Goal: Navigation & Orientation: Find specific page/section

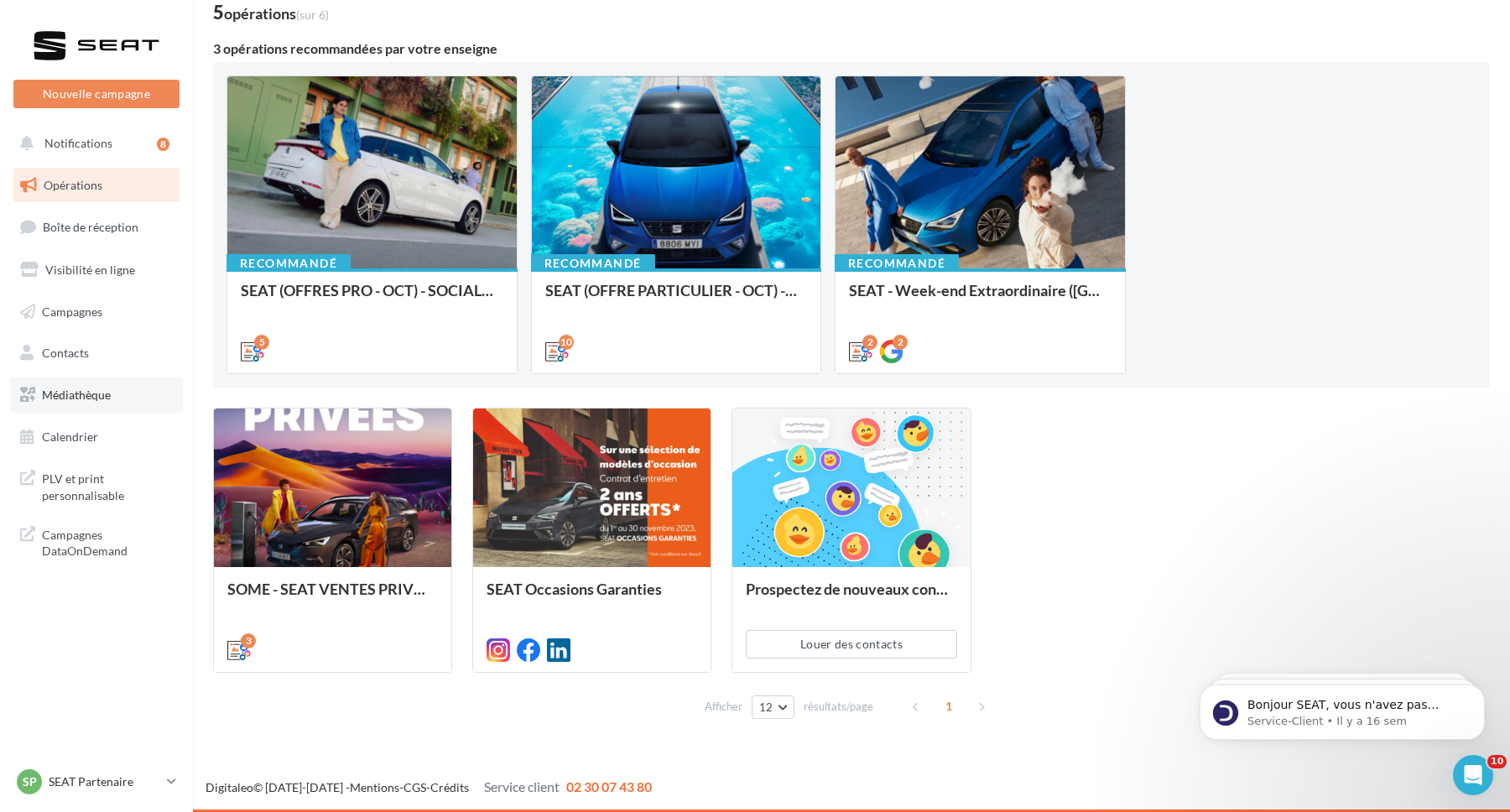
click at [65, 395] on span "Médiathèque" at bounding box center [76, 395] width 69 height 14
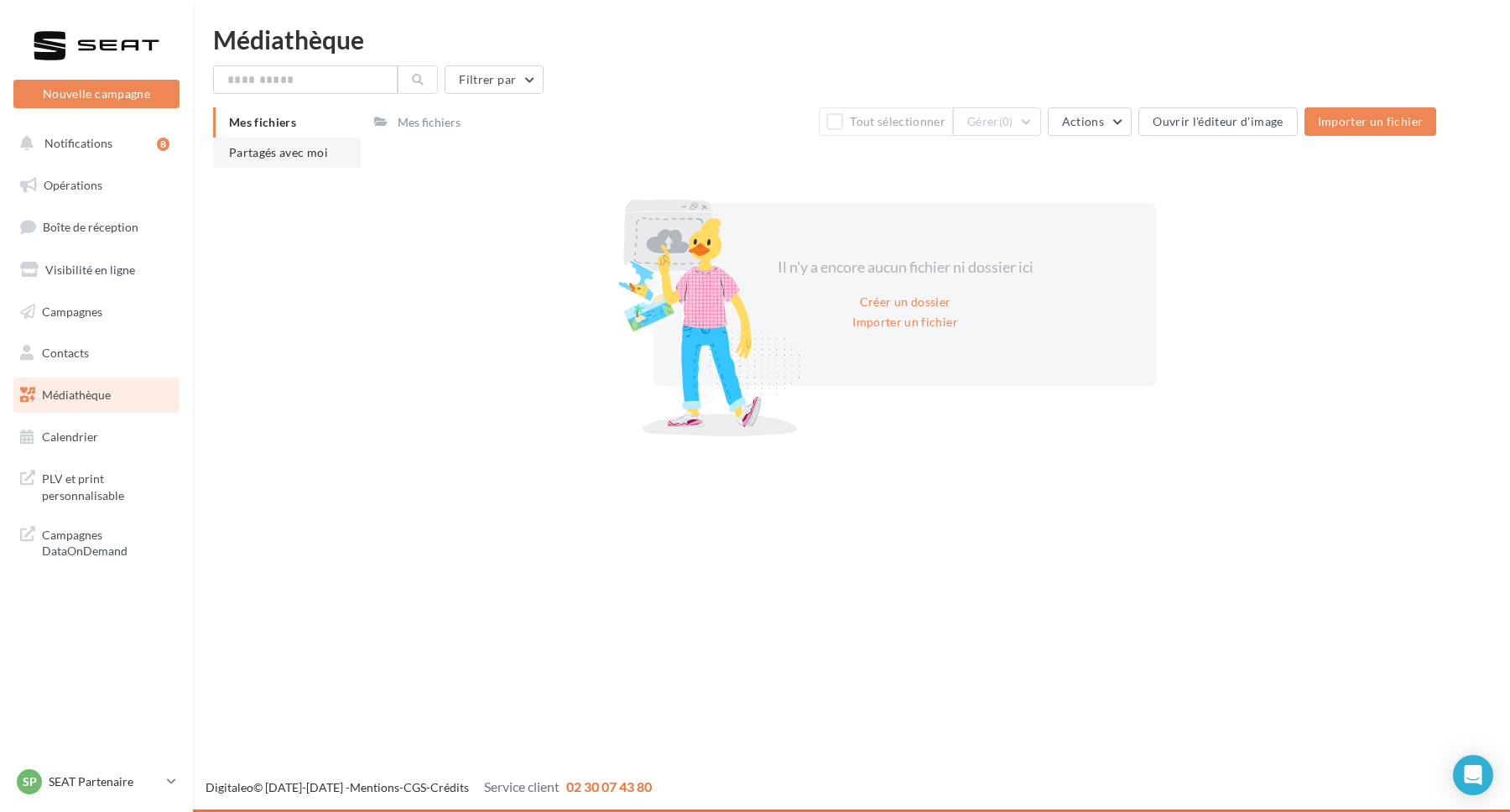
click at [278, 146] on span "Partagés avec moi" at bounding box center [278, 152] width 99 height 14
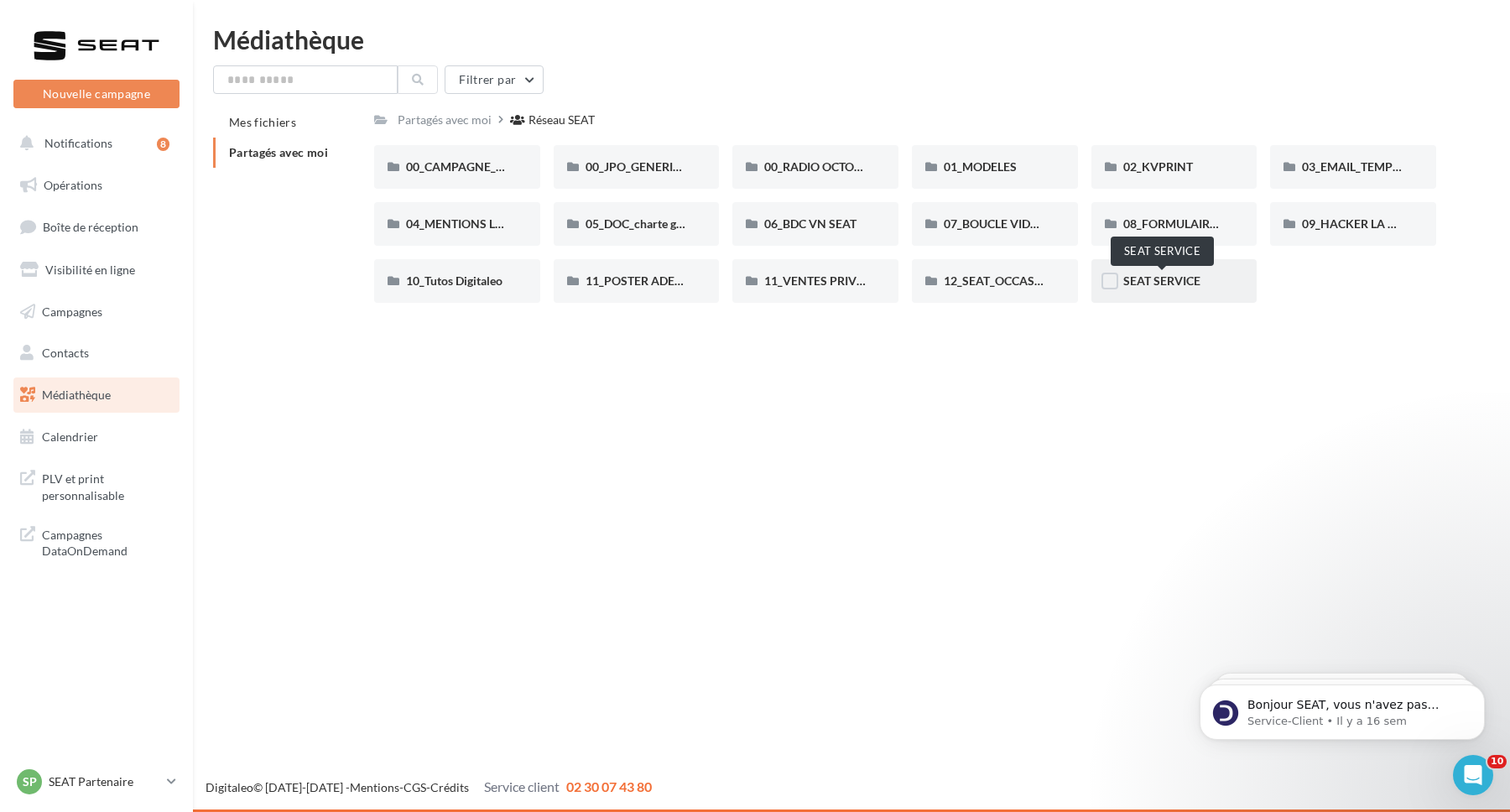
click at [1143, 284] on span "SEAT SERVICE" at bounding box center [1161, 280] width 77 height 14
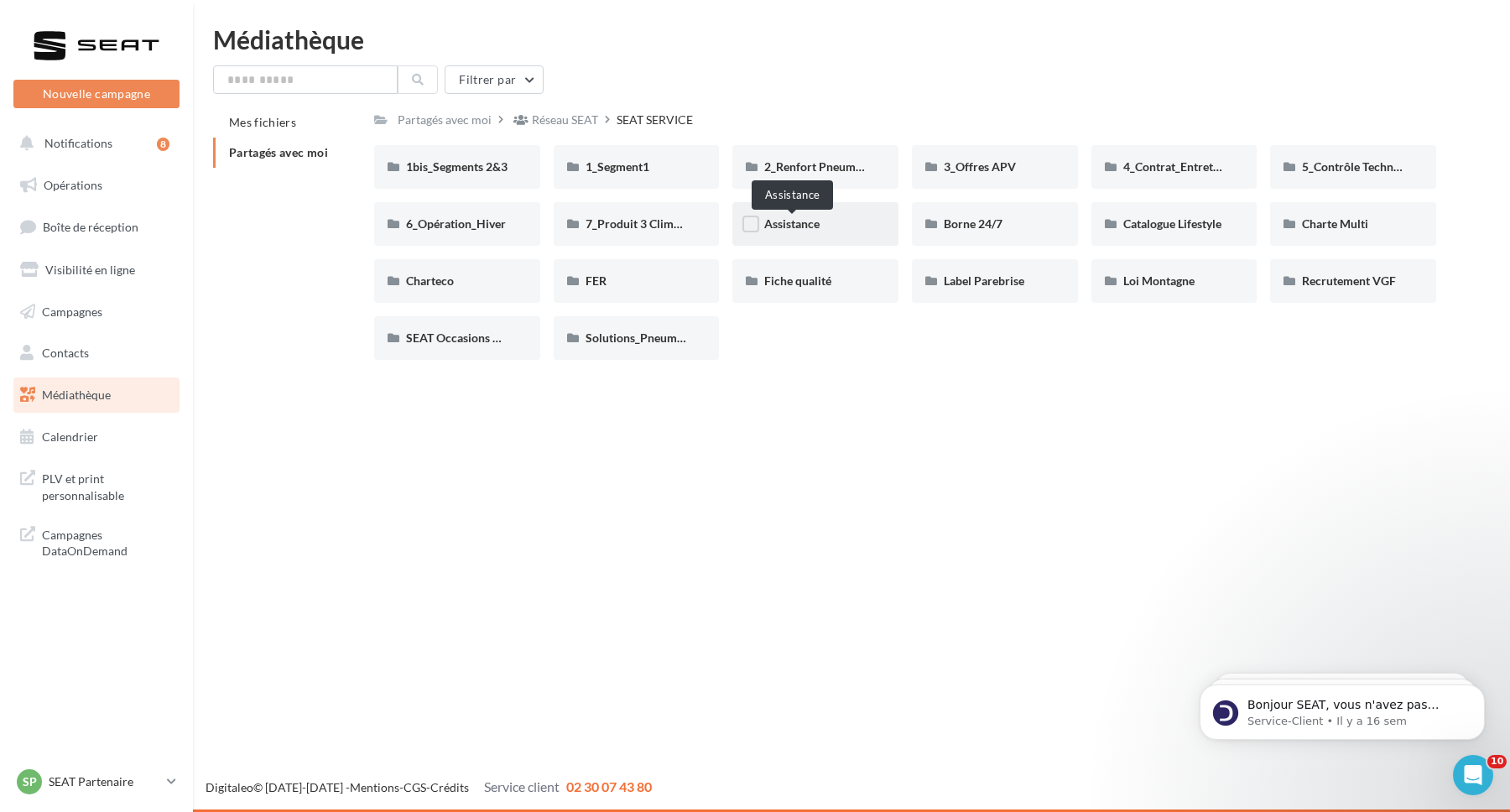
click at [783, 223] on span "Assistance" at bounding box center [791, 223] width 55 height 14
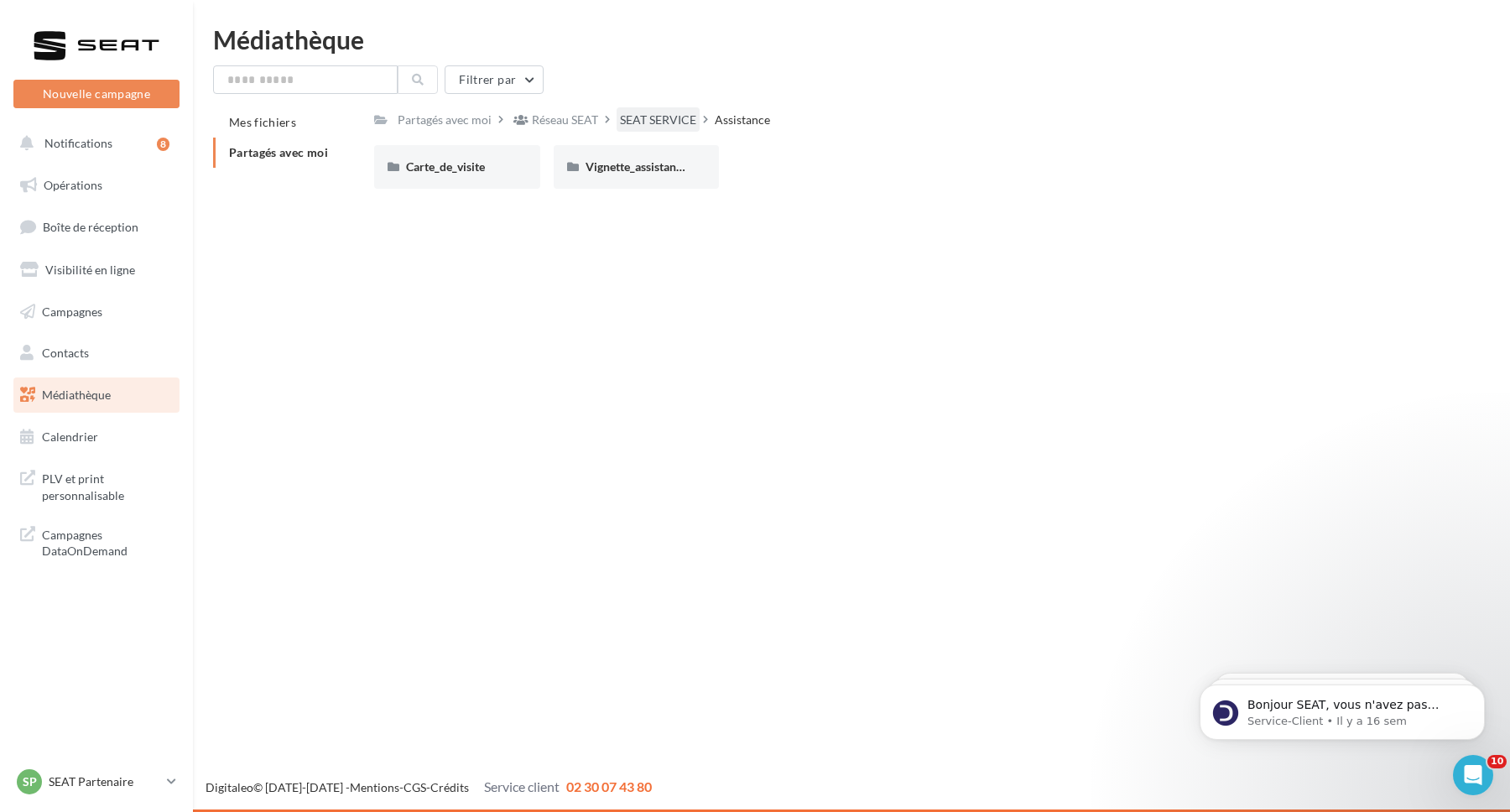
click at [635, 125] on div "SEAT SERVICE" at bounding box center [658, 120] width 76 height 17
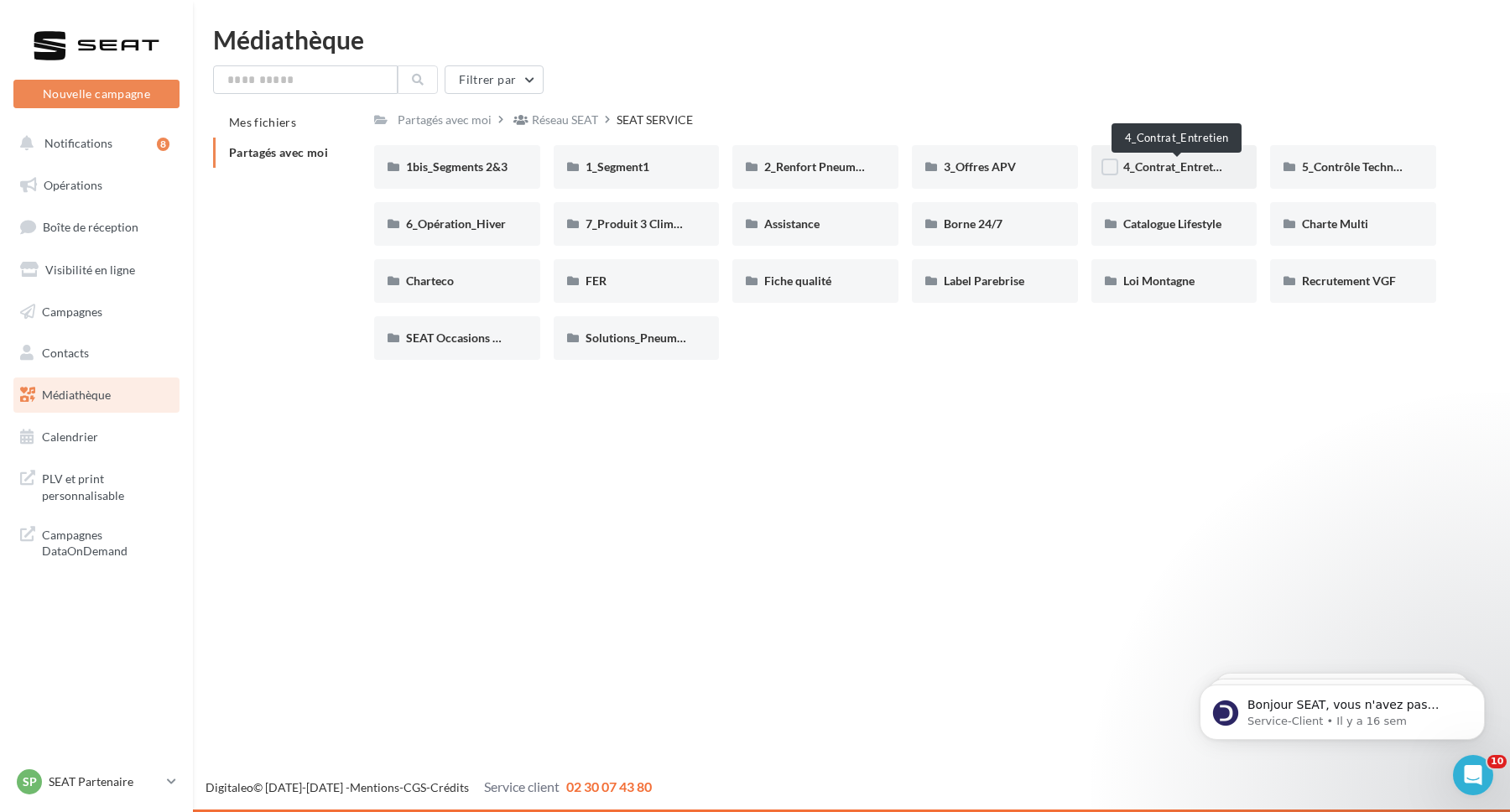
click at [1136, 166] on span "4_Contrat_Entretien" at bounding box center [1176, 166] width 106 height 14
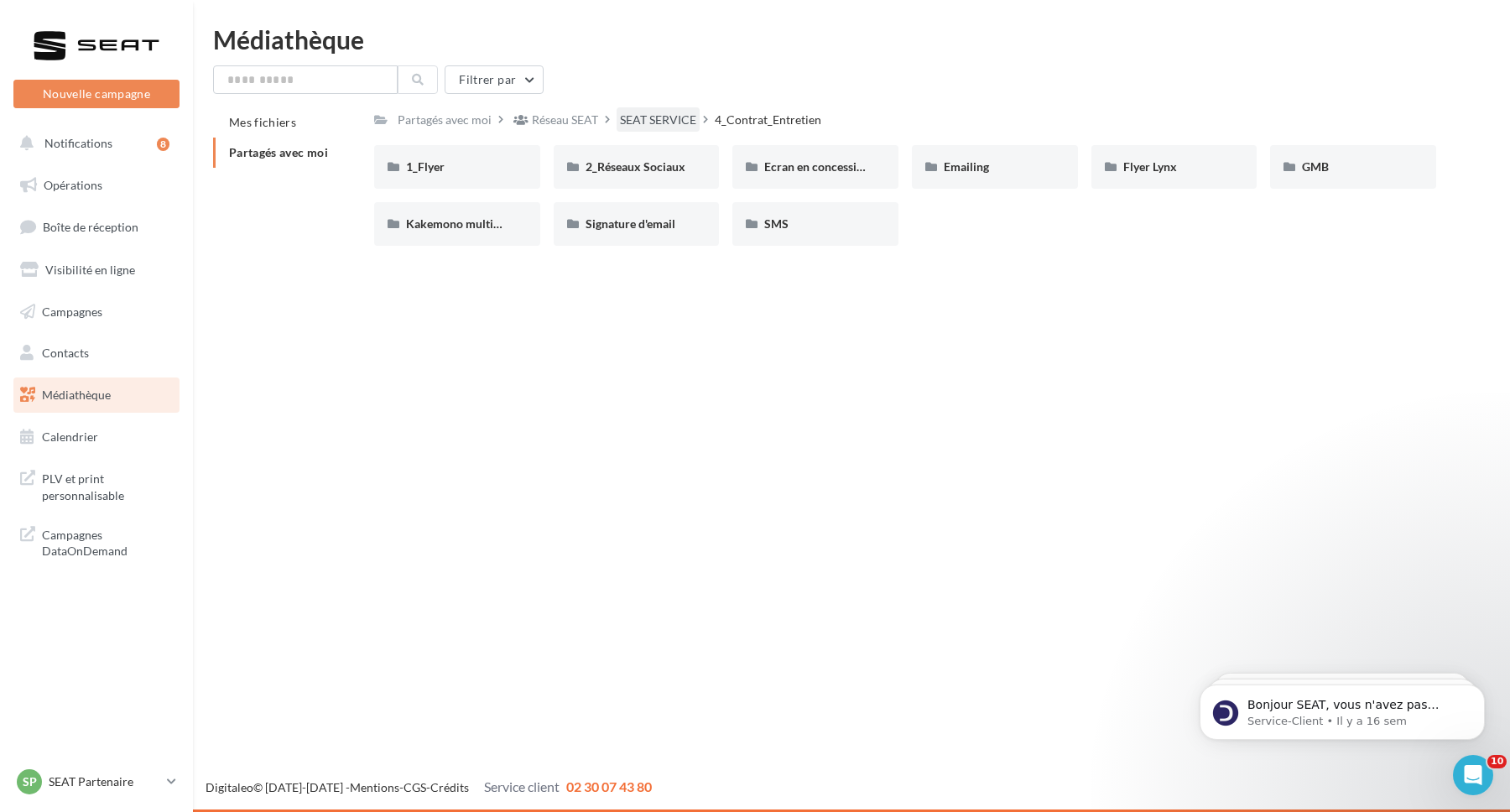
click at [649, 119] on div "SEAT SERVICE" at bounding box center [658, 120] width 76 height 17
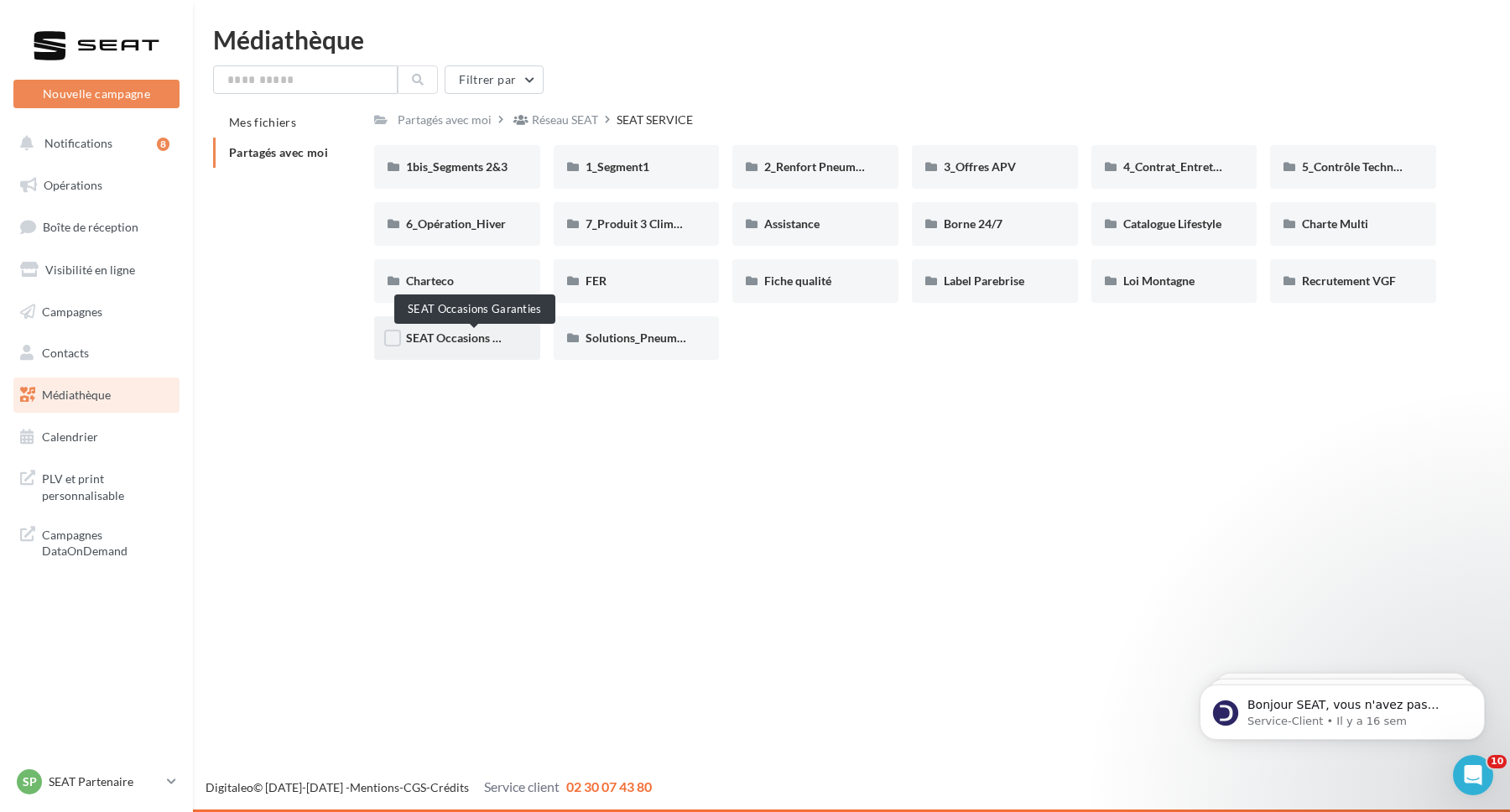
click at [450, 340] on span "SEAT Occasions Garanties" at bounding box center [474, 338] width 137 height 14
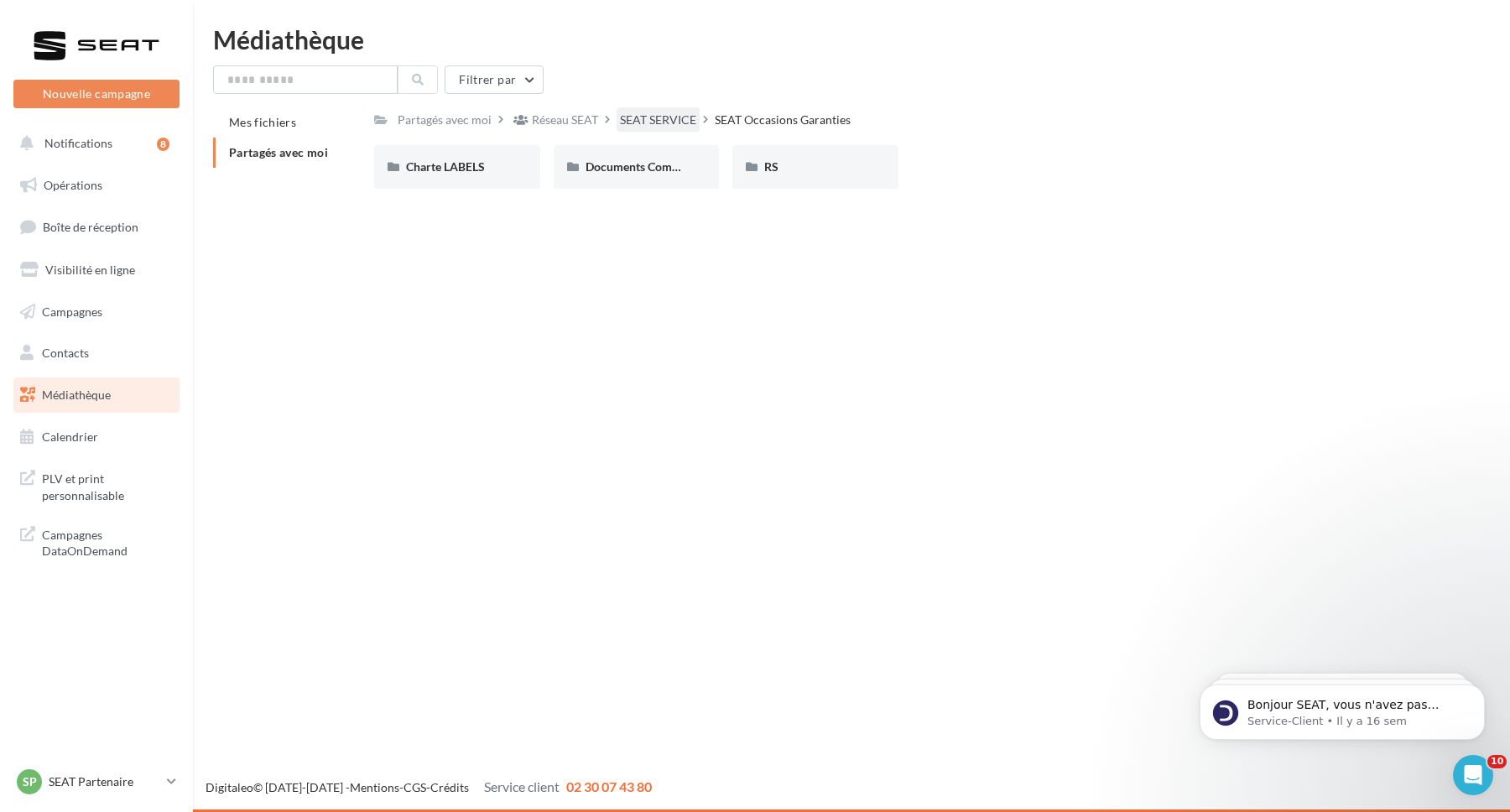
click at [664, 124] on div "SEAT SERVICE" at bounding box center [658, 120] width 76 height 17
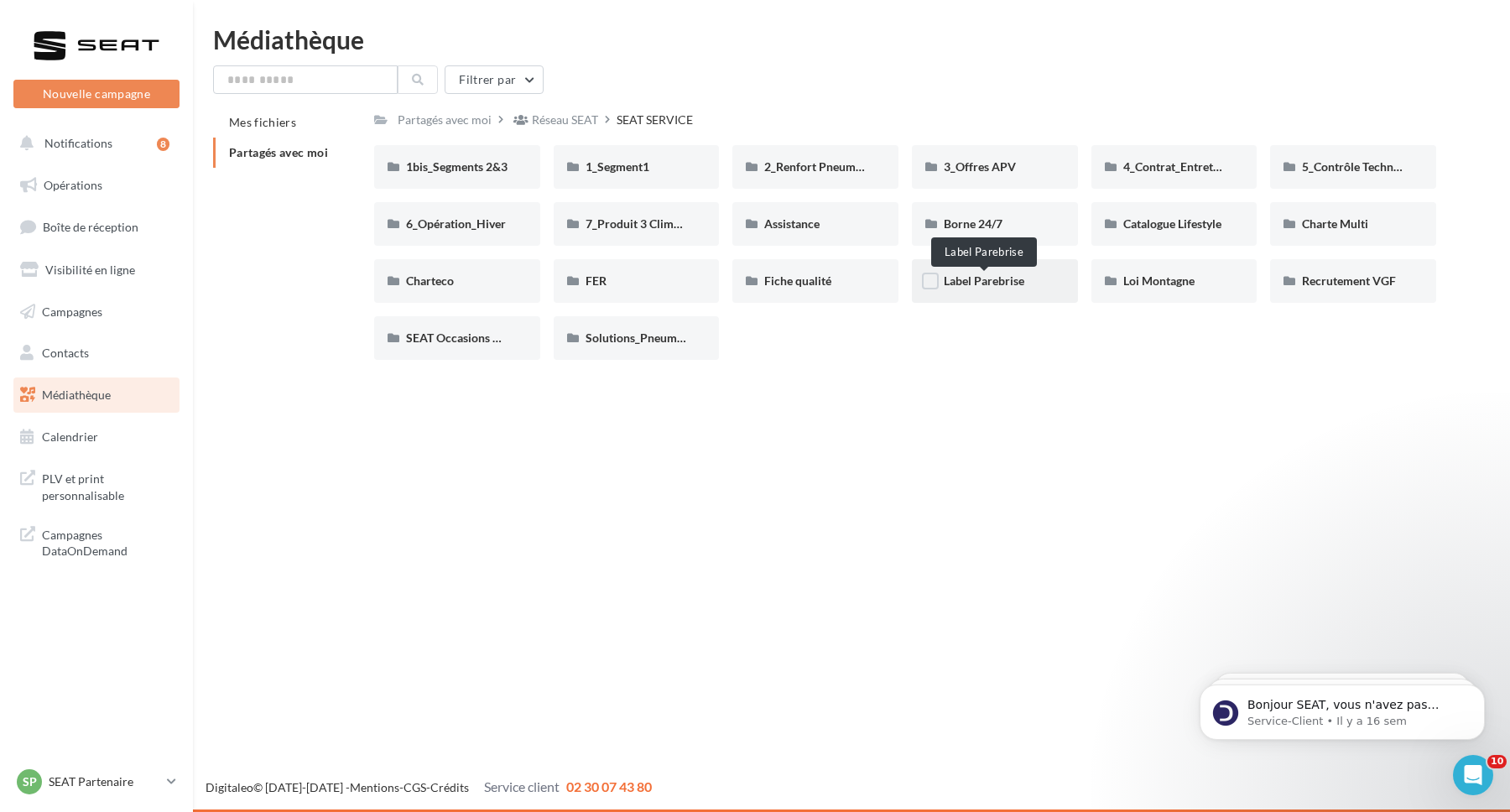
click at [996, 286] on span "Label Parebrise" at bounding box center [984, 280] width 81 height 14
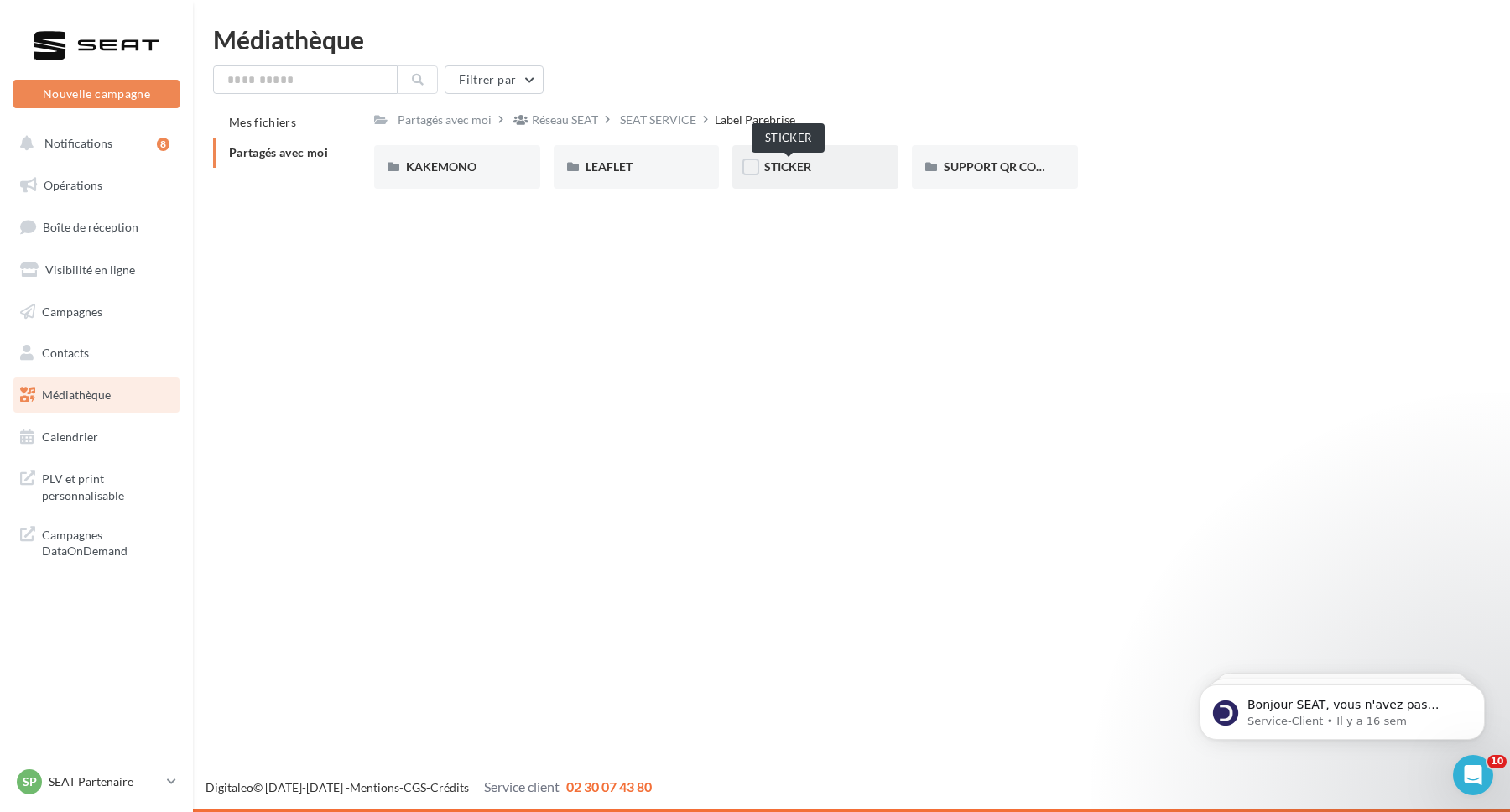
click at [800, 165] on span "STICKER" at bounding box center [787, 166] width 47 height 14
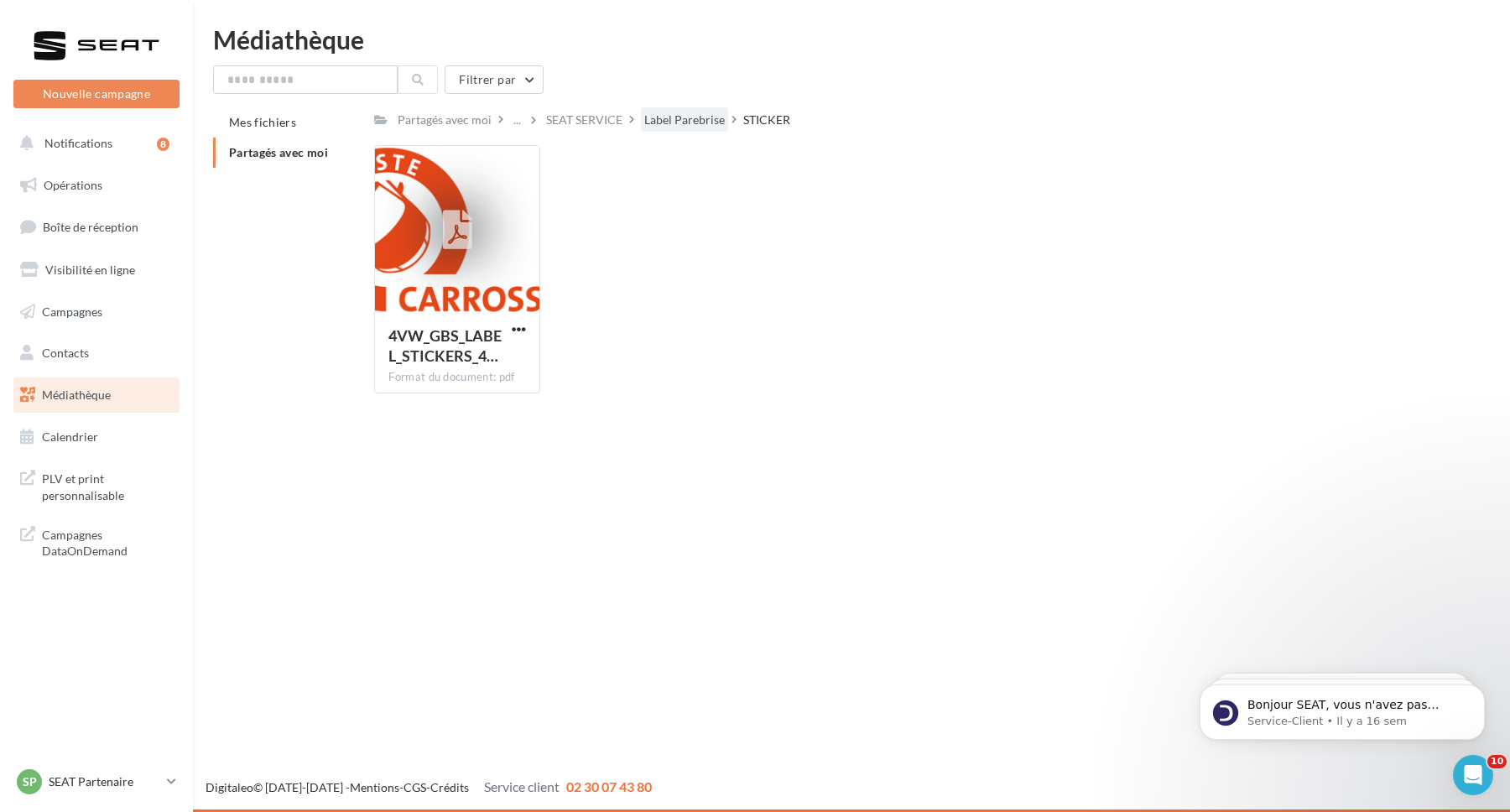
click at [687, 118] on div "Label Parebrise" at bounding box center [684, 120] width 81 height 17
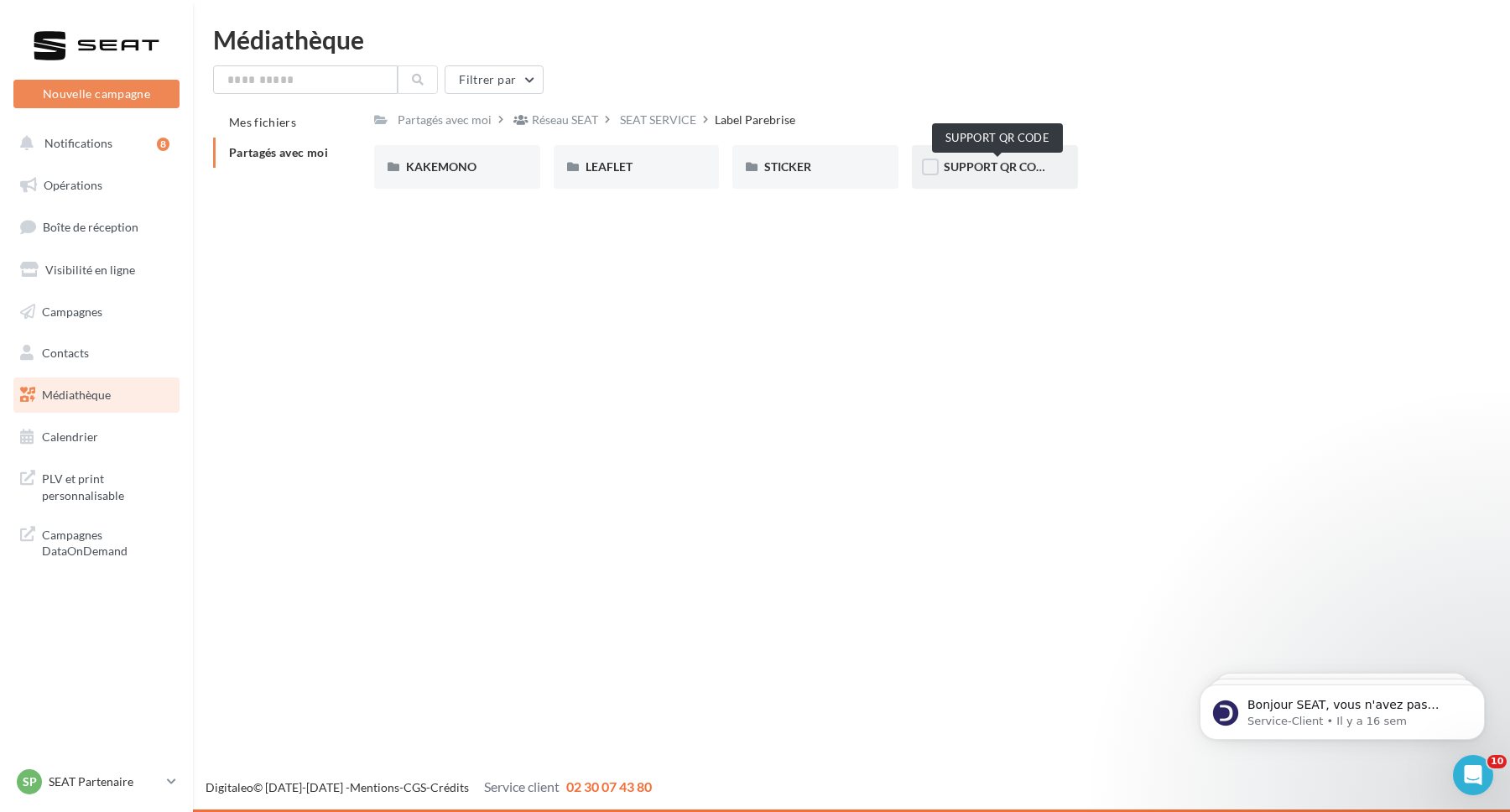
click at [1006, 168] on span "SUPPORT QR CODE" at bounding box center [997, 166] width 107 height 14
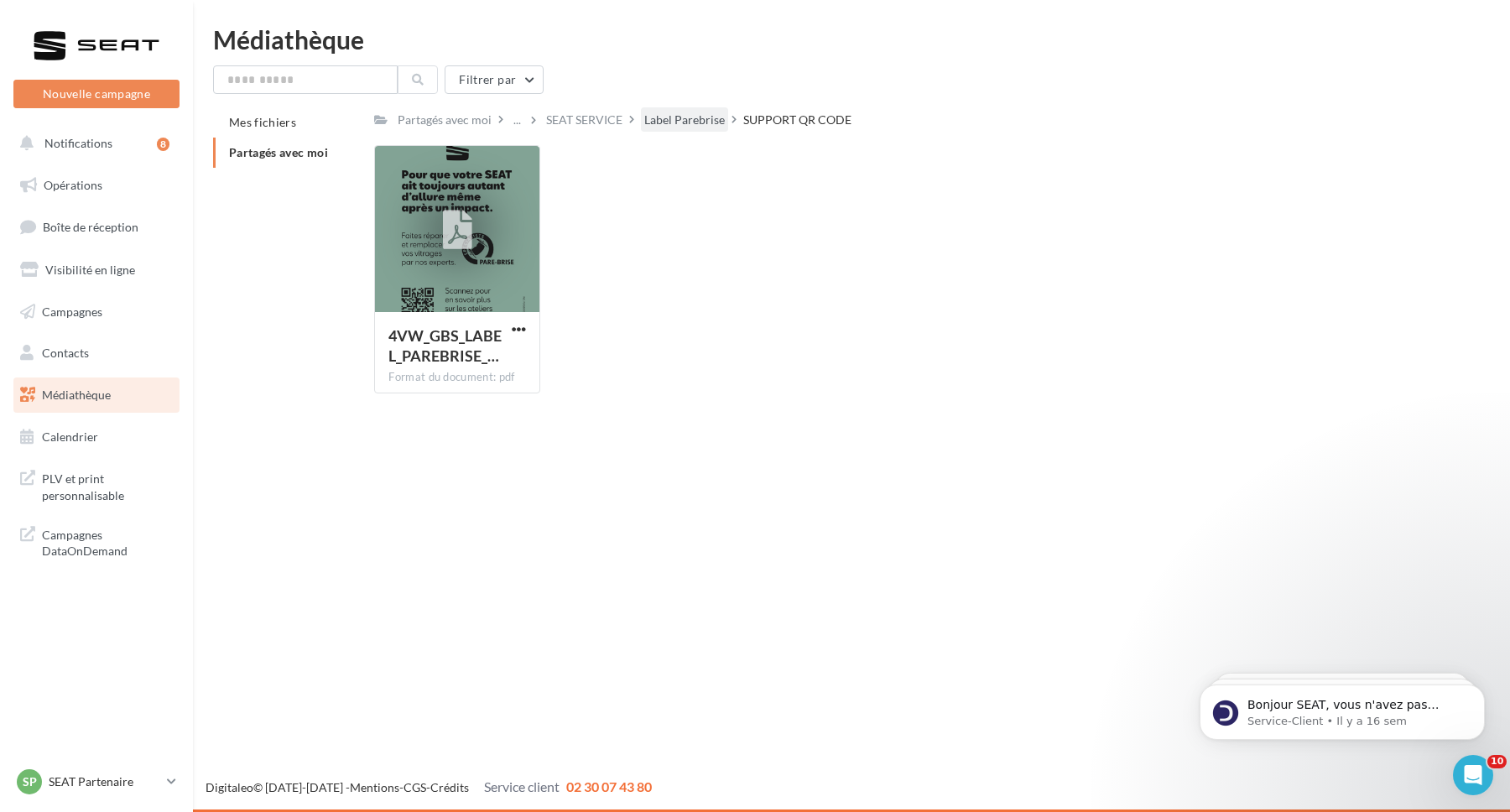
click at [674, 129] on div "Label Parebrise" at bounding box center [684, 119] width 87 height 24
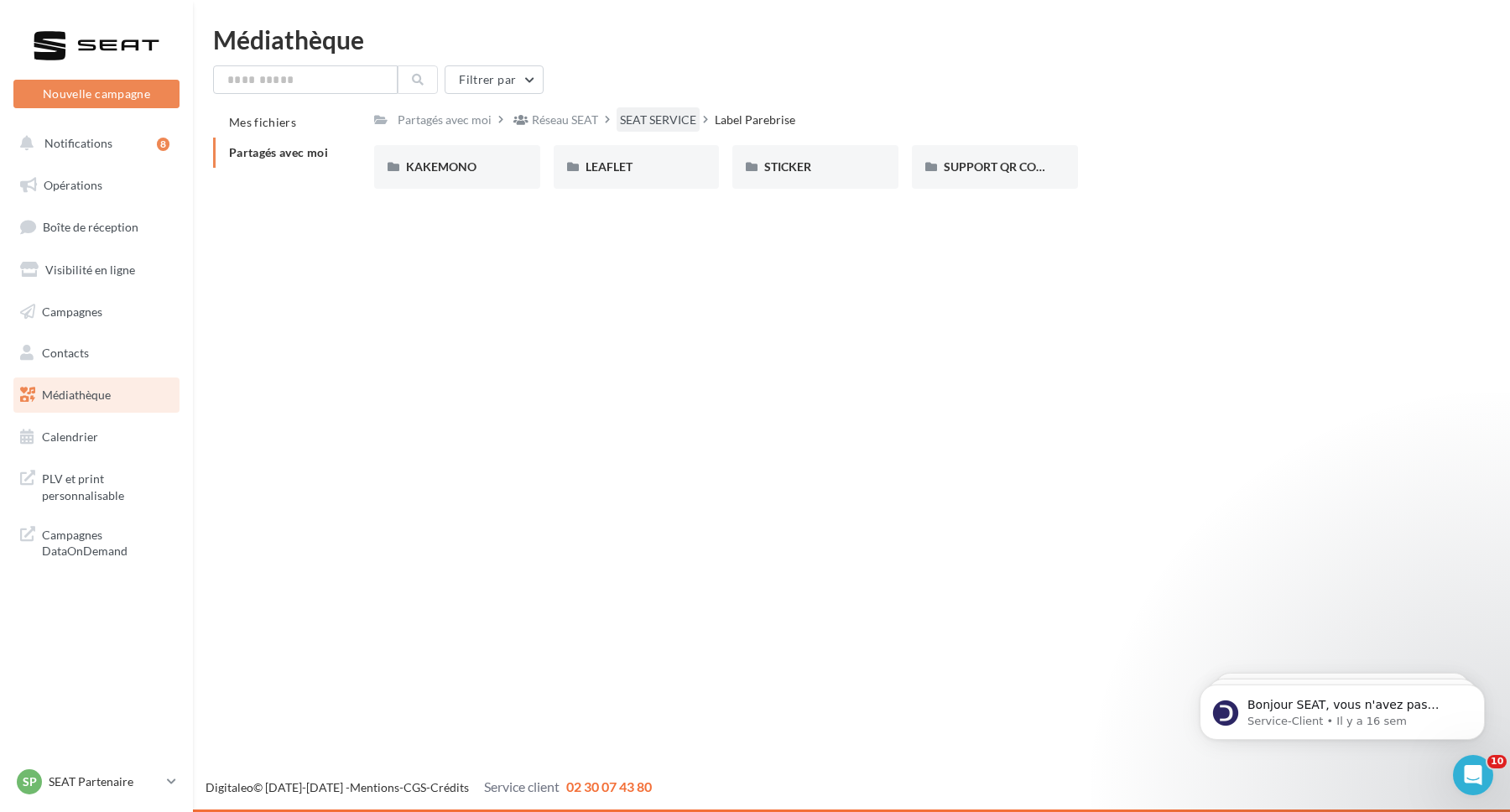
click at [644, 120] on div "SEAT SERVICE" at bounding box center [658, 120] width 76 height 17
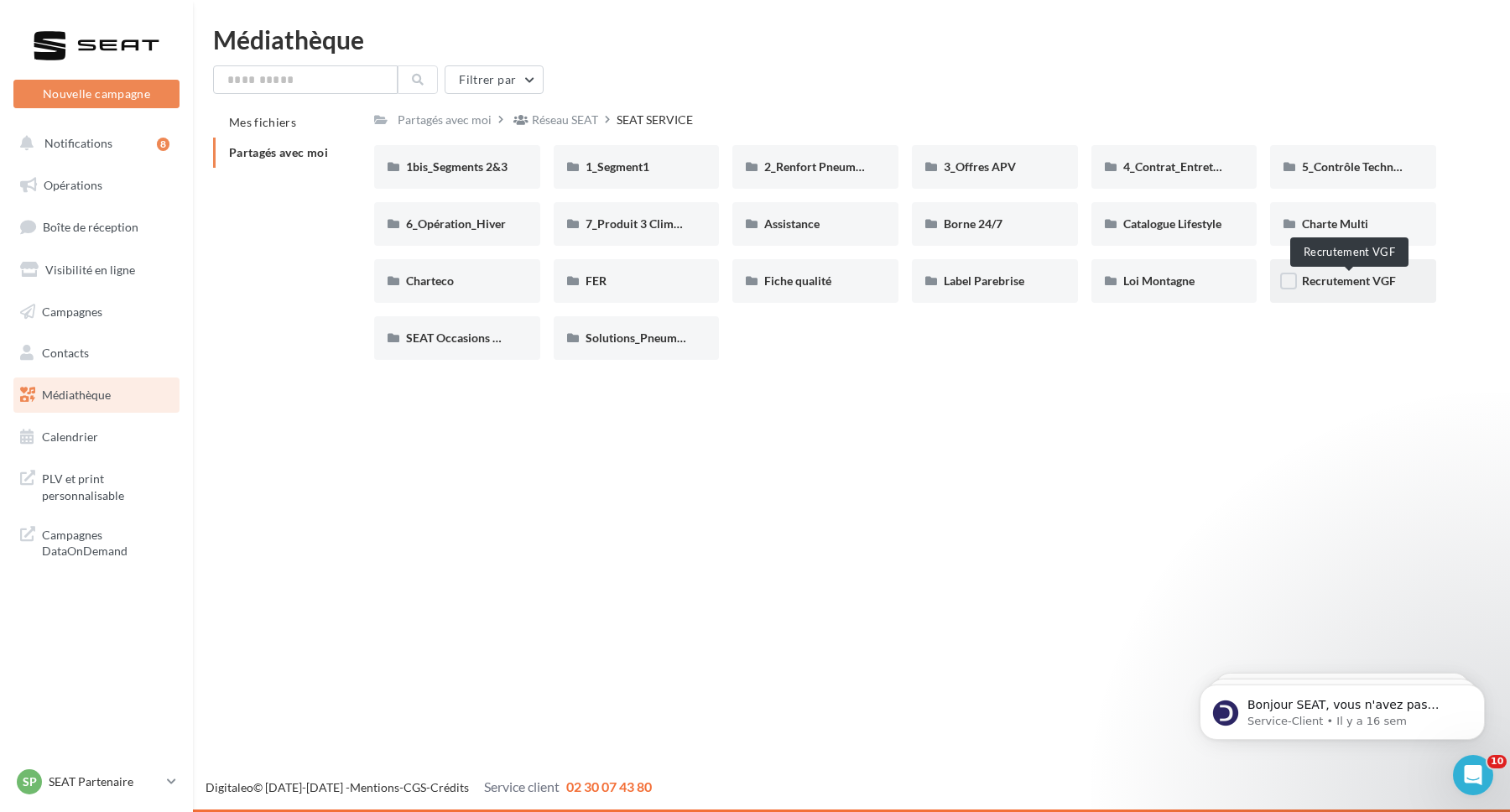
click at [1335, 288] on span "Recrutement VGF" at bounding box center [1349, 280] width 94 height 14
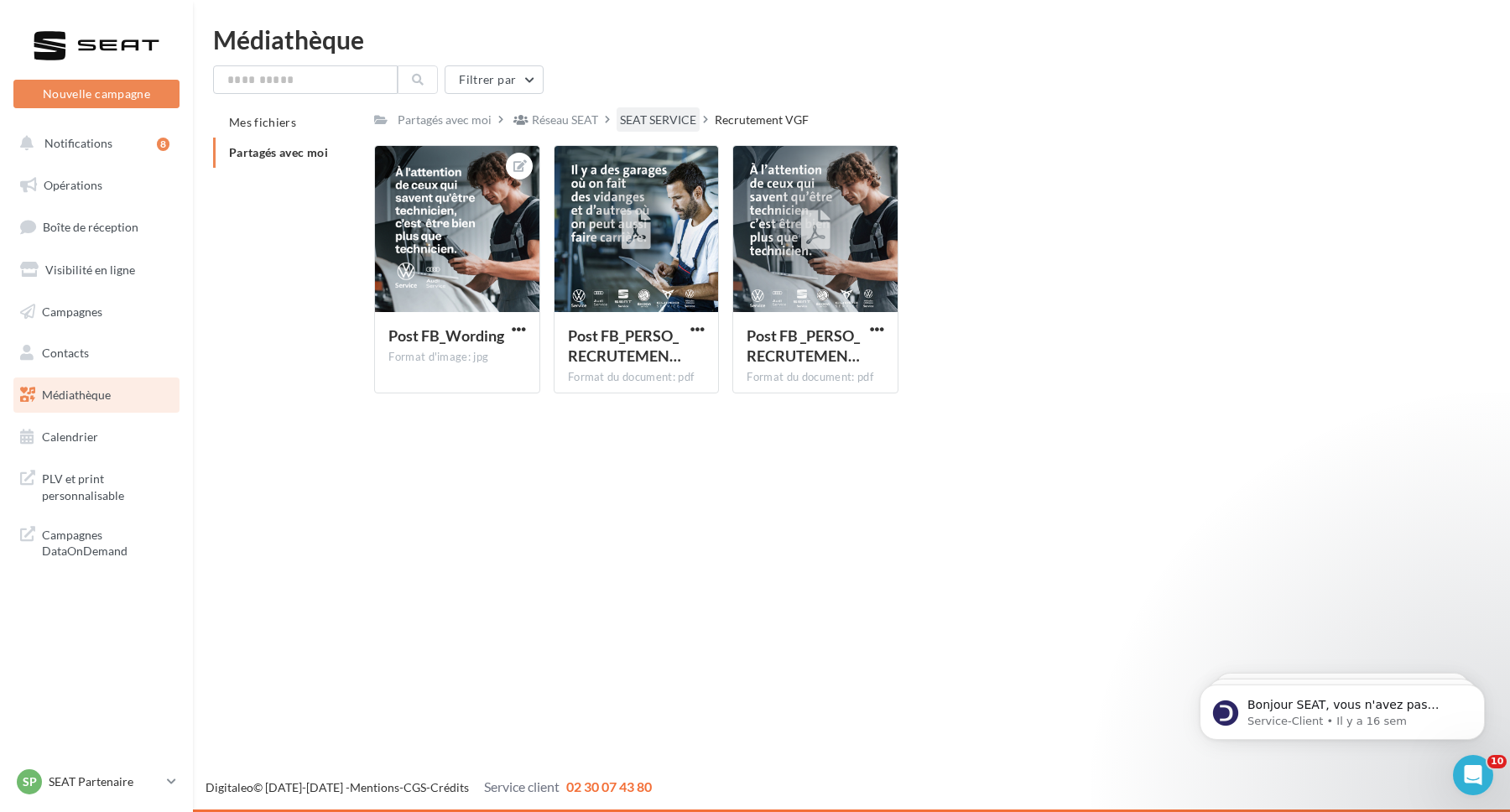
click at [637, 108] on div "SEAT SERVICE" at bounding box center [658, 119] width 83 height 24
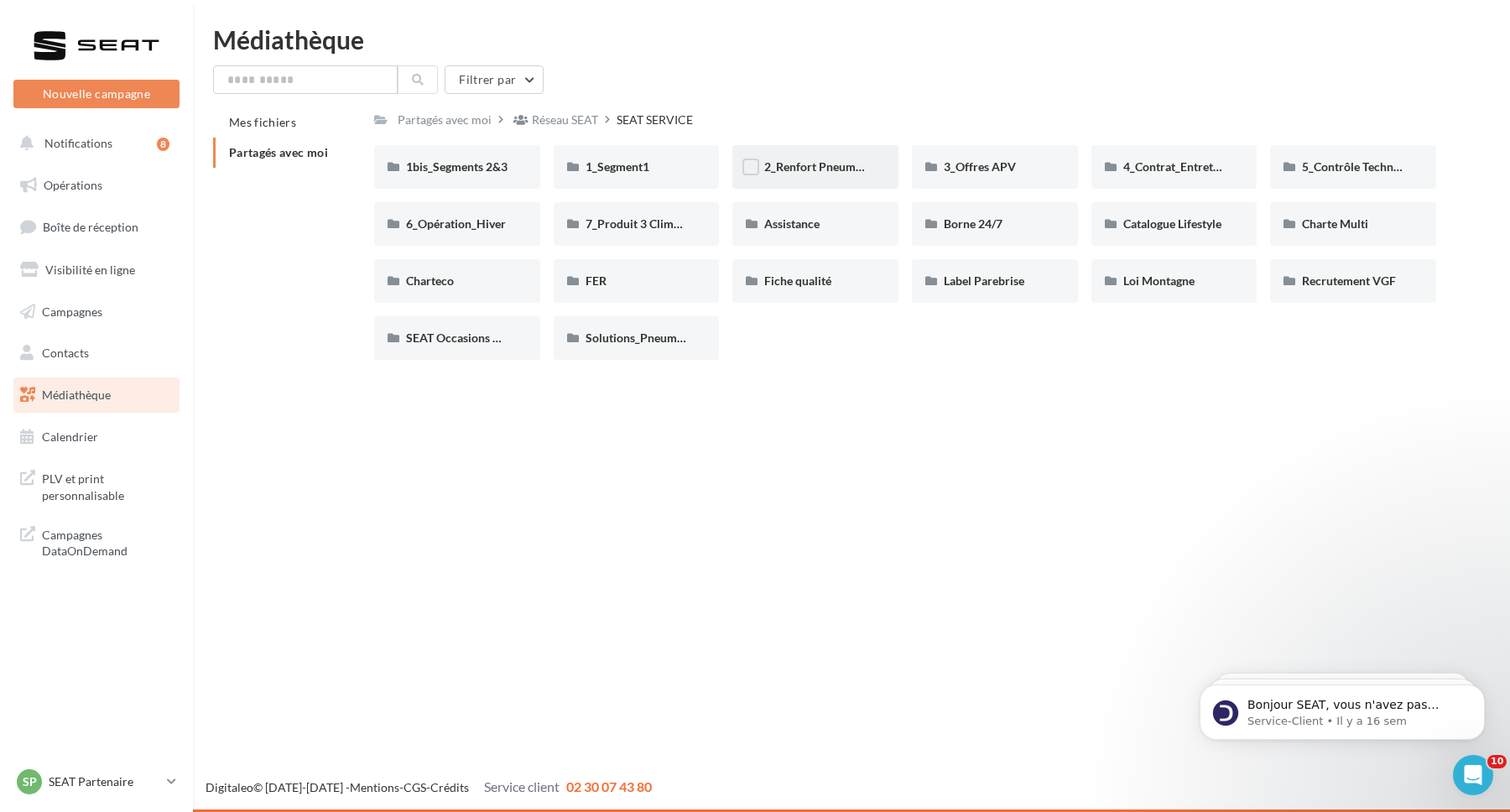
click at [815, 159] on div "2_Renfort Pneumatiques" at bounding box center [815, 167] width 102 height 17
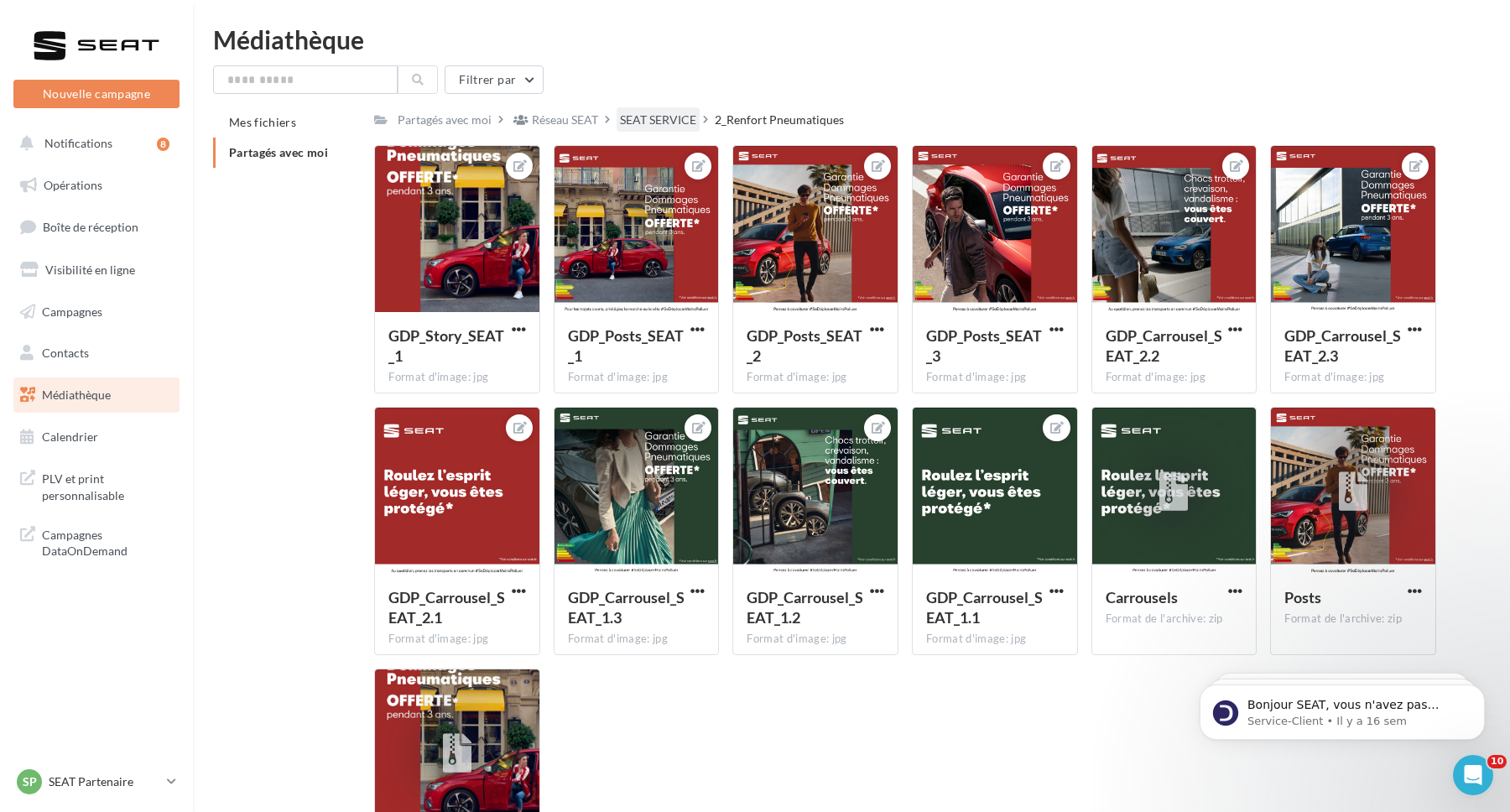
click at [647, 127] on div "SEAT SERVICE" at bounding box center [658, 120] width 76 height 17
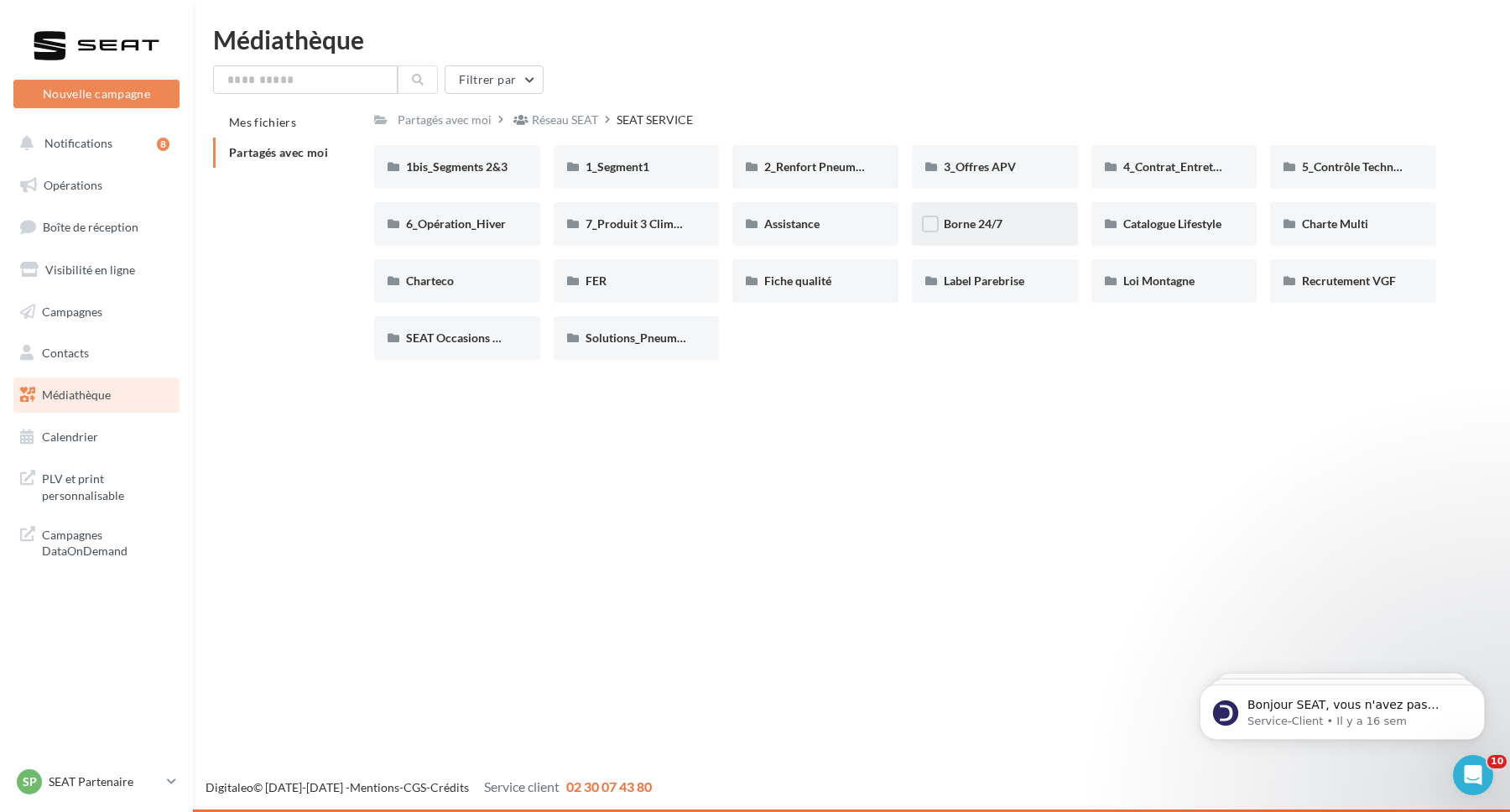
click at [998, 234] on div "Borne 24/7" at bounding box center [995, 224] width 166 height 44
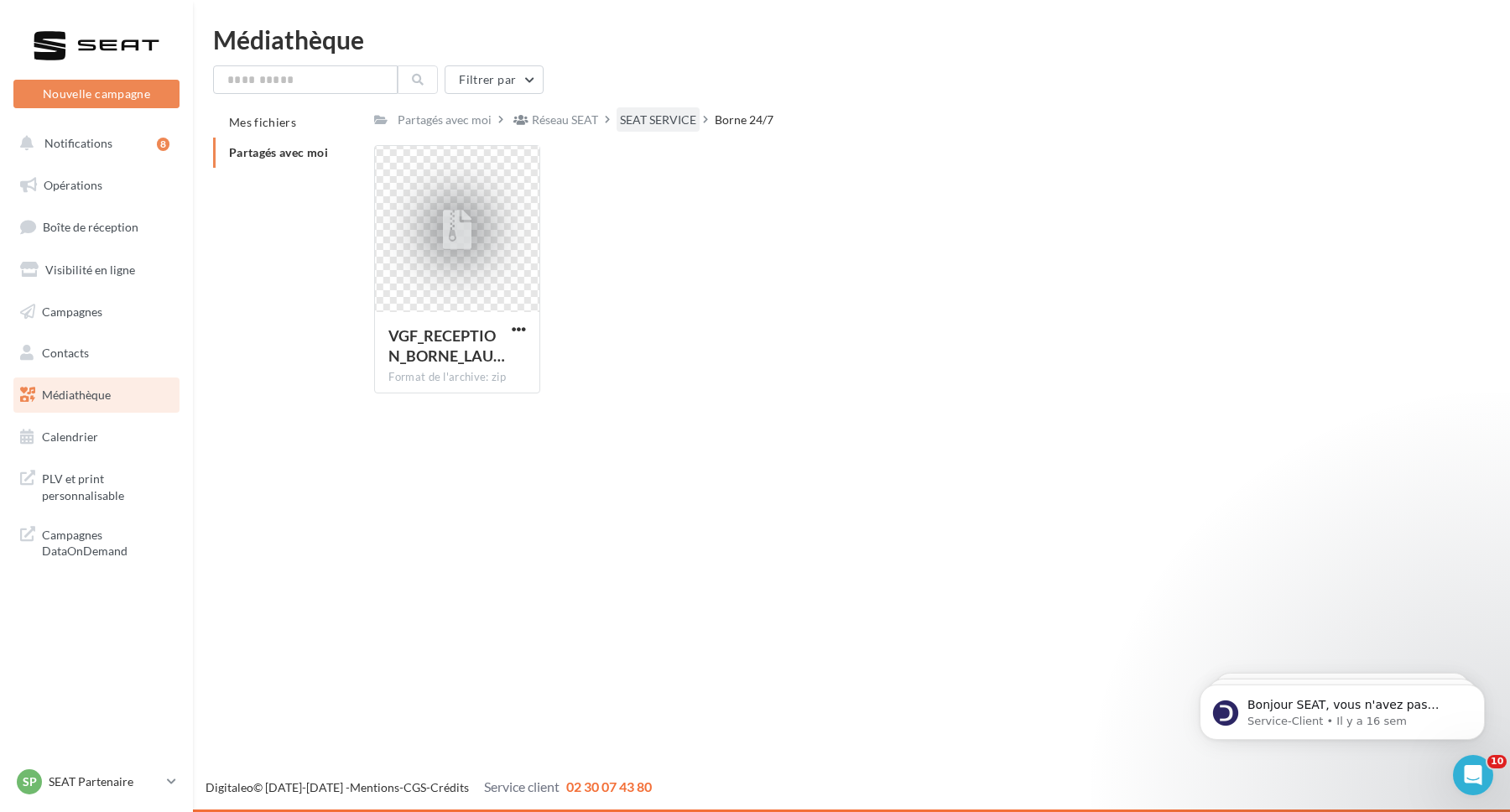
click at [650, 121] on div "SEAT SERVICE" at bounding box center [658, 120] width 76 height 17
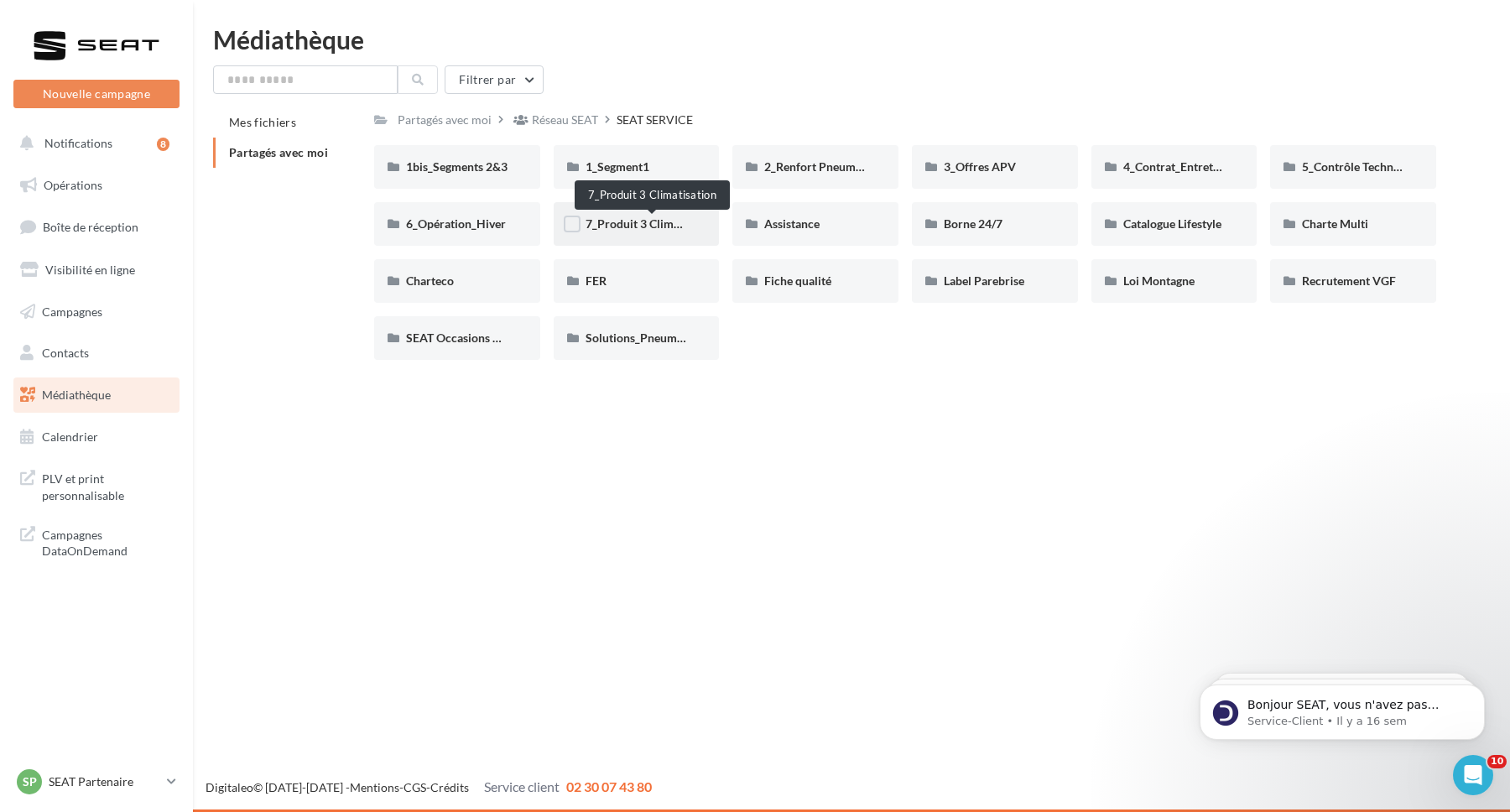
click at [637, 223] on span "7_Produit 3 Climatisation" at bounding box center [652, 223] width 133 height 14
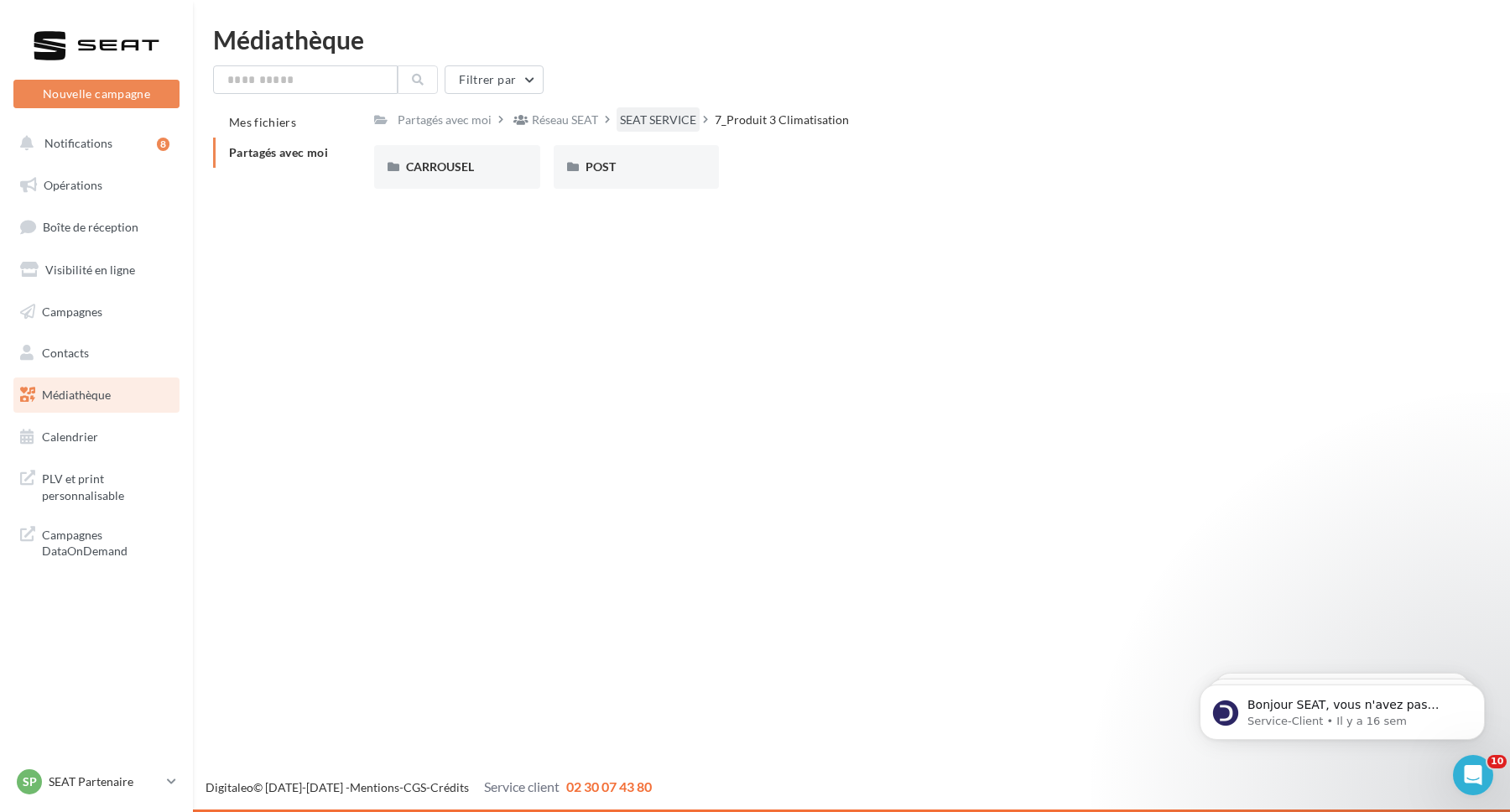
click at [657, 117] on div "SEAT SERVICE" at bounding box center [658, 120] width 76 height 17
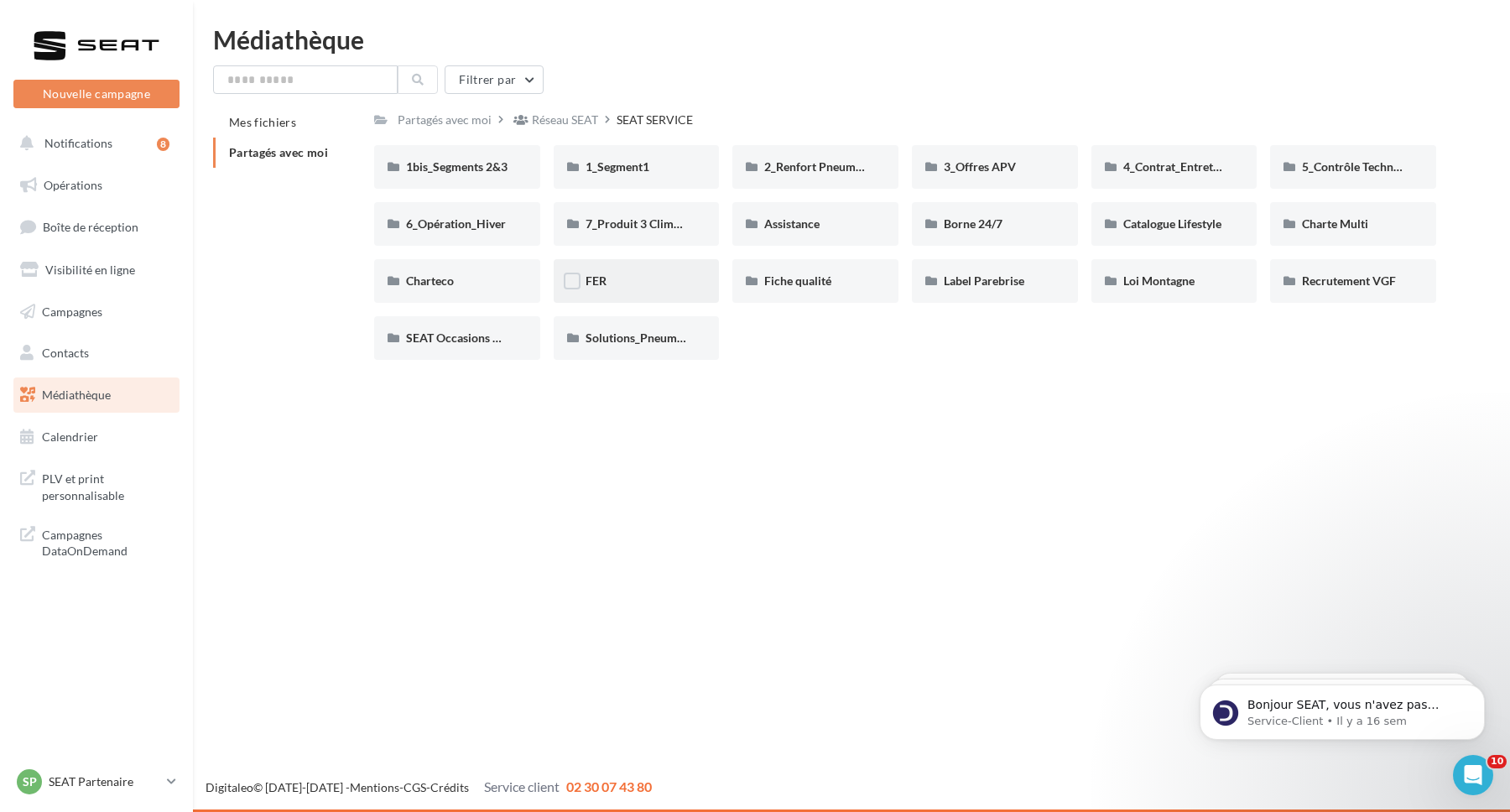
click at [616, 272] on div "FER" at bounding box center [637, 281] width 166 height 44
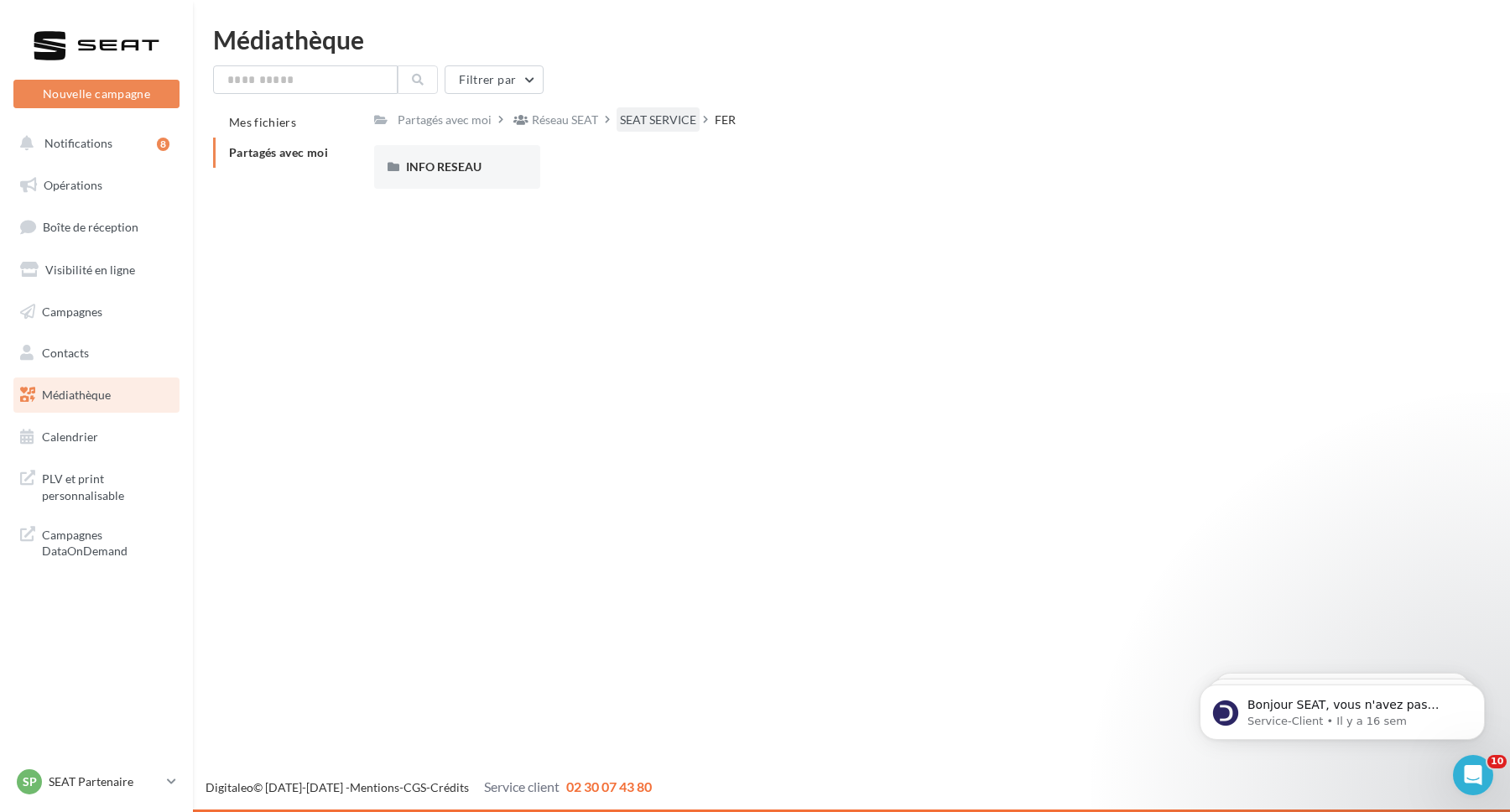
click at [644, 114] on div "SEAT SERVICE" at bounding box center [658, 120] width 76 height 17
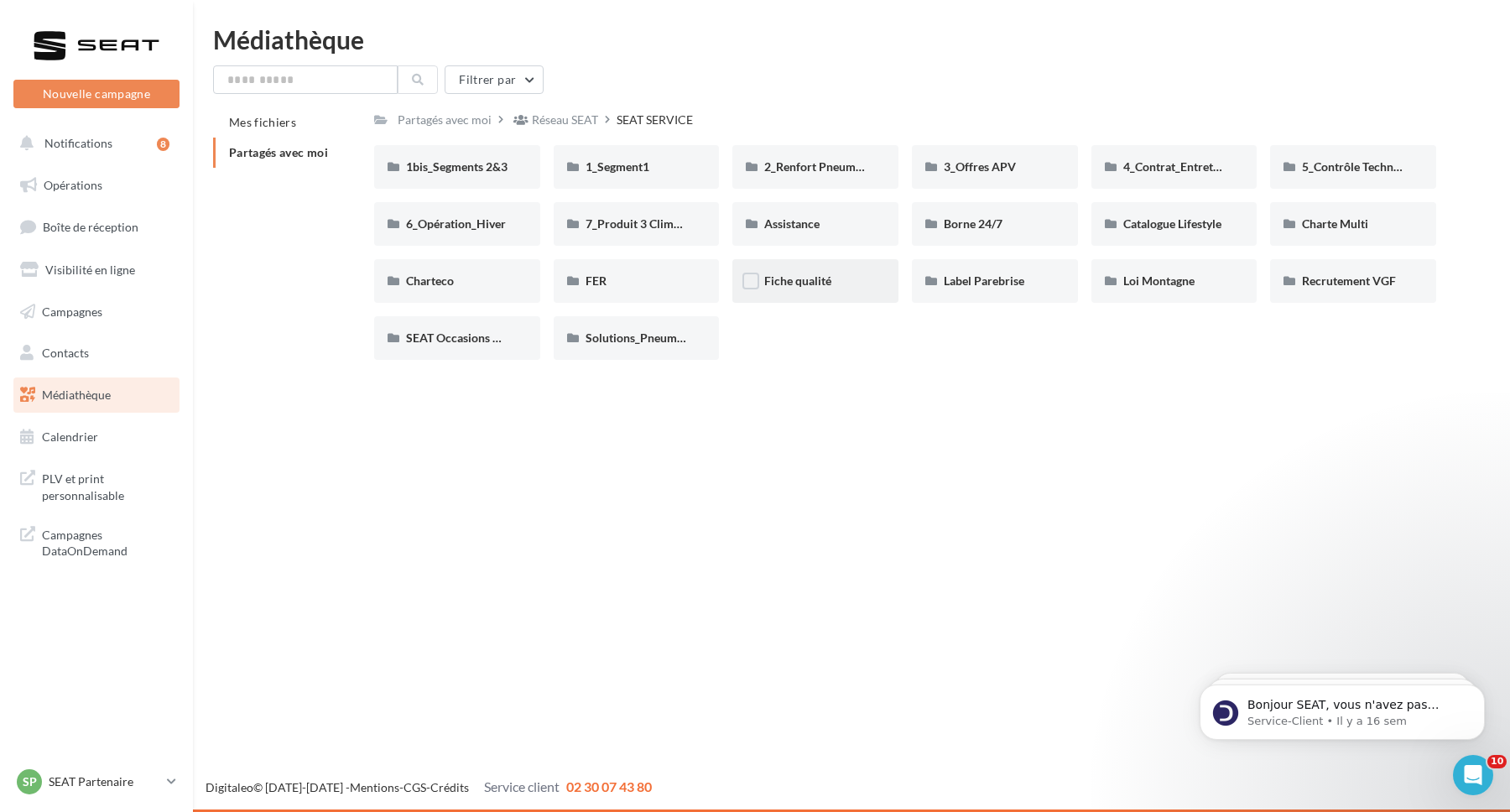
click at [822, 286] on span "Fiche qualité" at bounding box center [797, 280] width 67 height 14
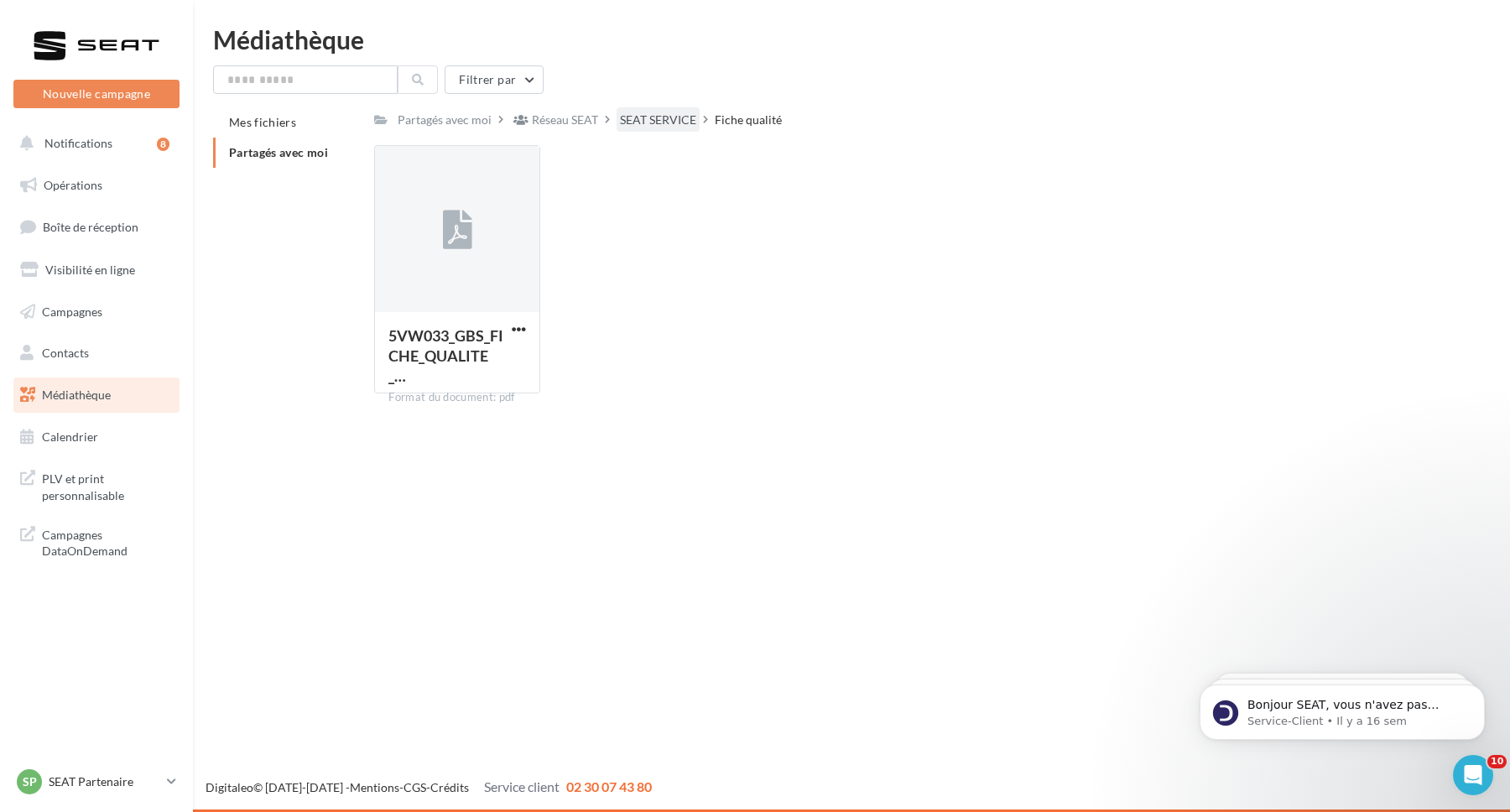
click at [647, 122] on div "SEAT SERVICE" at bounding box center [658, 120] width 76 height 17
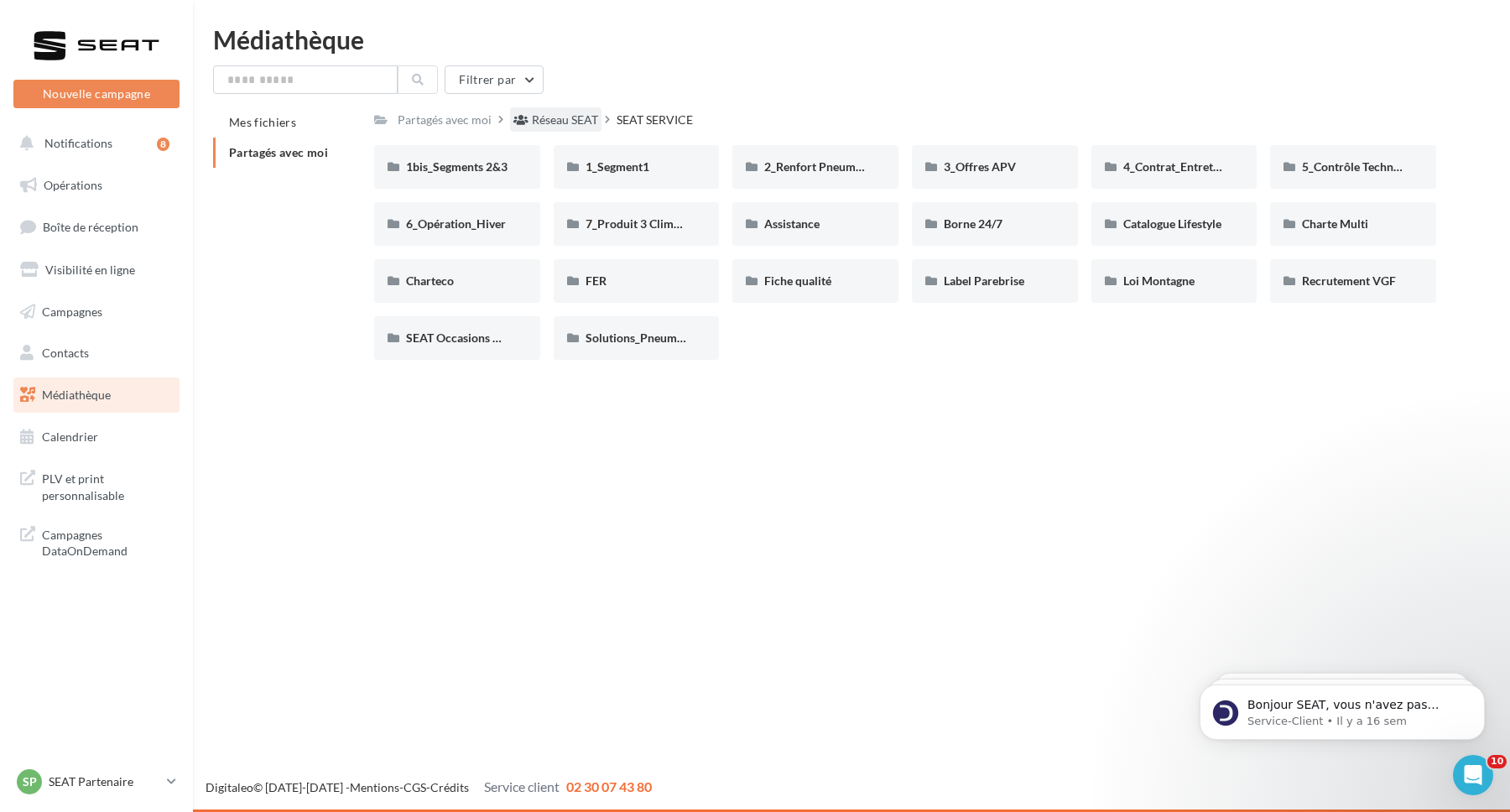
click at [562, 127] on div "Réseau SEAT" at bounding box center [565, 120] width 66 height 17
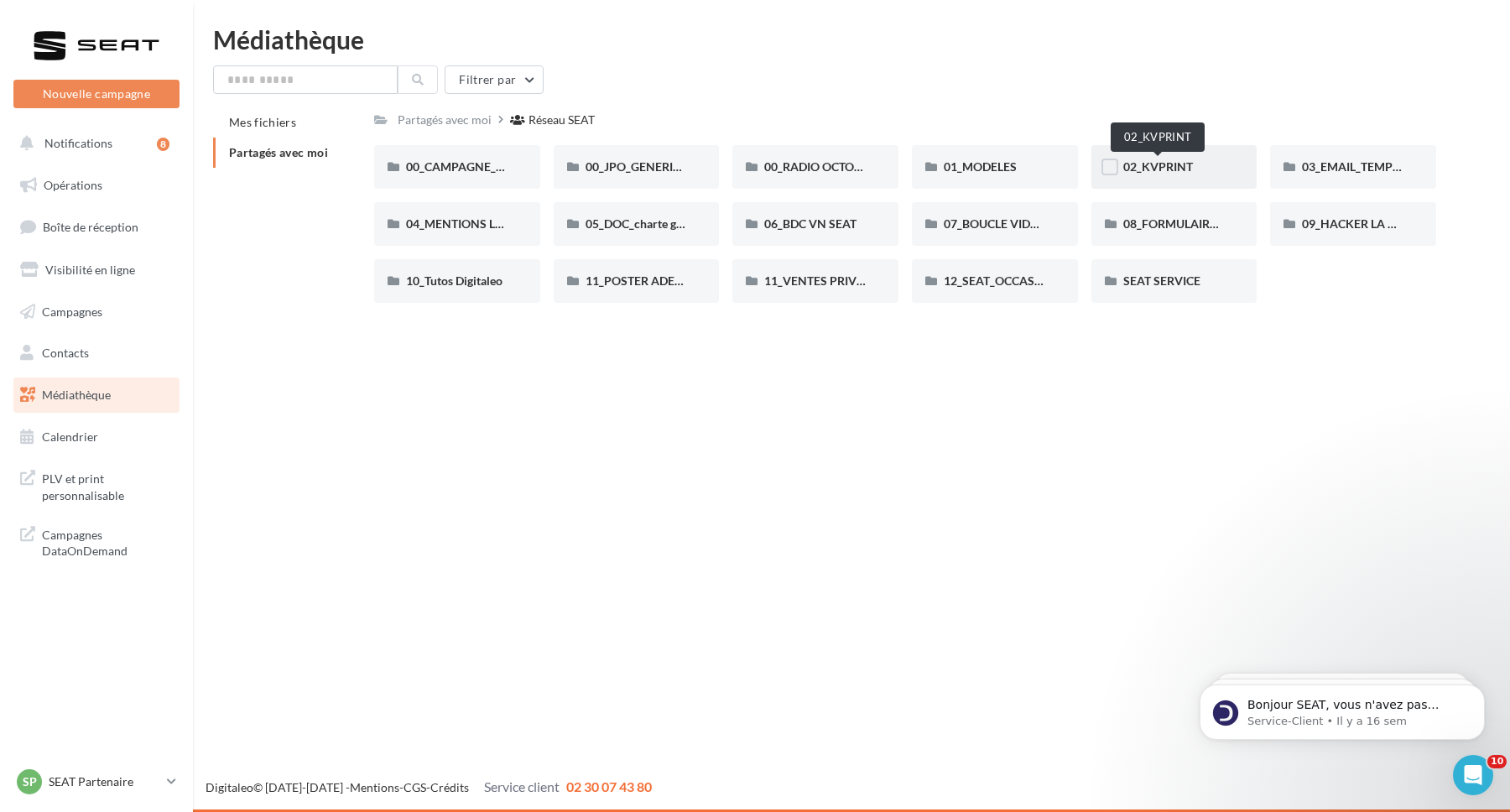
click at [1171, 164] on span "02_KVPRINT" at bounding box center [1158, 166] width 70 height 14
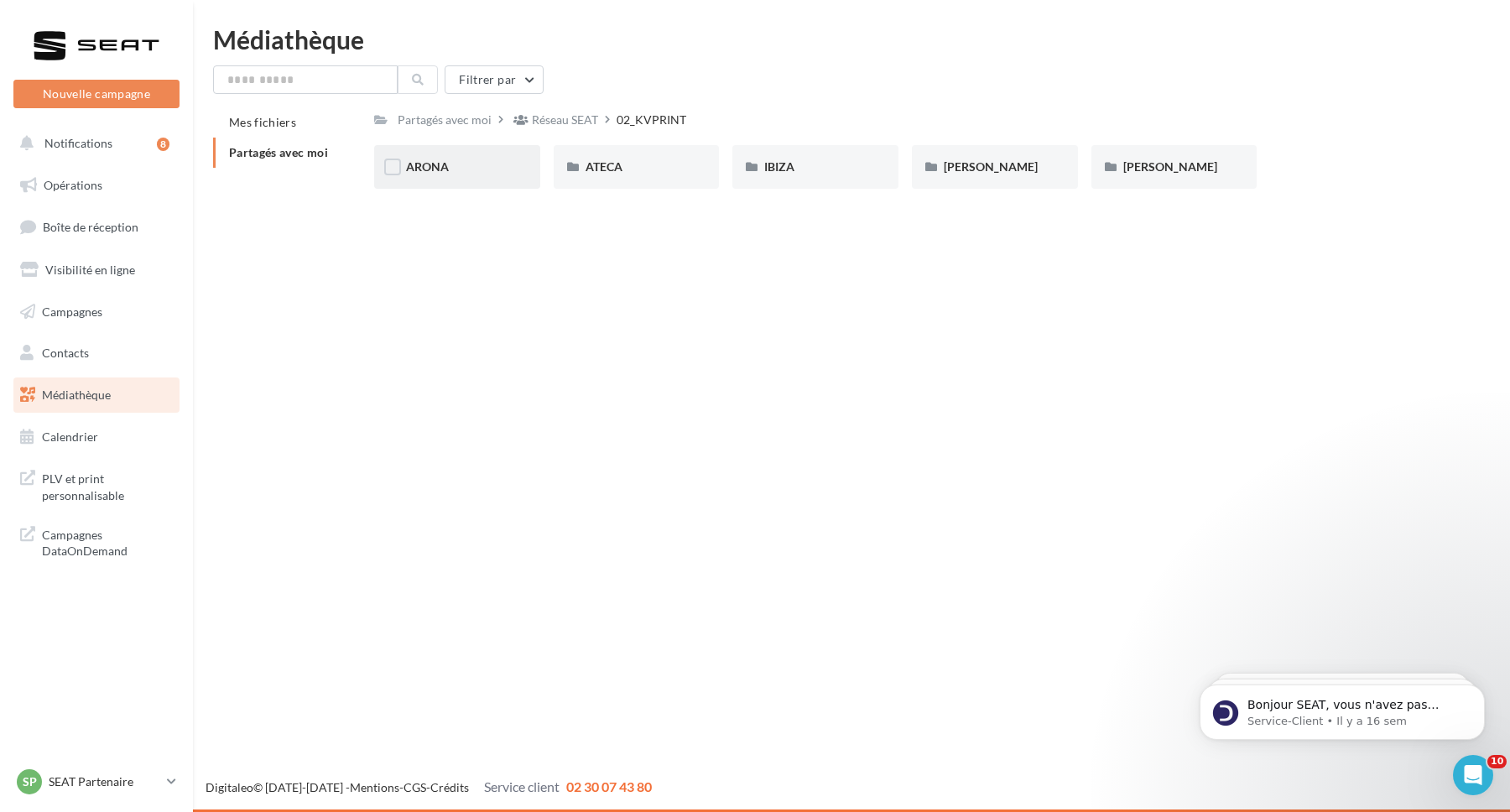
click at [455, 168] on div "ARONA" at bounding box center [457, 167] width 102 height 17
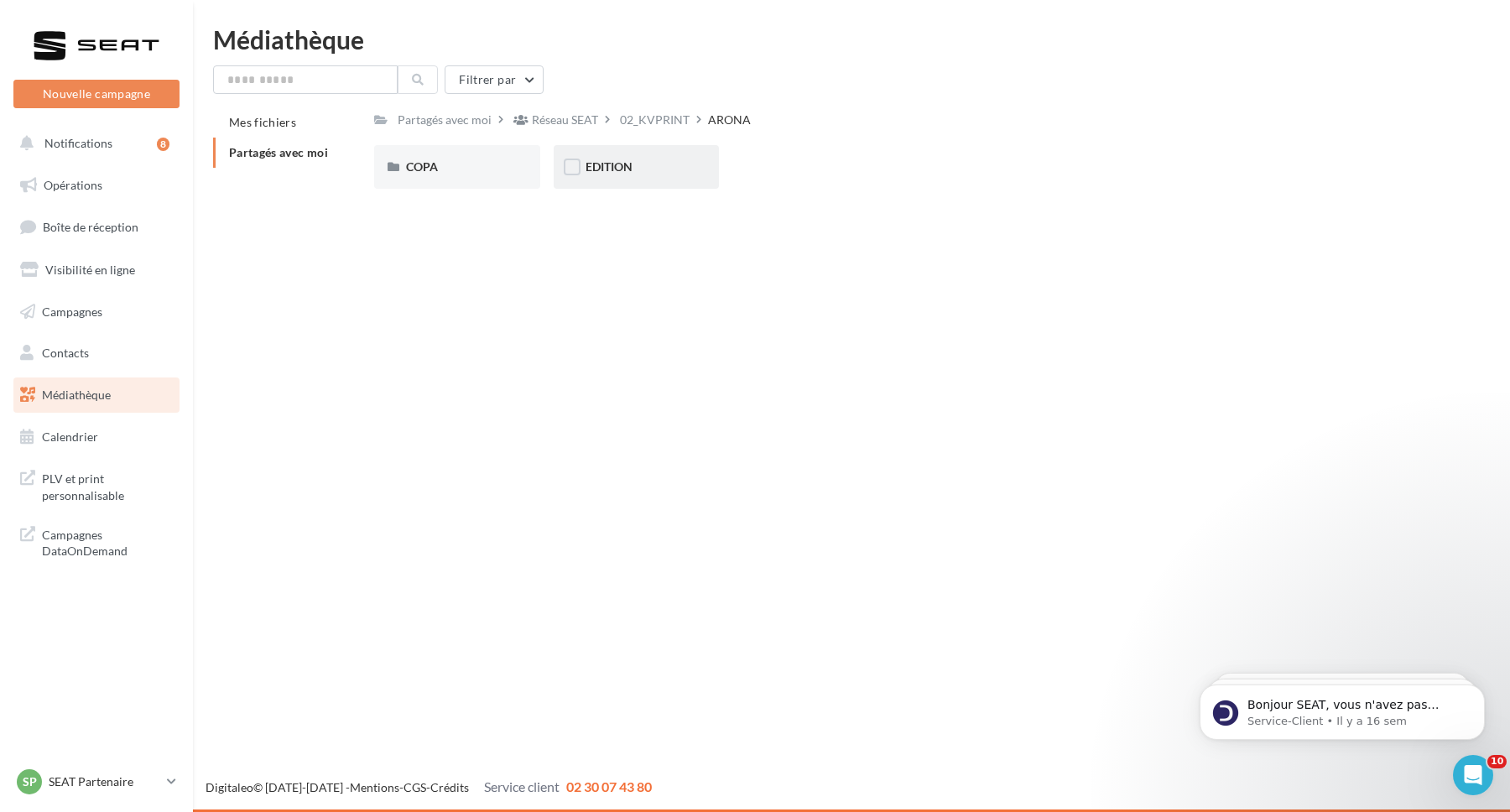
click at [635, 174] on div "EDITION" at bounding box center [637, 167] width 102 height 17
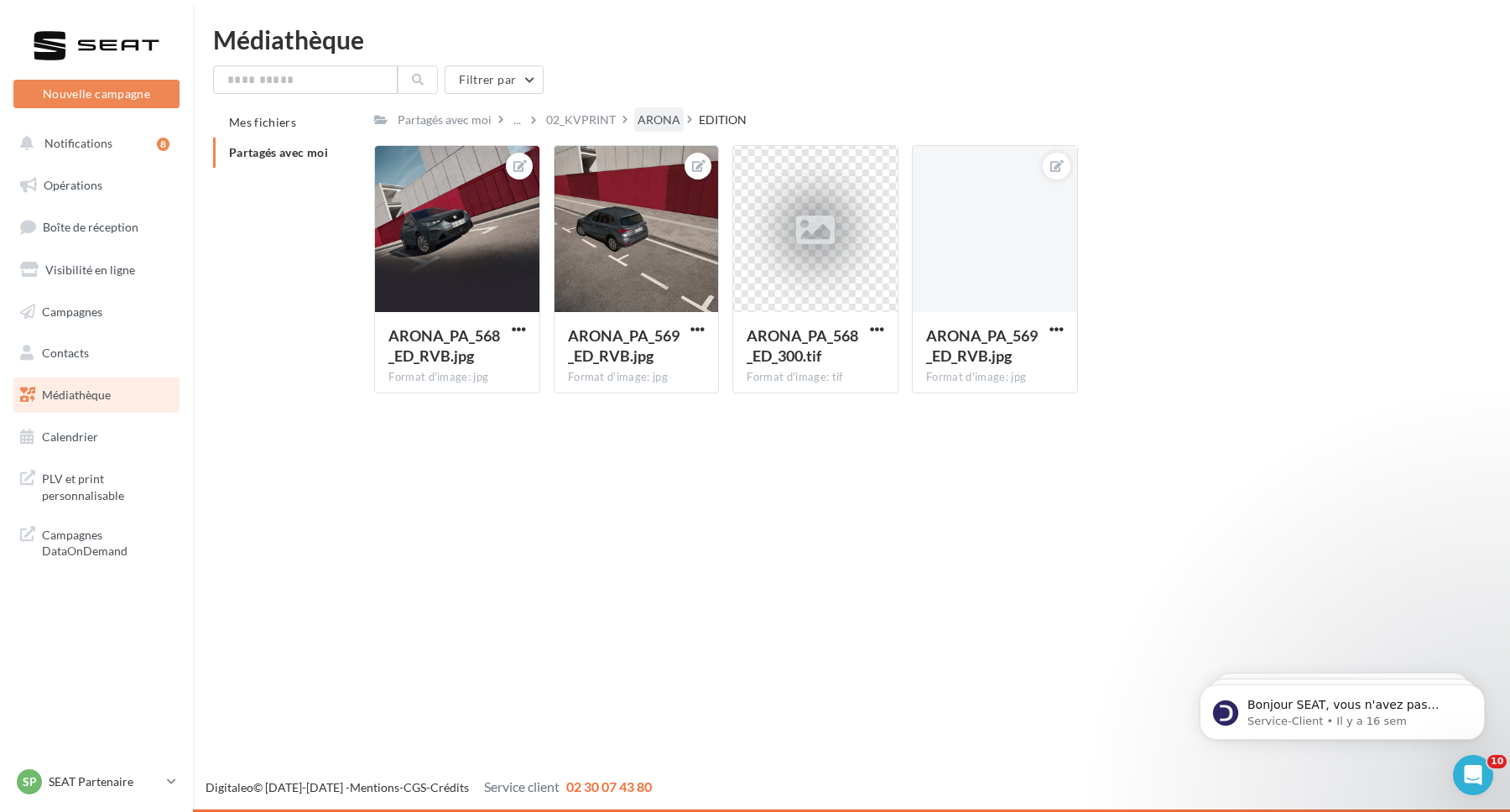
click at [647, 123] on div "ARONA" at bounding box center [659, 120] width 43 height 17
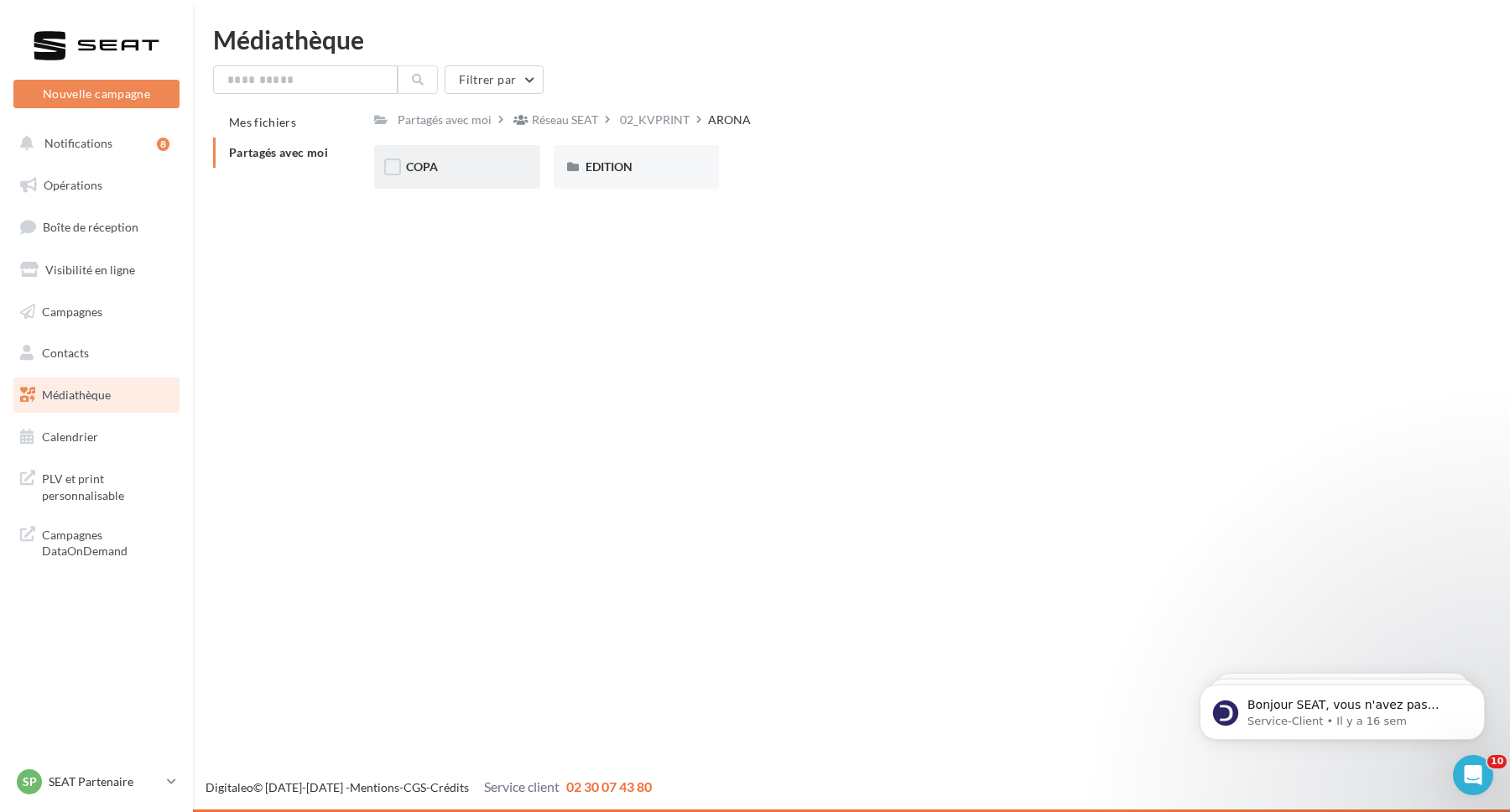
click at [446, 172] on div "COPA" at bounding box center [457, 167] width 102 height 17
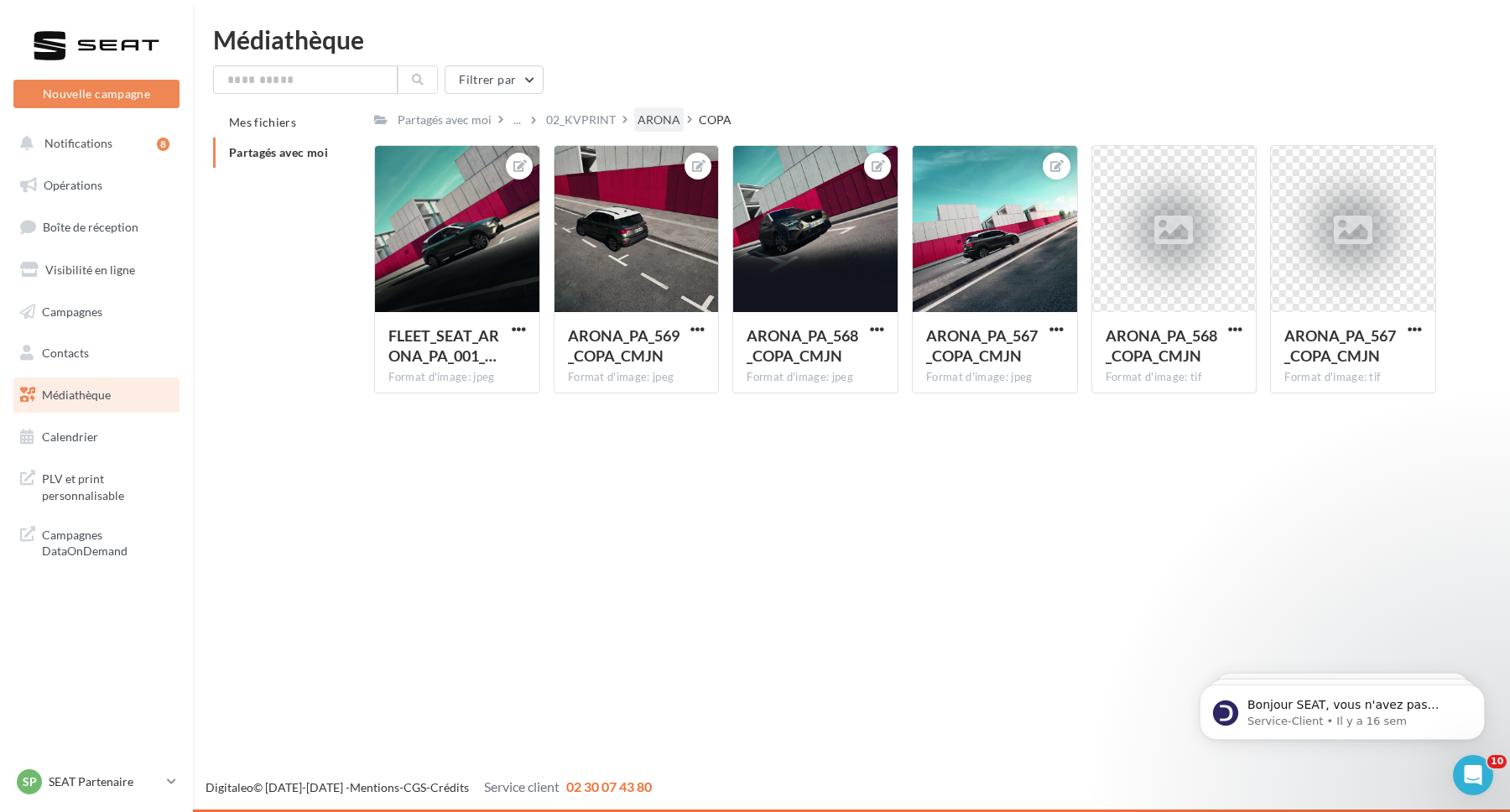
click at [652, 120] on div "ARONA" at bounding box center [659, 120] width 43 height 17
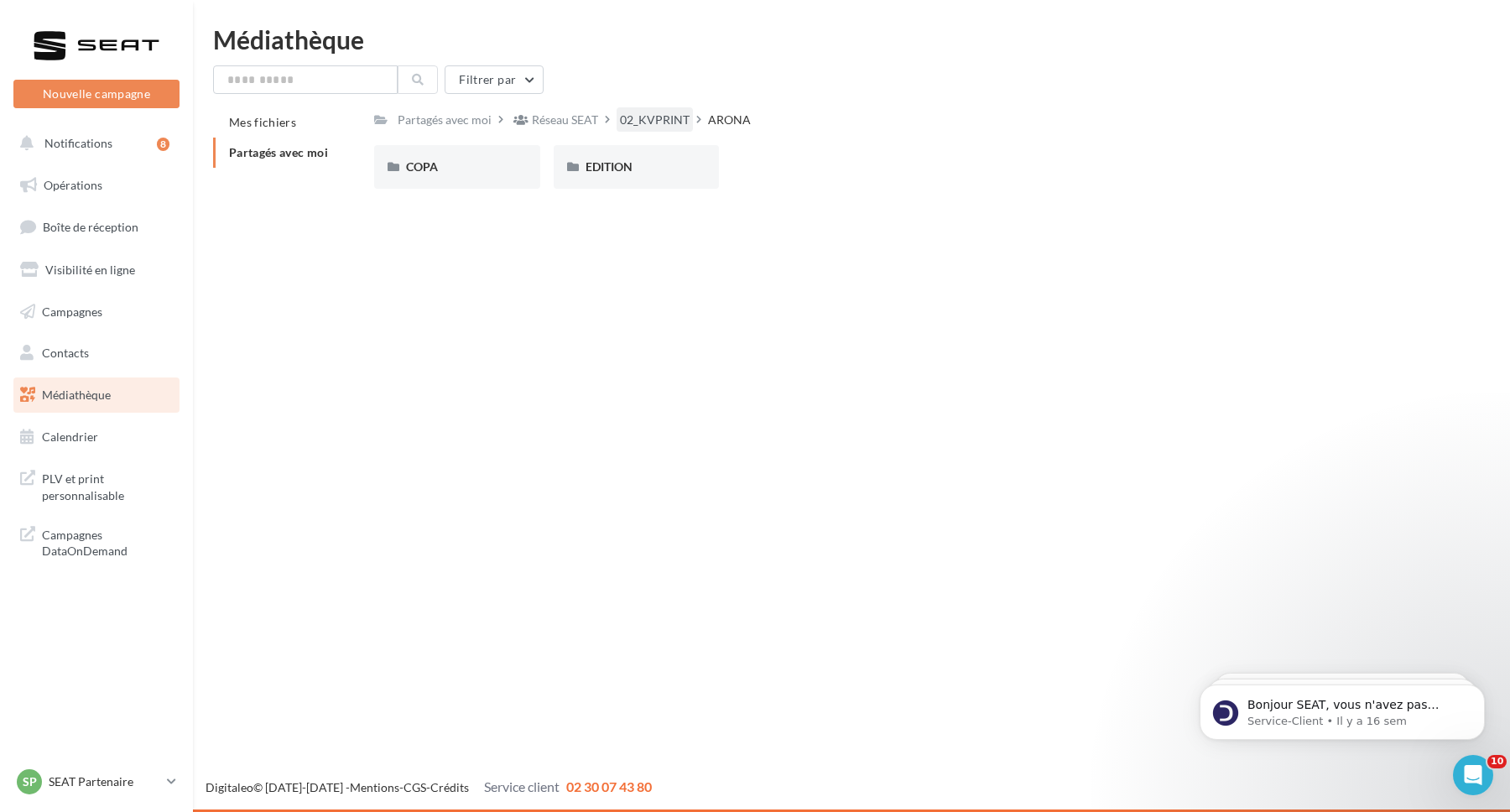
click at [643, 123] on div "02_KVPRINT" at bounding box center [655, 120] width 70 height 17
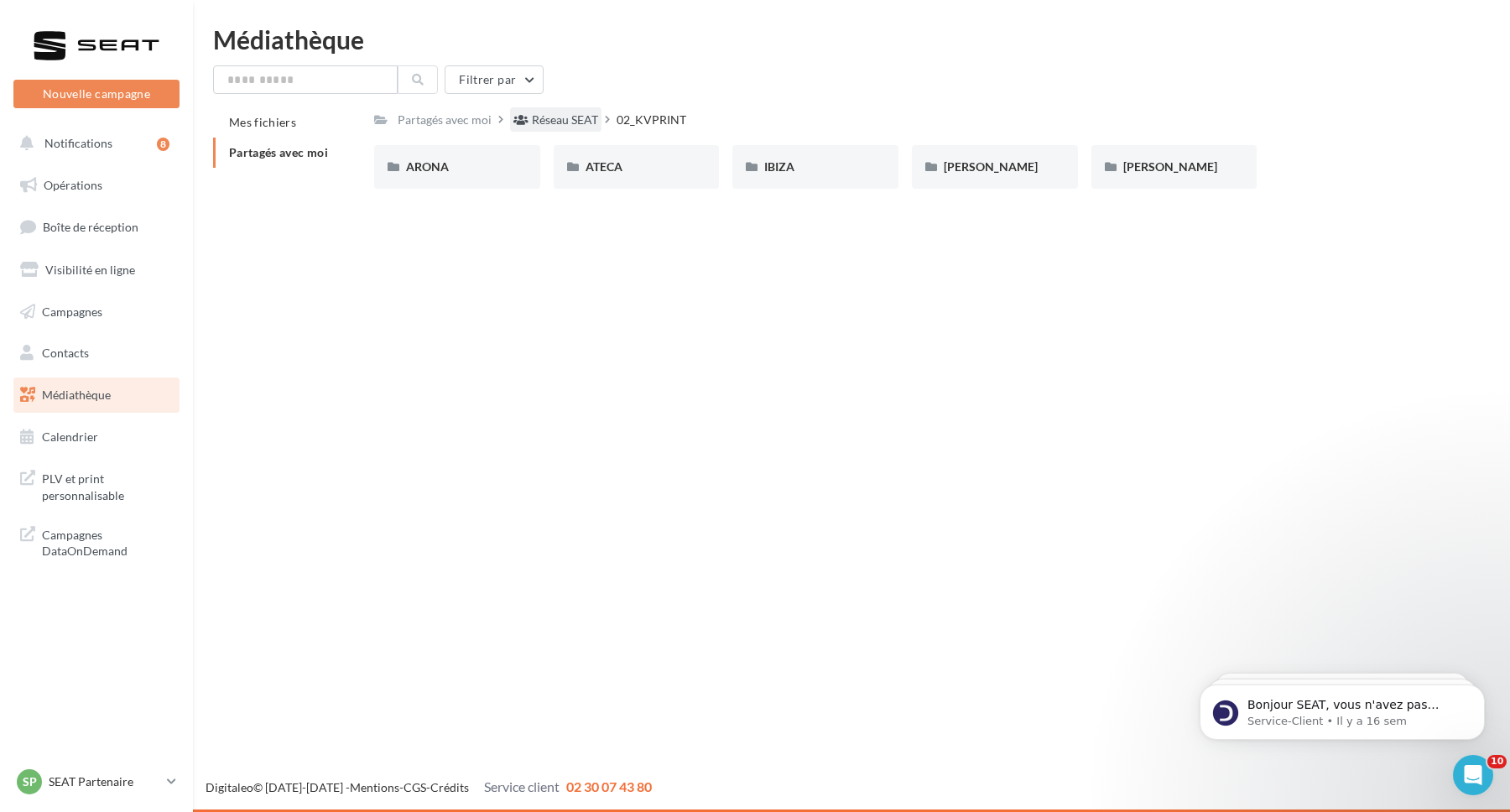
click at [559, 116] on div "Réseau SEAT" at bounding box center [565, 120] width 66 height 17
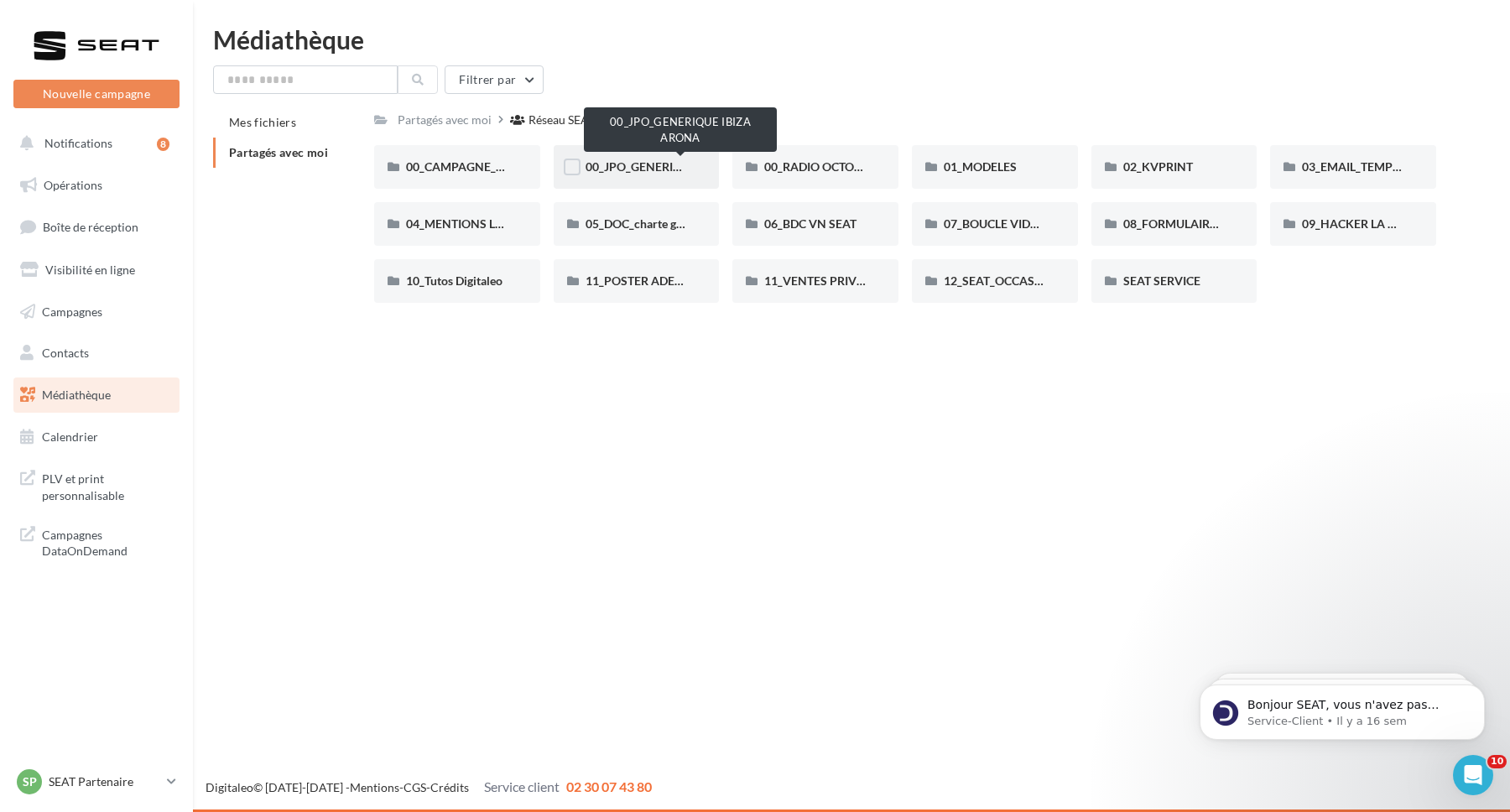
click at [620, 164] on span "00_JPO_GENERIQUE IBIZA ARONA" at bounding box center [681, 166] width 190 height 14
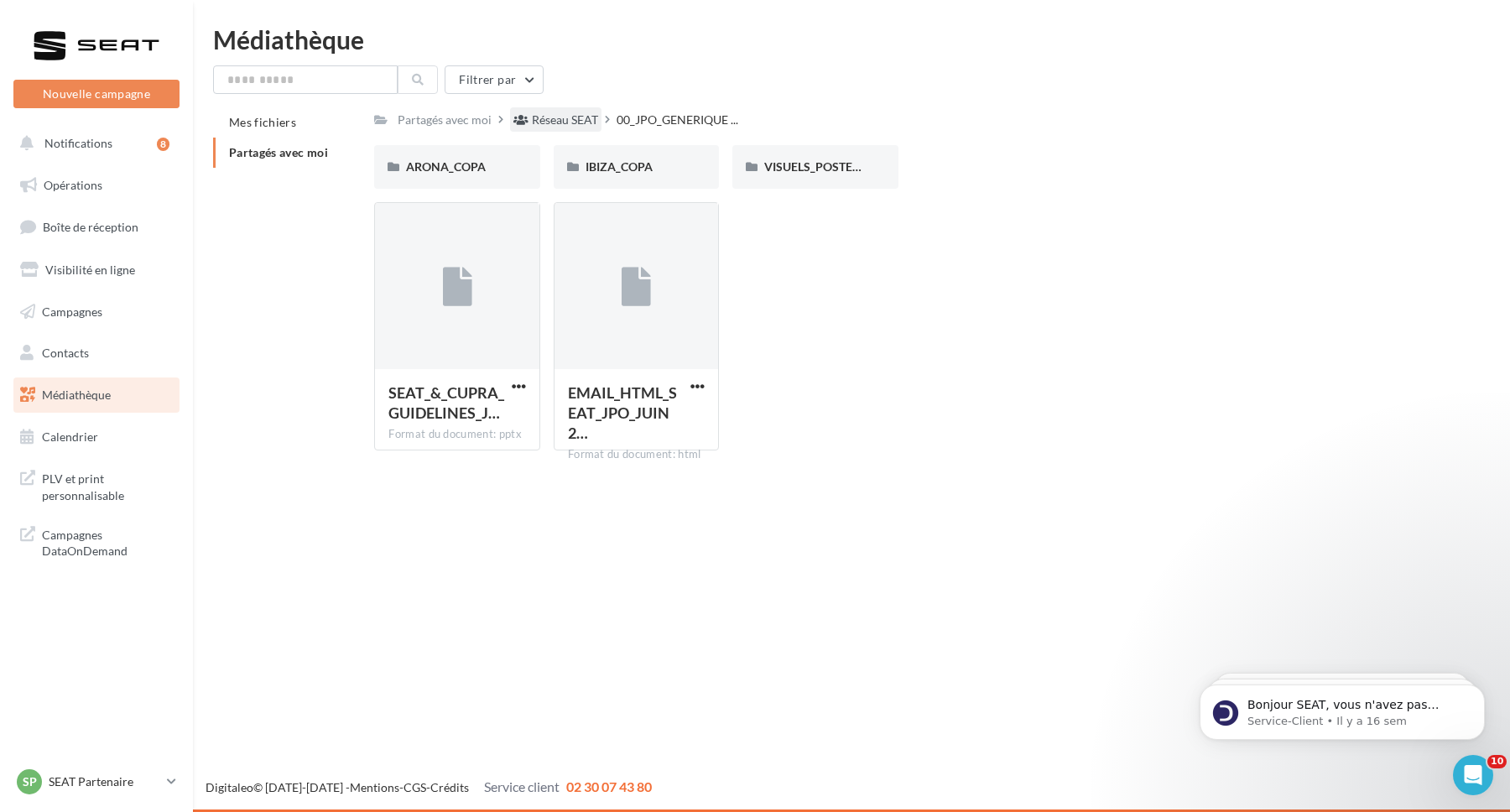
click at [549, 119] on div "Réseau SEAT" at bounding box center [565, 120] width 66 height 17
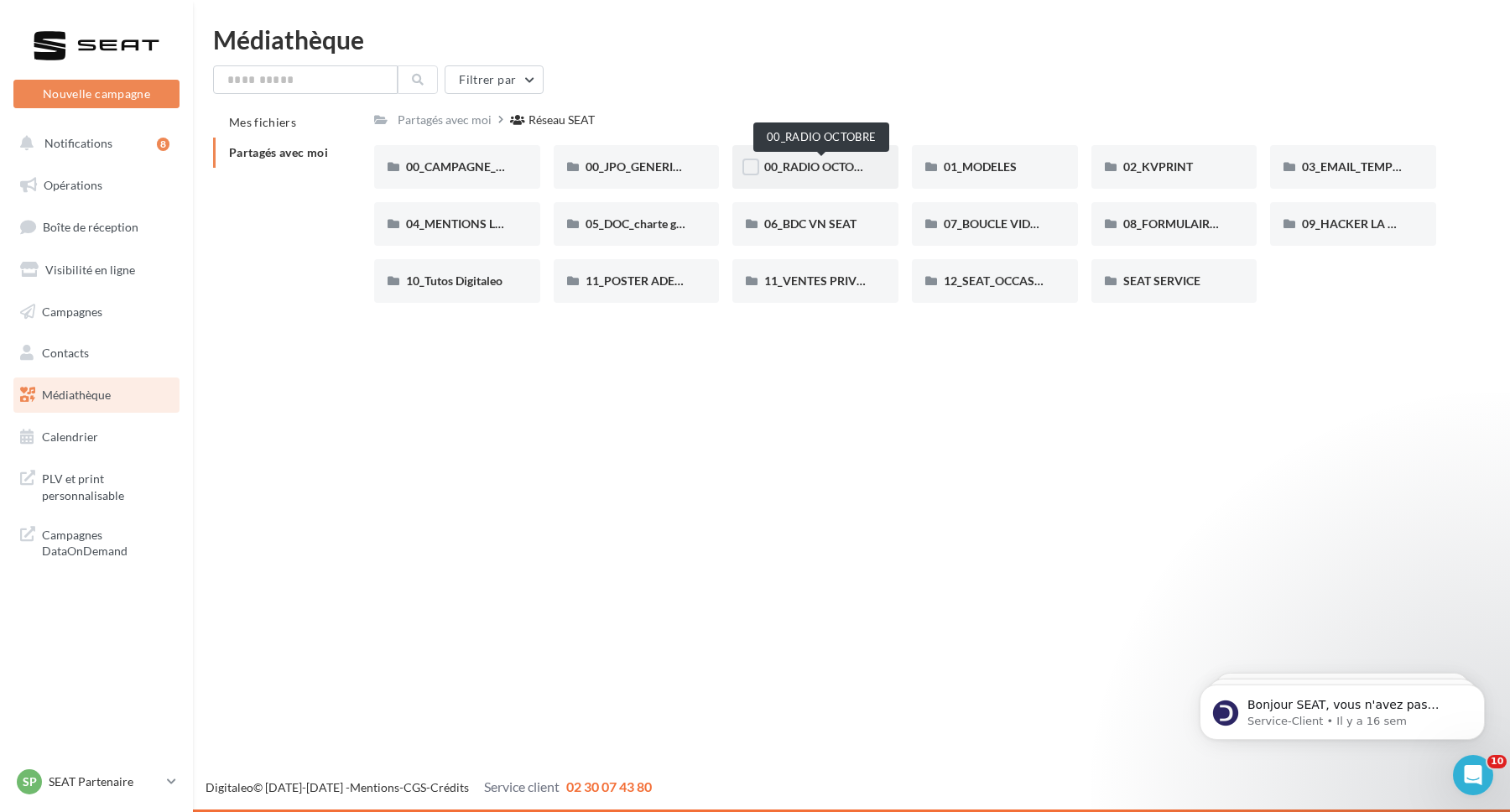
click at [815, 167] on span "00_RADIO OCTOBRE" at bounding box center [820, 166] width 112 height 14
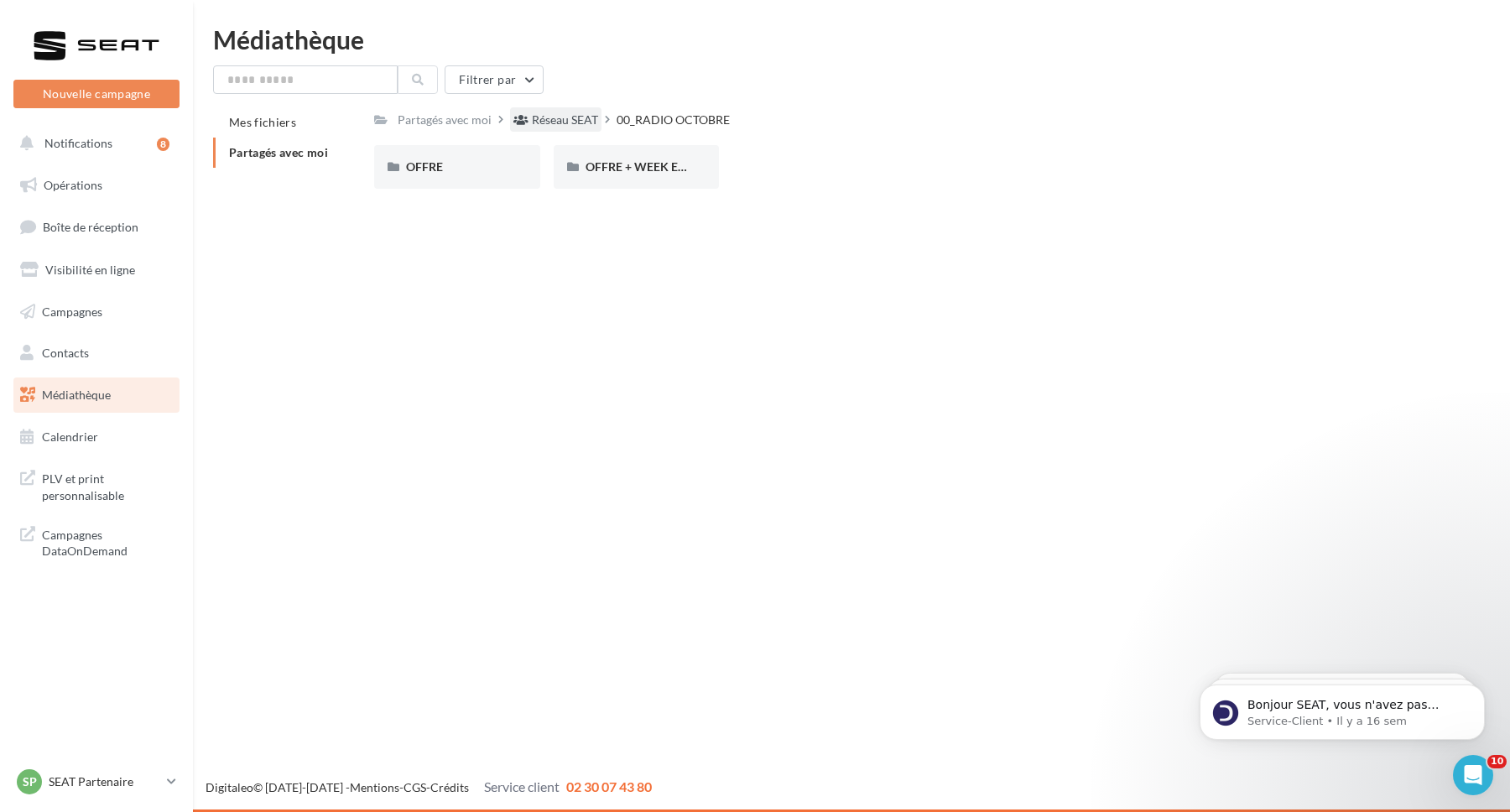
click at [561, 118] on div "Réseau SEAT" at bounding box center [565, 120] width 66 height 17
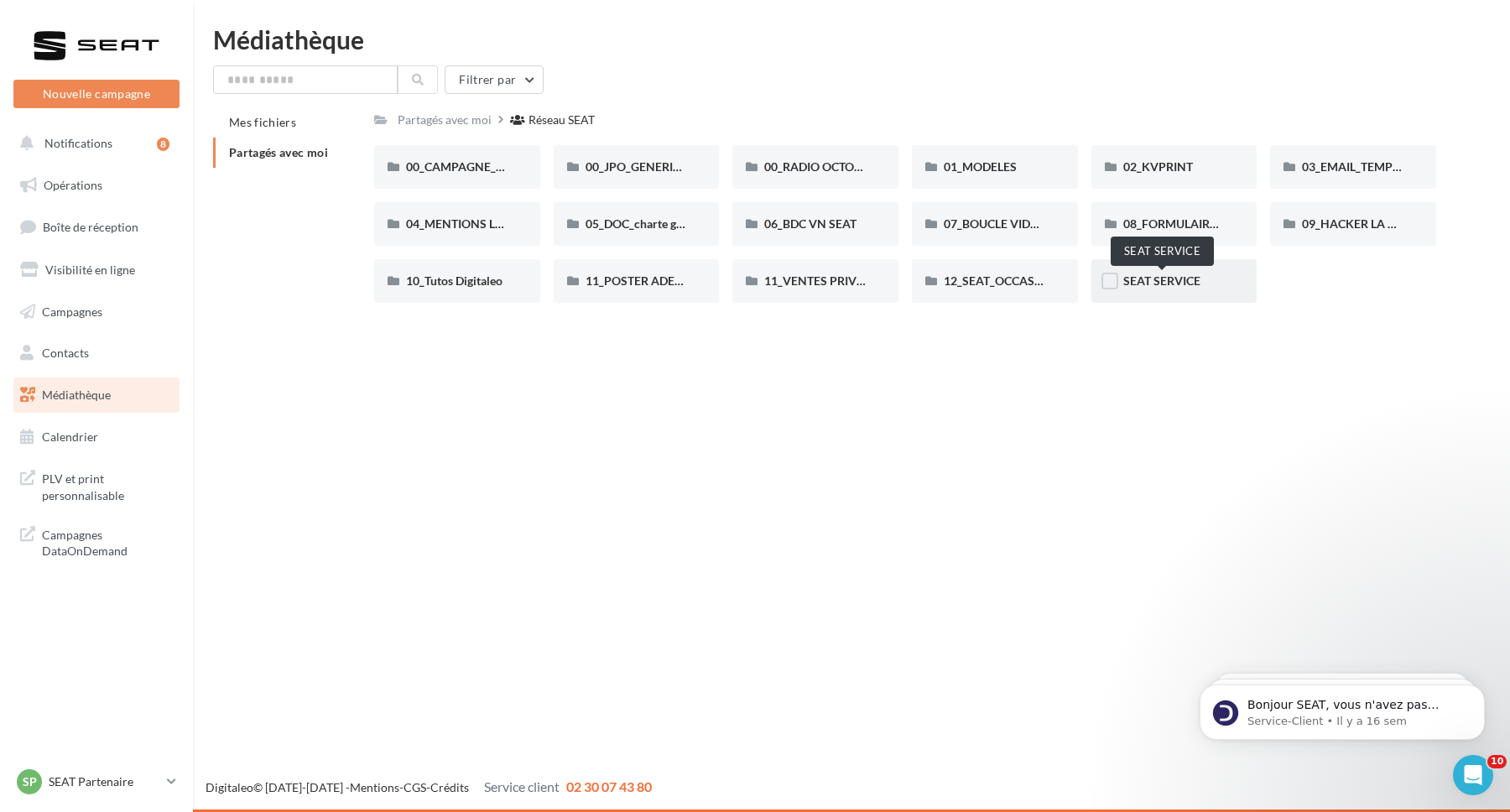
click at [1165, 290] on div "SEAT SERVICE" at bounding box center [1174, 281] width 166 height 44
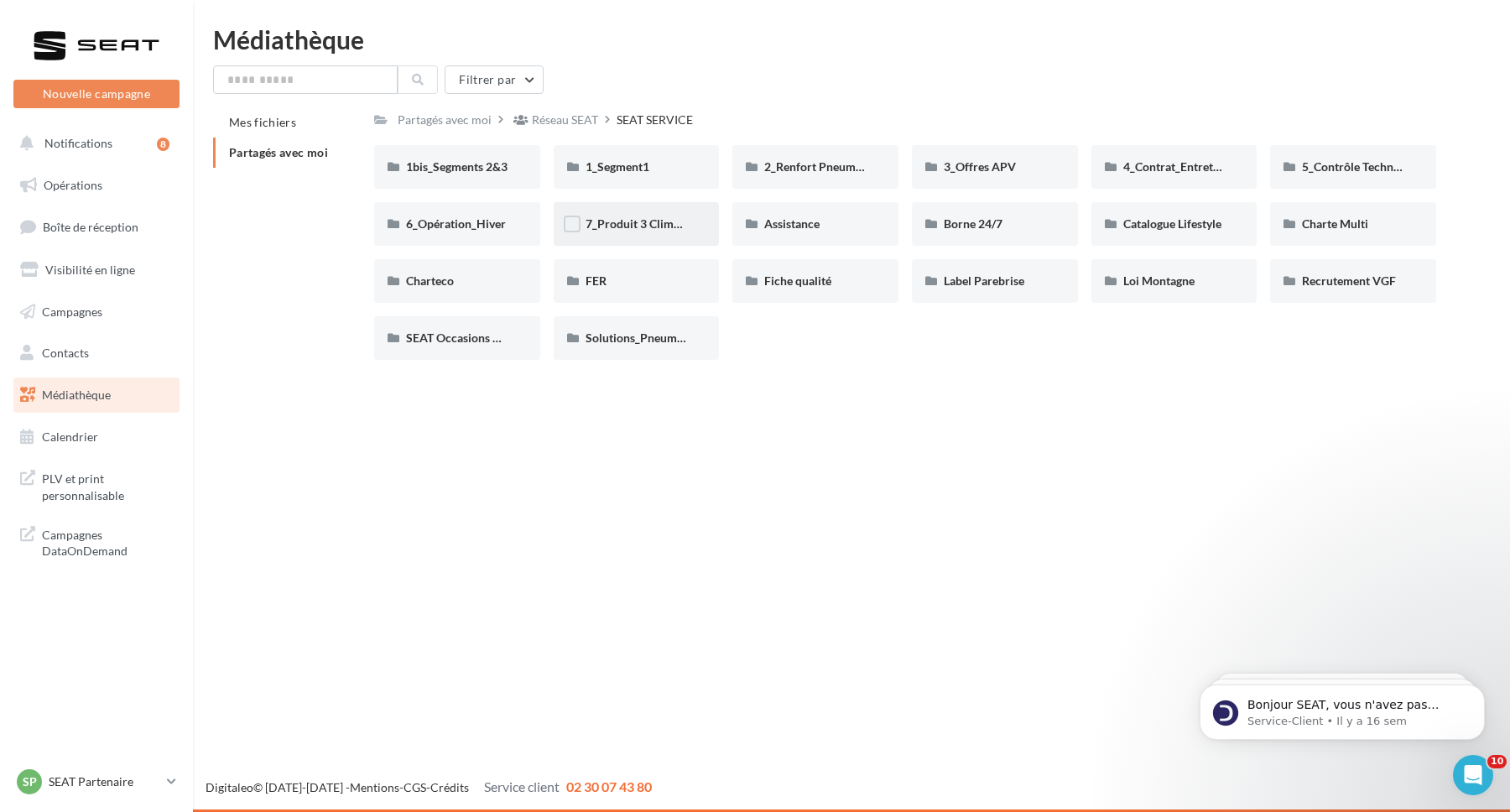
click at [617, 215] on div "7_Produit 3 Climatisation" at bounding box center [637, 224] width 166 height 44
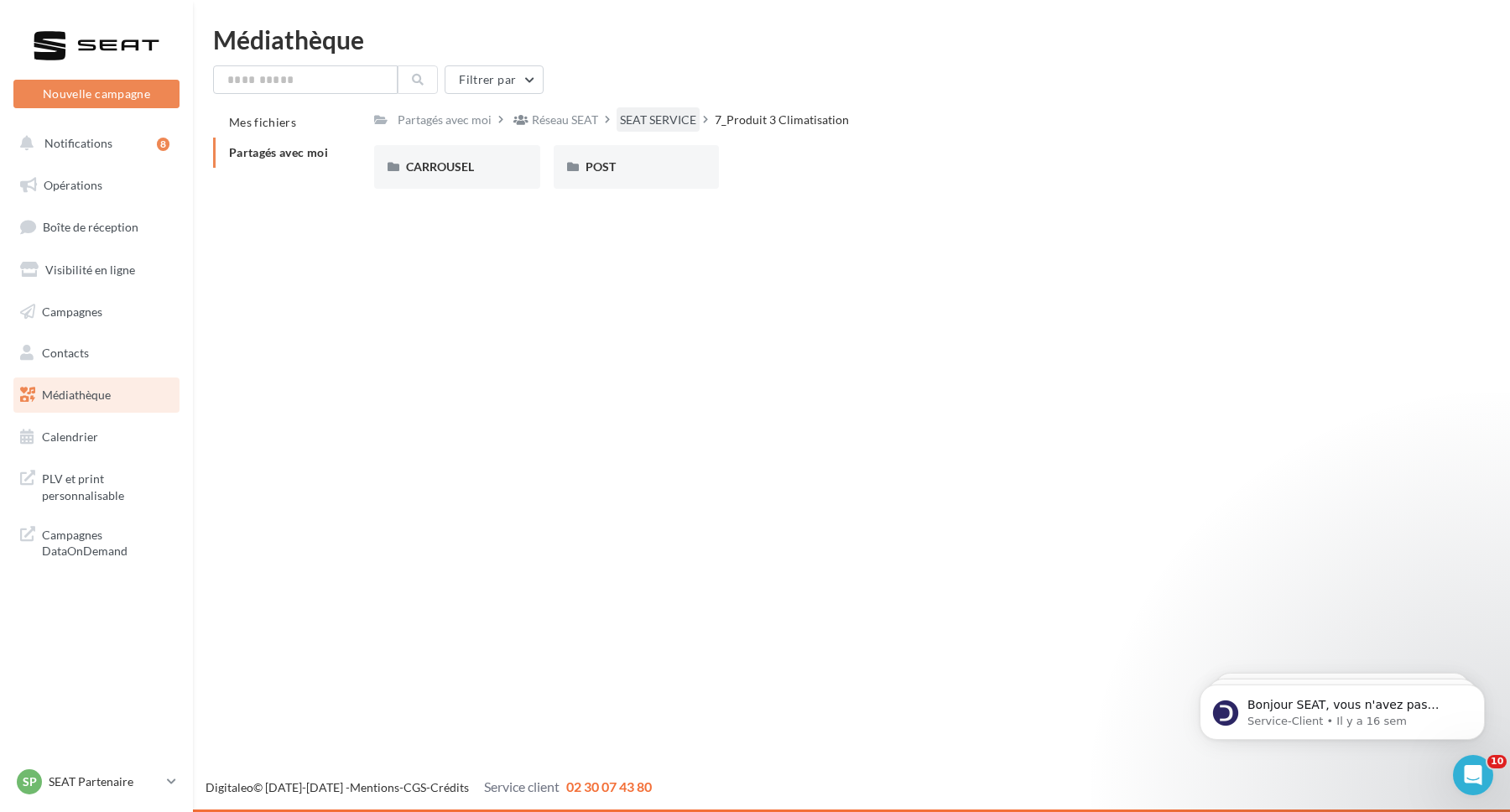
click at [656, 116] on div "SEAT SERVICE" at bounding box center [658, 120] width 76 height 17
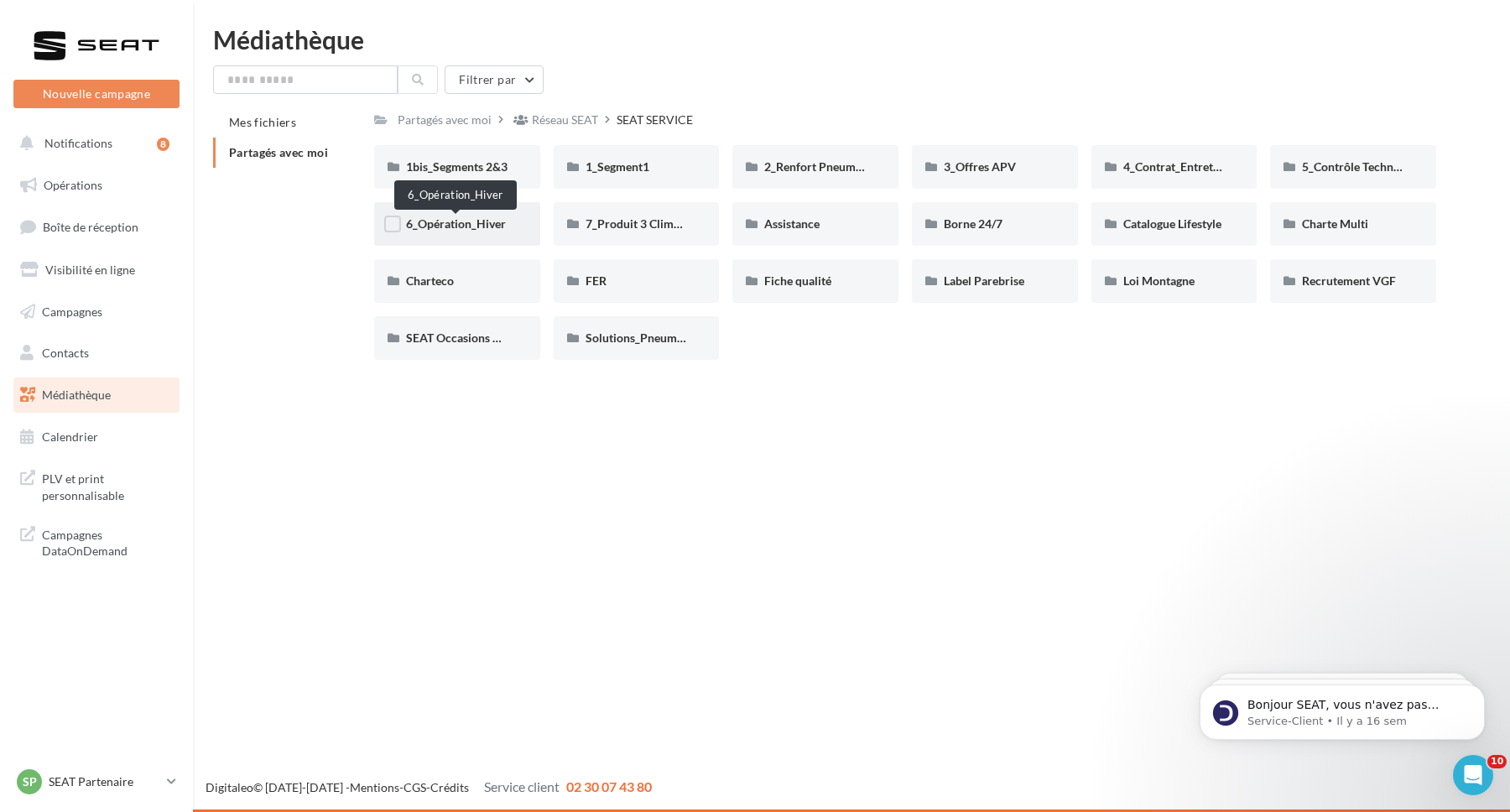
click at [481, 231] on span "6_Opération_Hiver" at bounding box center [456, 223] width 100 height 14
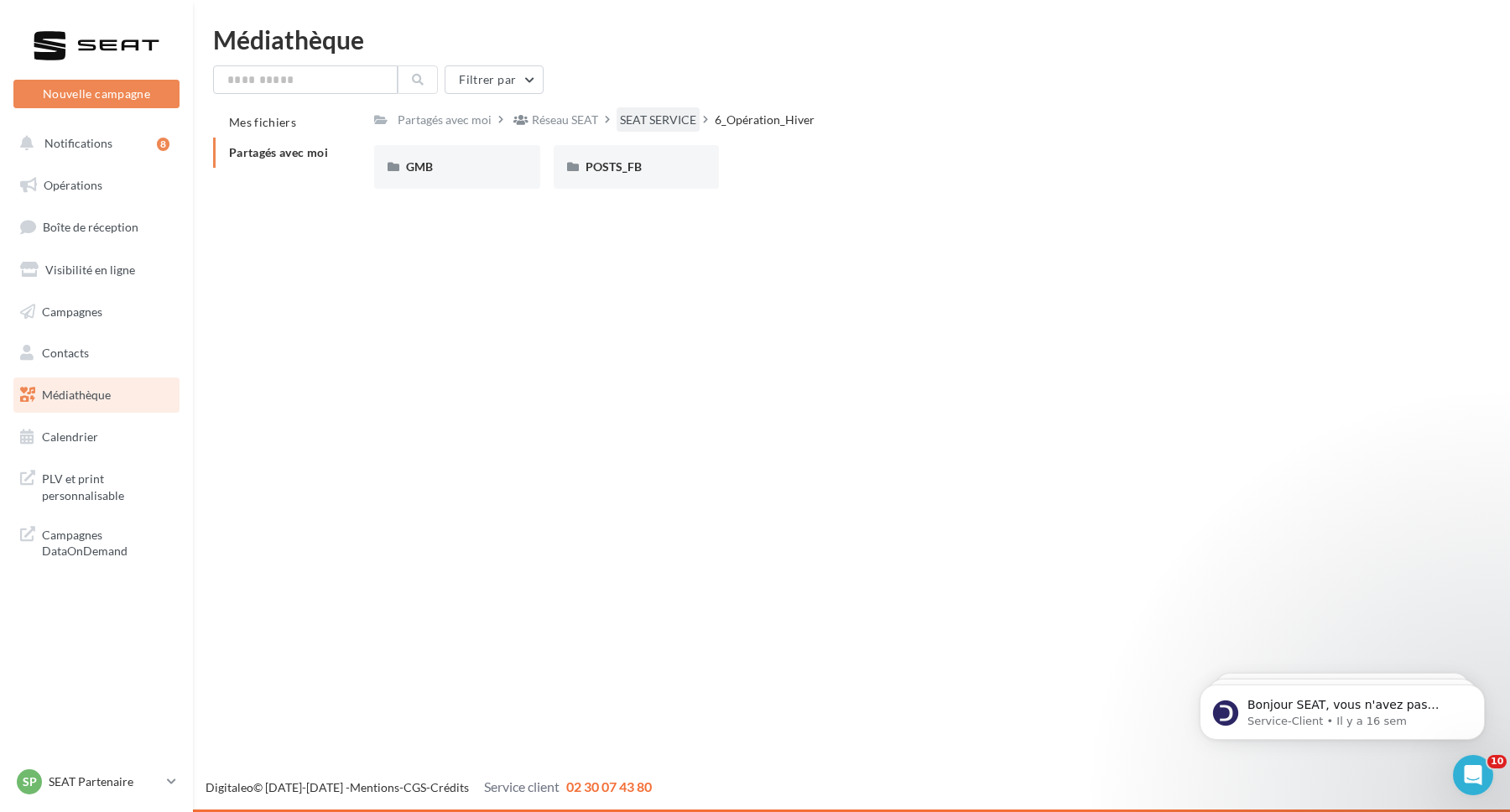
click at [659, 112] on div "SEAT SERVICE" at bounding box center [658, 120] width 76 height 17
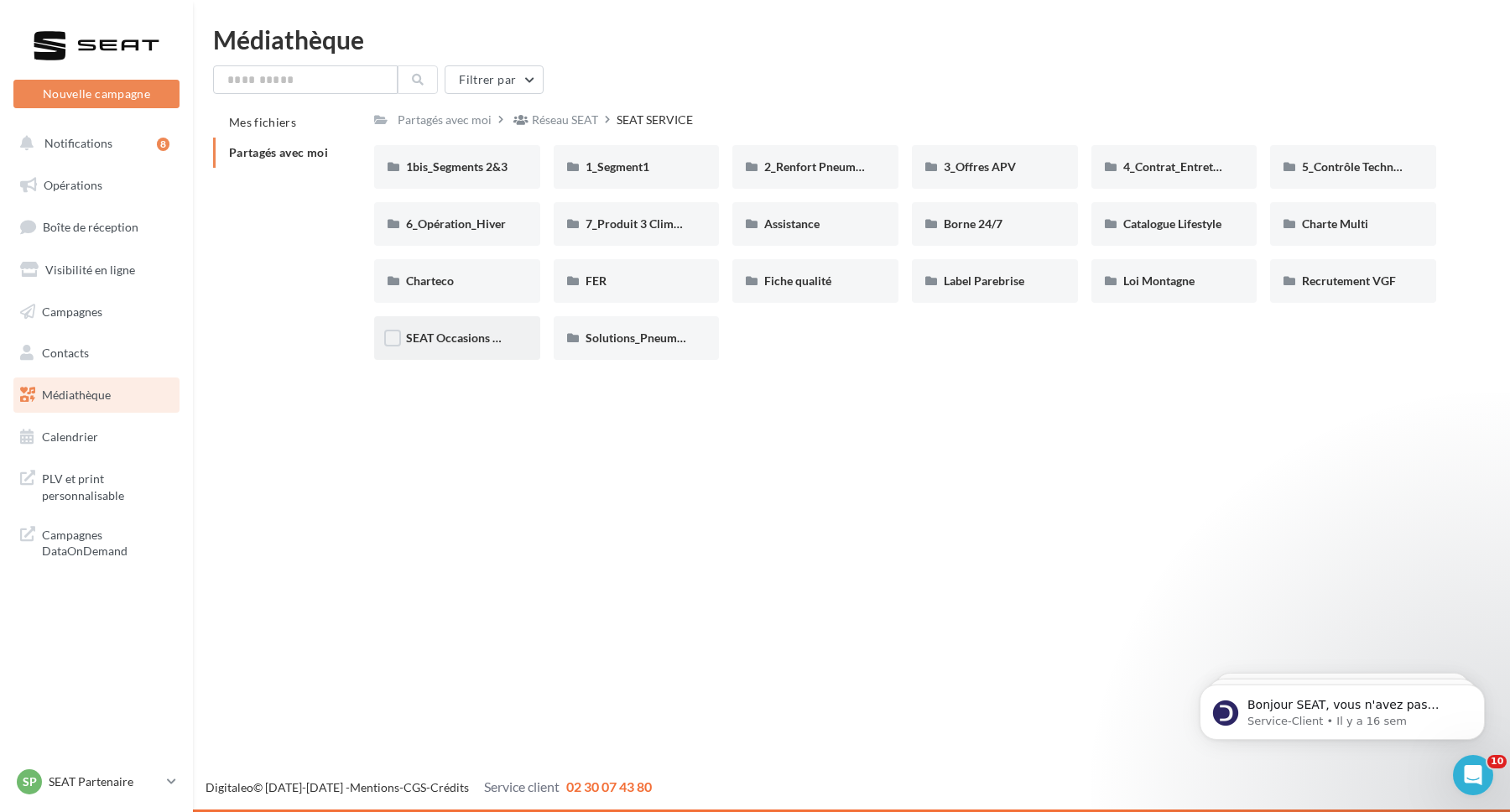
click at [423, 346] on div "SEAT Occasions Garanties" at bounding box center [457, 338] width 102 height 17
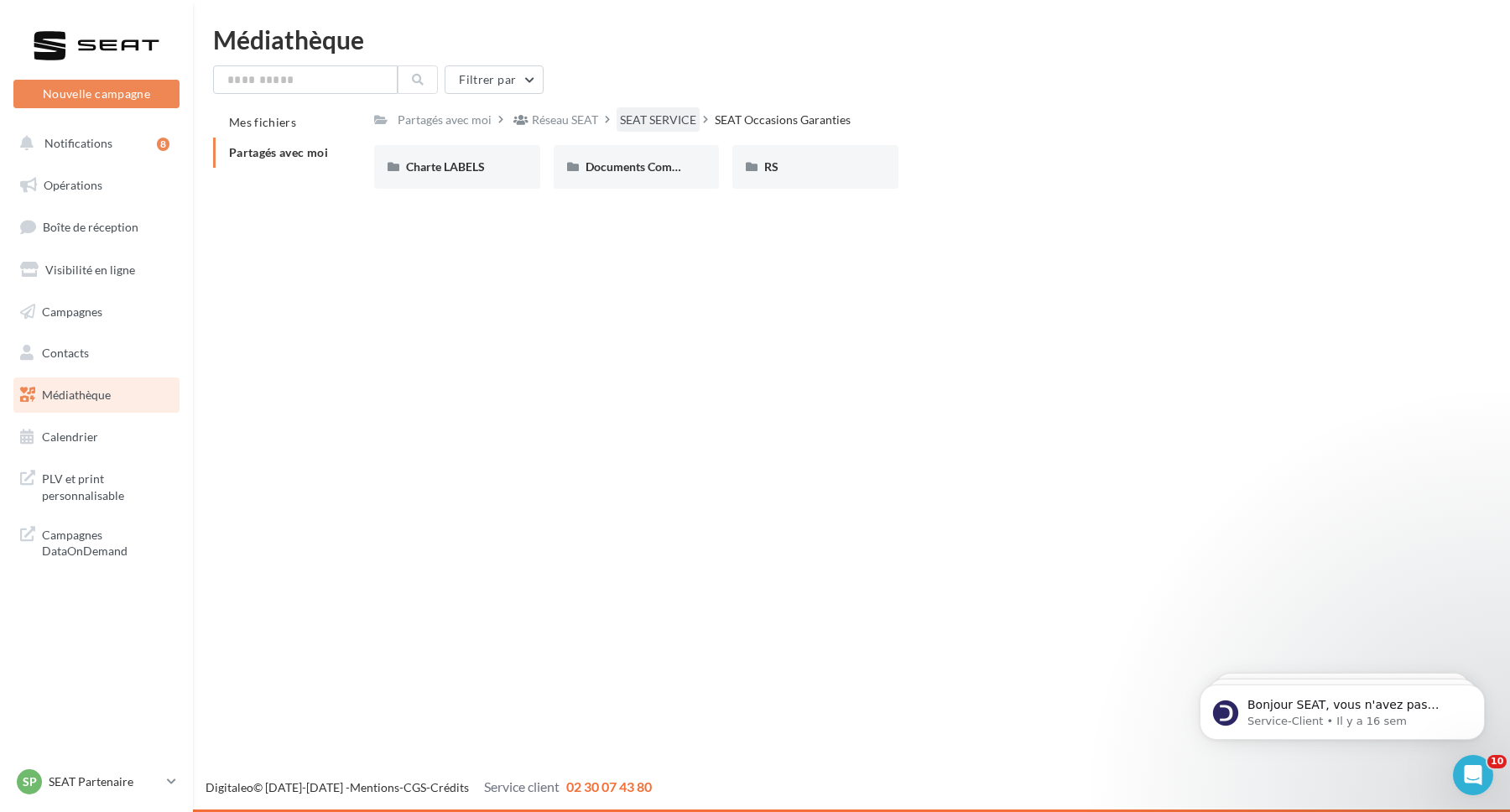
click at [656, 118] on div "SEAT SERVICE" at bounding box center [658, 120] width 76 height 17
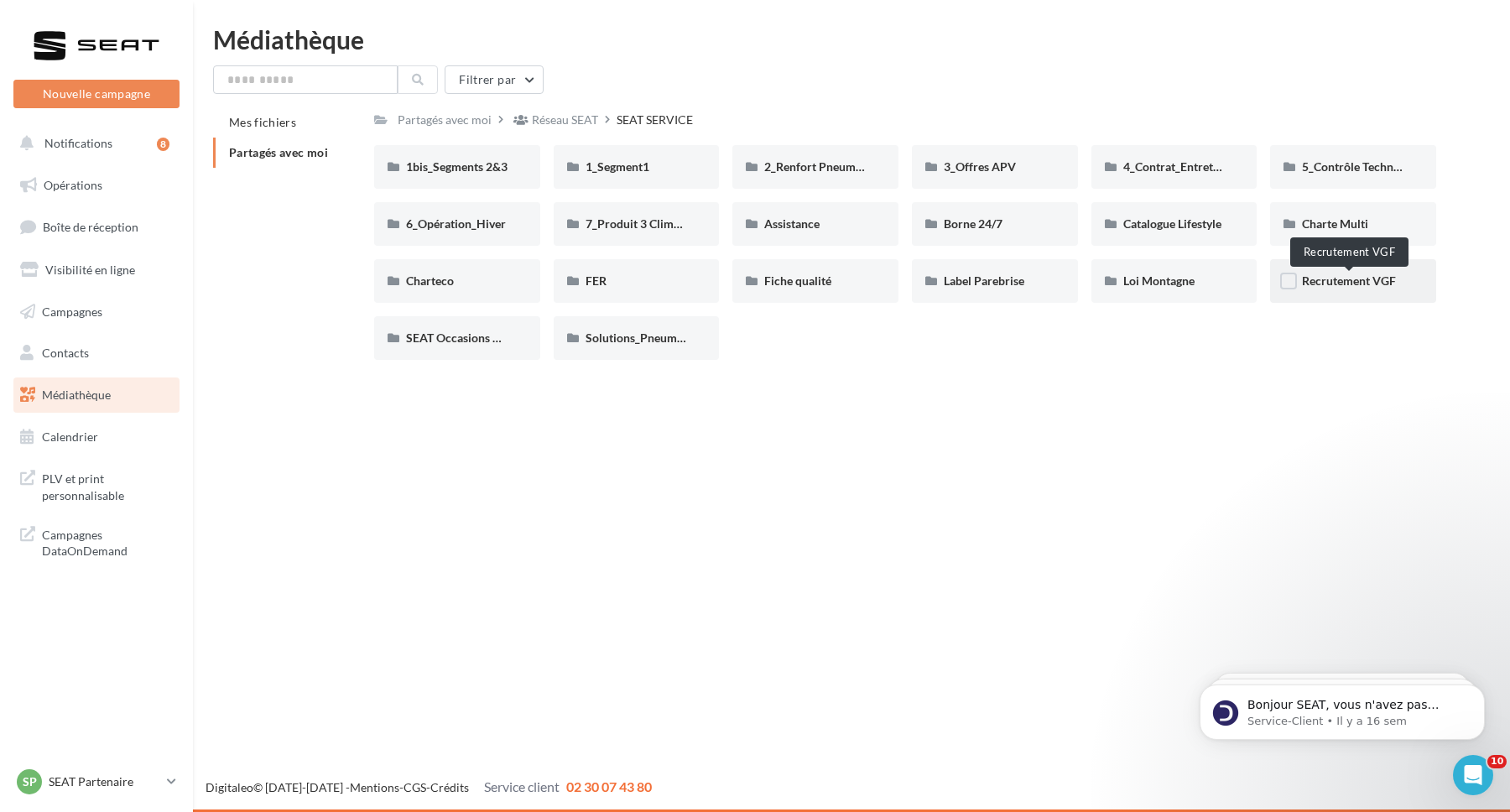
click at [1348, 288] on span "Recrutement VGF" at bounding box center [1349, 280] width 94 height 14
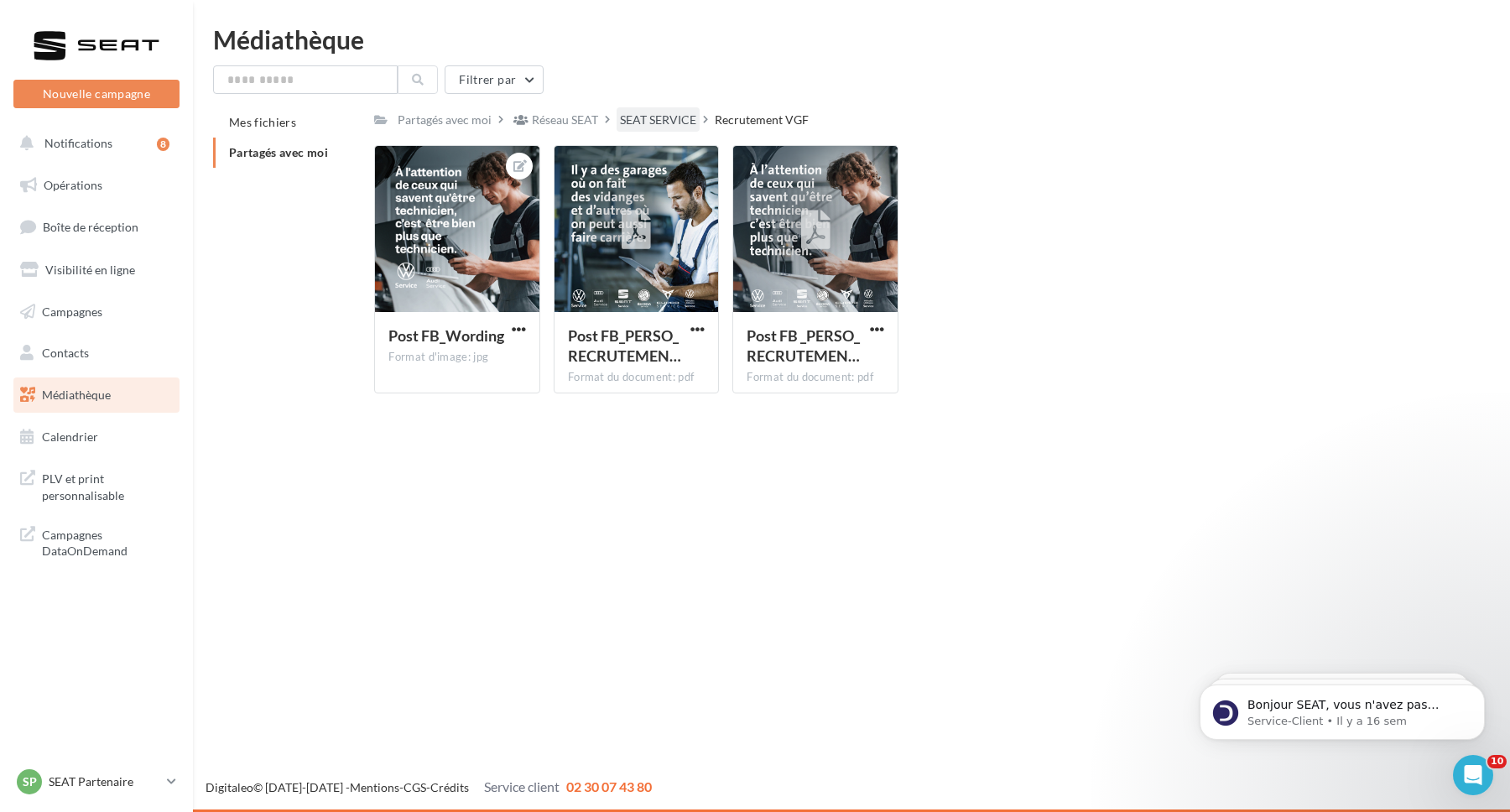
click at [648, 119] on div "SEAT SERVICE" at bounding box center [658, 120] width 76 height 17
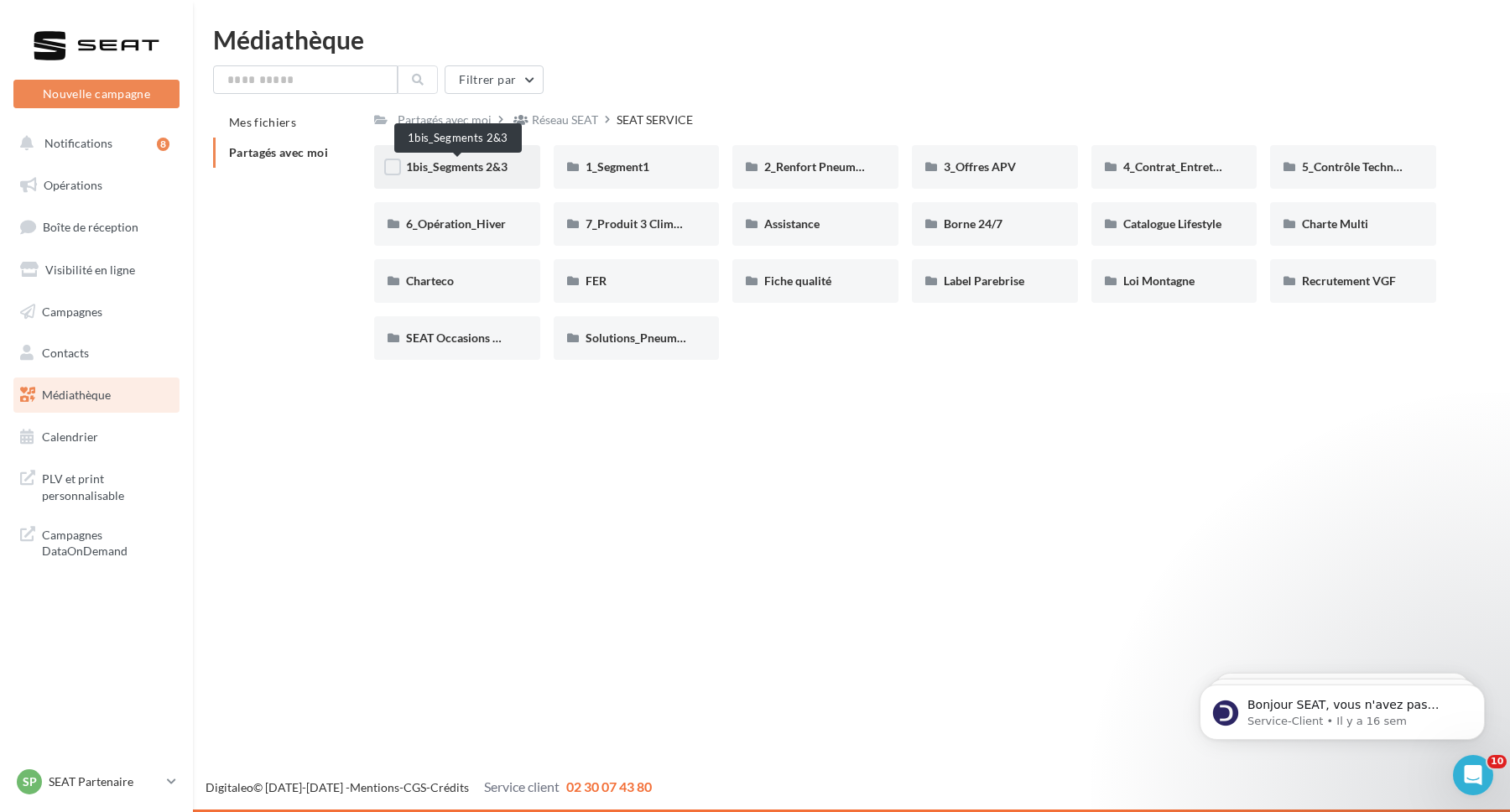
click at [446, 160] on span "1bis_Segments 2&3" at bounding box center [457, 166] width 102 height 14
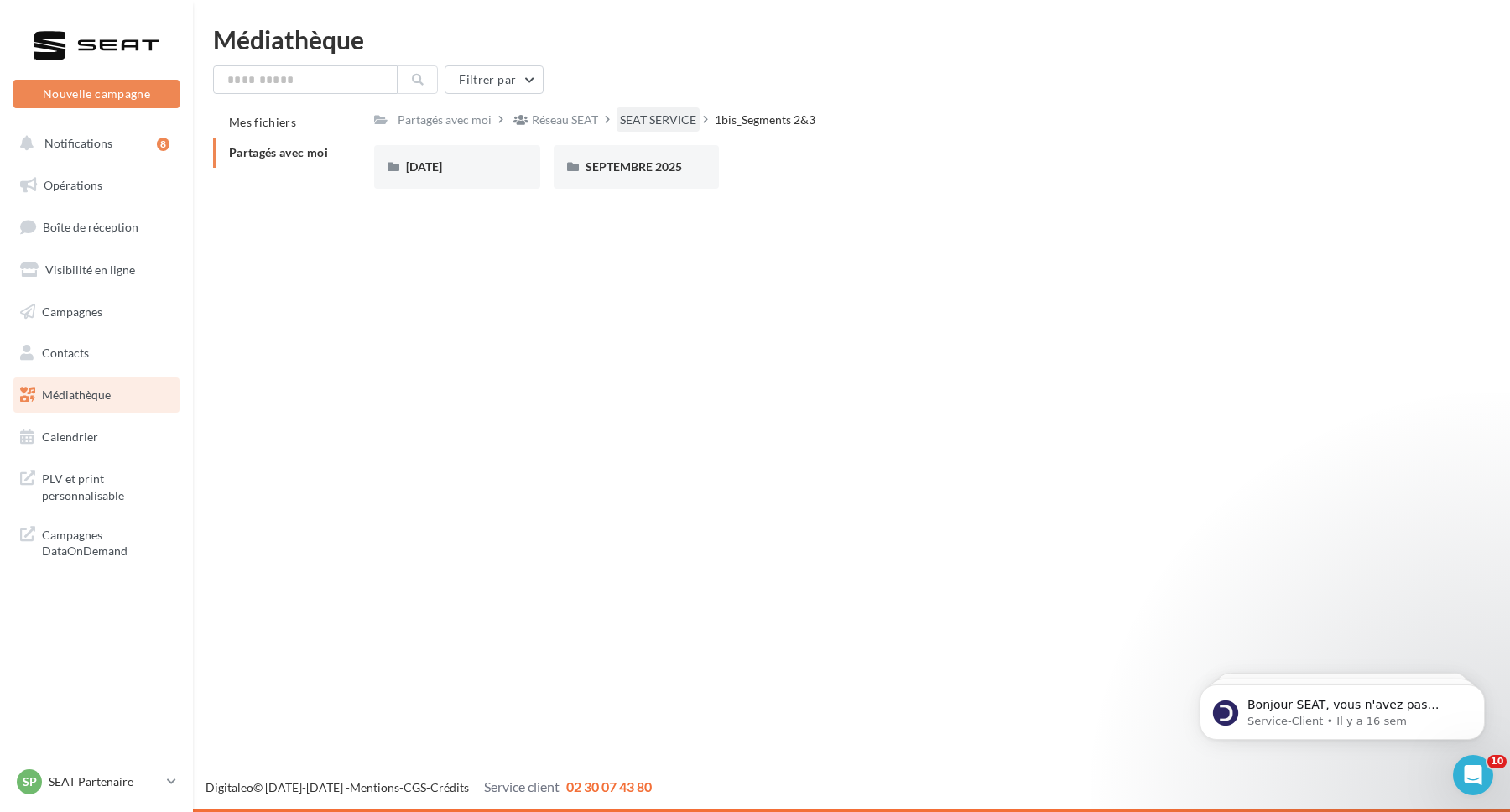
click at [672, 117] on div "SEAT SERVICE" at bounding box center [658, 120] width 76 height 17
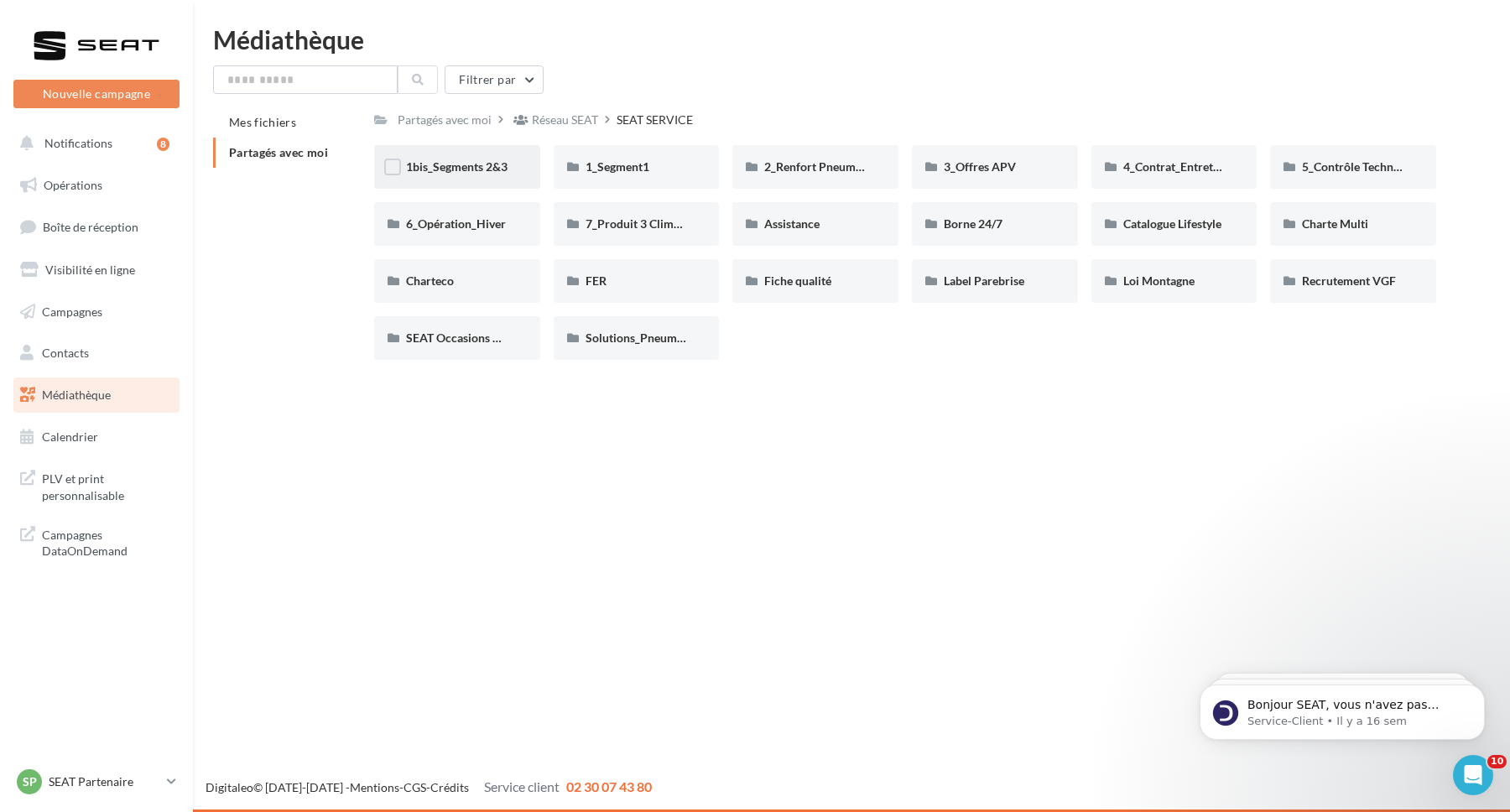
click at [439, 173] on span "1bis_Segments 2&3" at bounding box center [457, 166] width 102 height 14
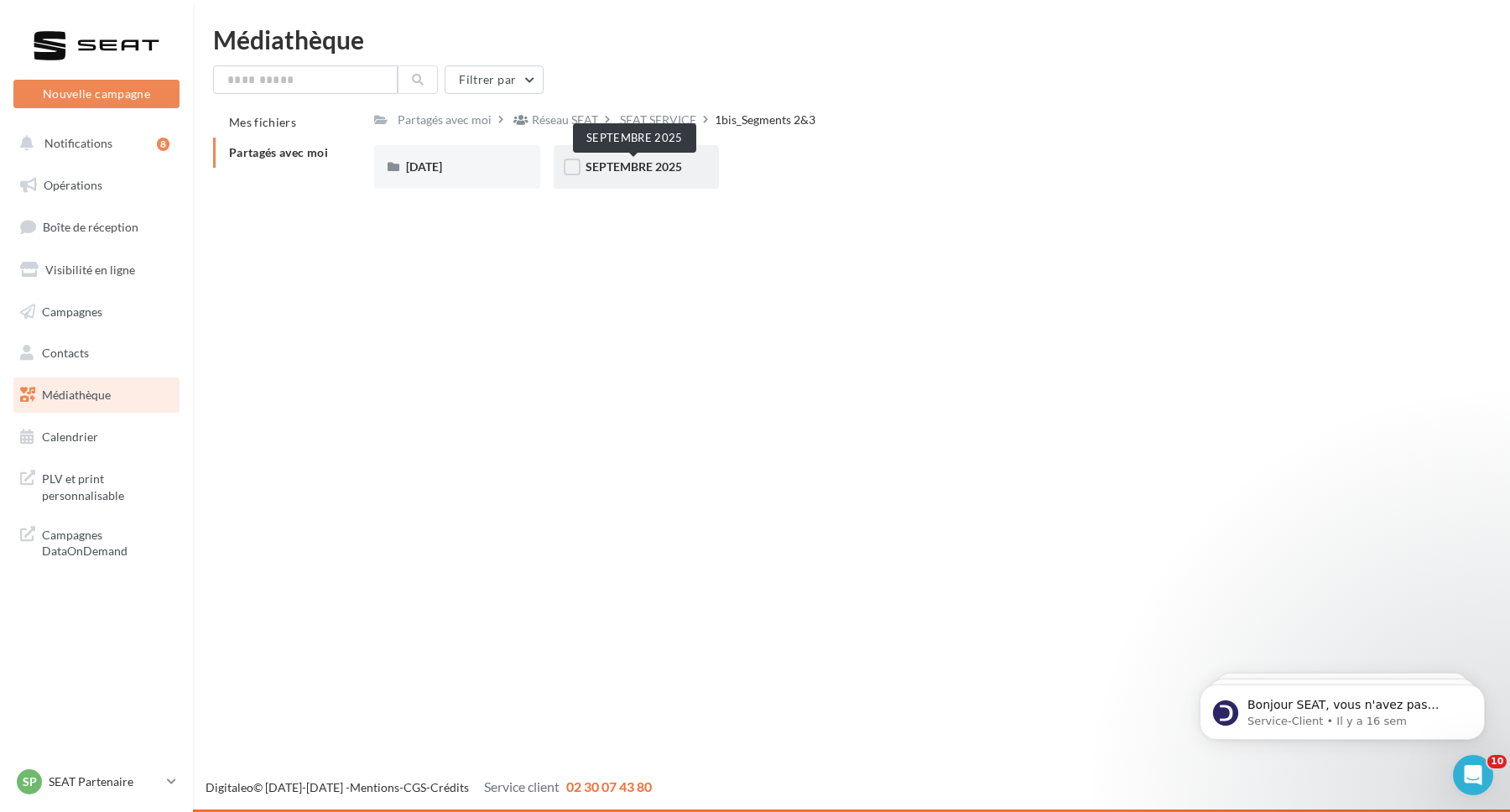
click at [618, 172] on span "SEPTEMBRE 2025" at bounding box center [634, 166] width 96 height 14
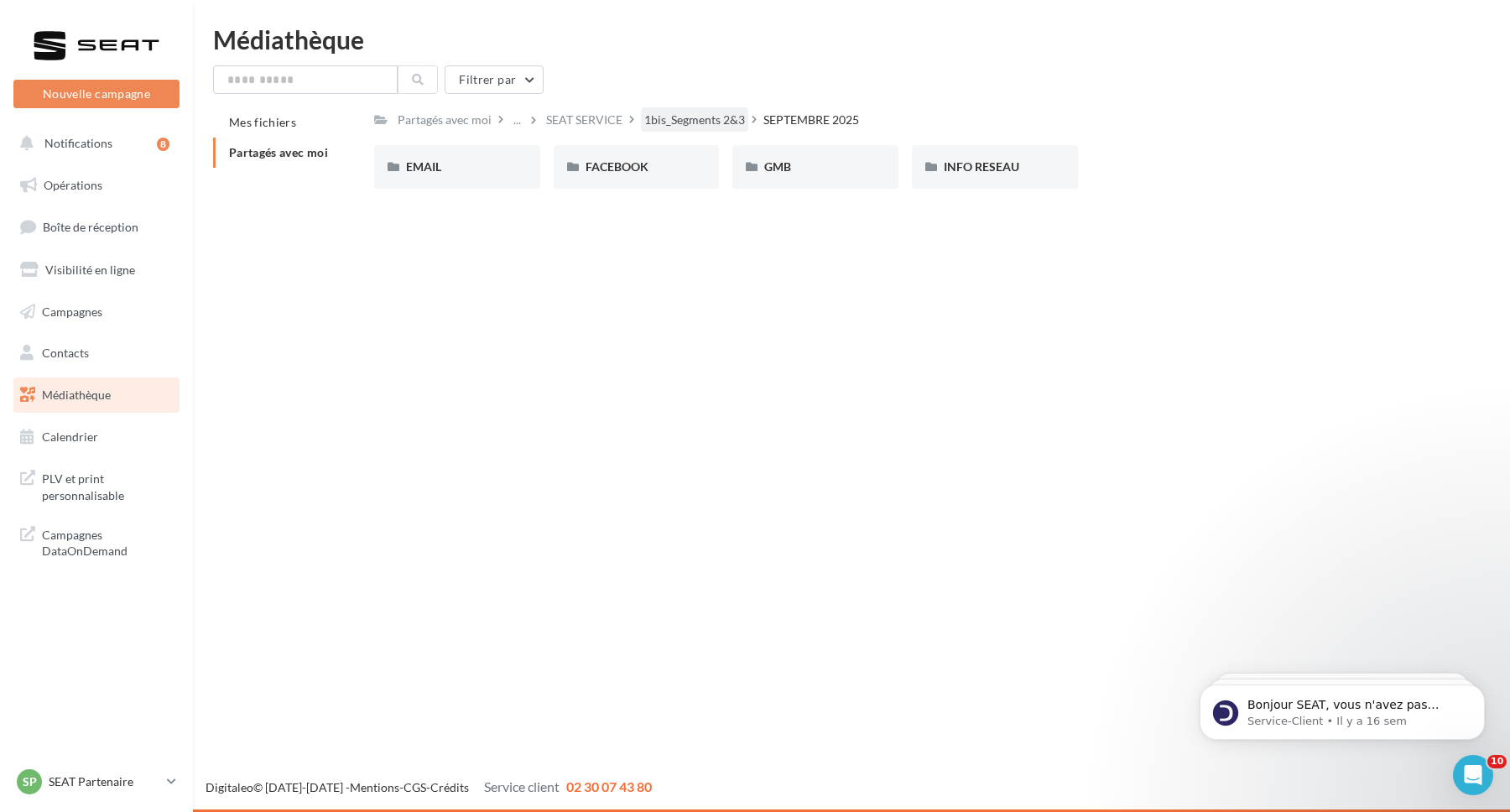
click at [721, 115] on div "1bis_Segments 2&3" at bounding box center [694, 120] width 101 height 17
click at [648, 108] on div "SEAT SERVICE" at bounding box center [658, 119] width 83 height 24
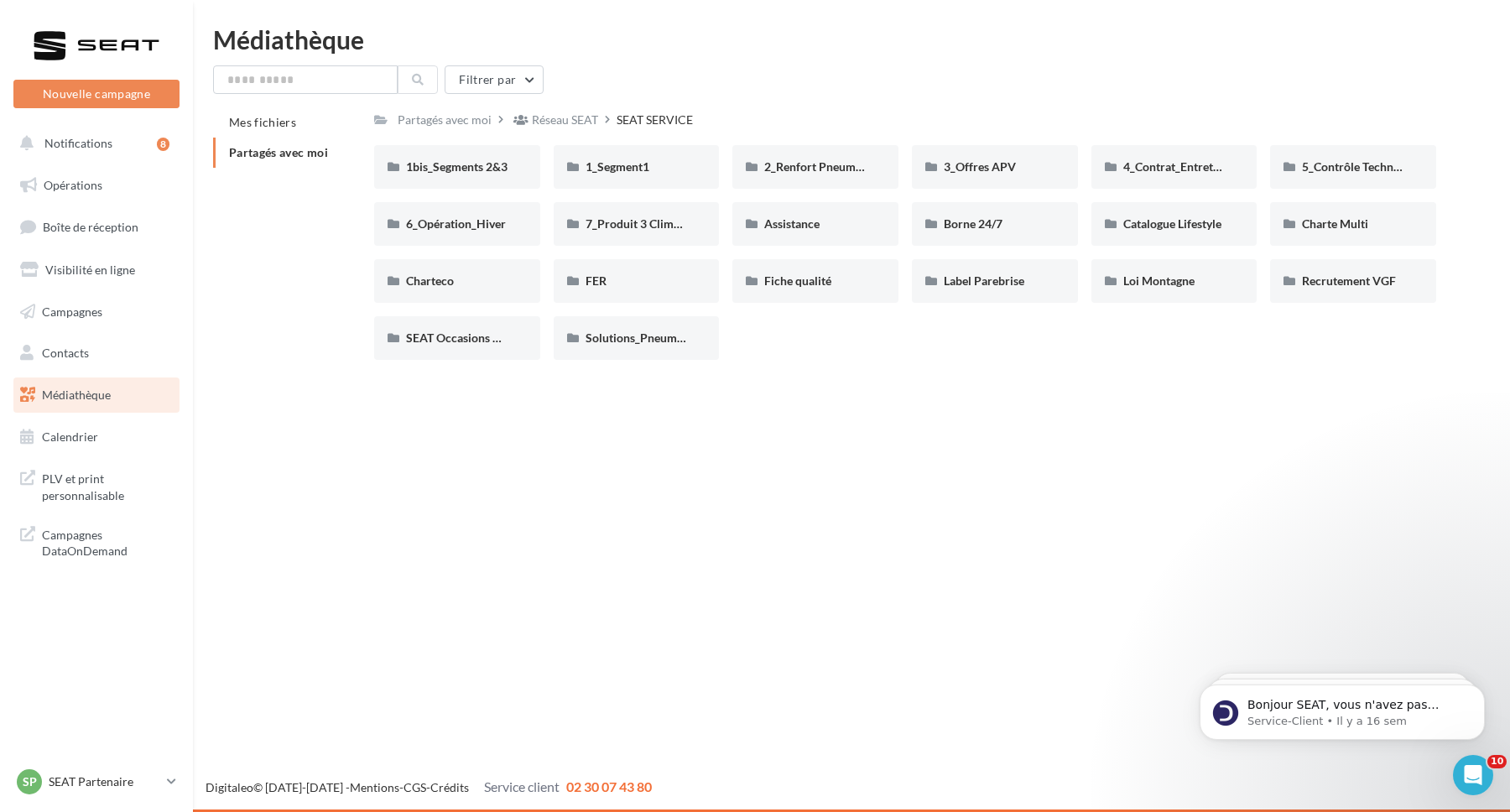
click at [919, 371] on div "1bis_Segments 2&3 1bis_Segments 2&3 1_Segment1 1_Segment1 2_Renfort Pneumatique…" at bounding box center [911, 259] width 1075 height 228
click at [573, 118] on div "Réseau SEAT" at bounding box center [565, 120] width 66 height 17
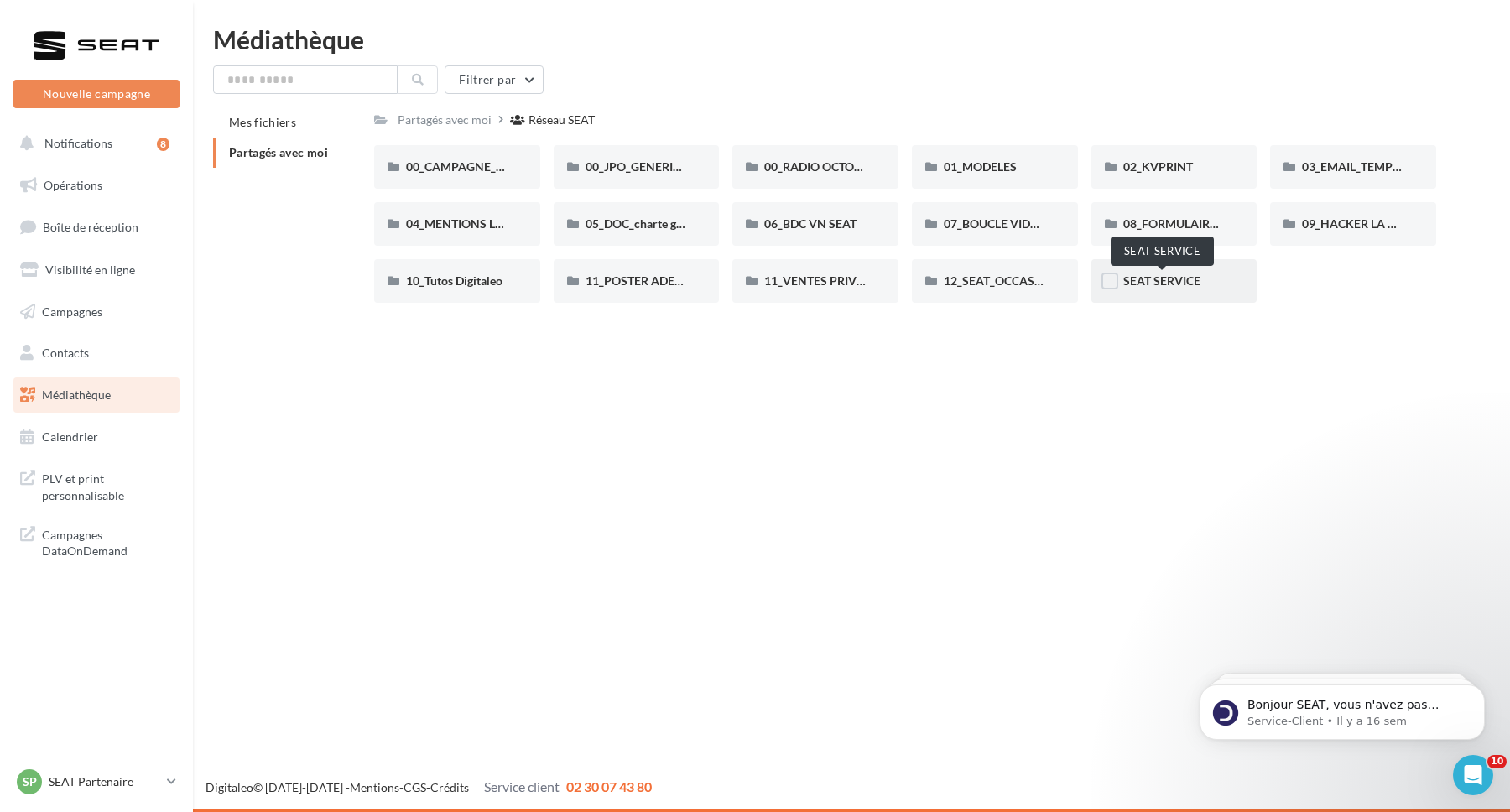
click at [1170, 284] on span "SEAT SERVICE" at bounding box center [1161, 280] width 77 height 14
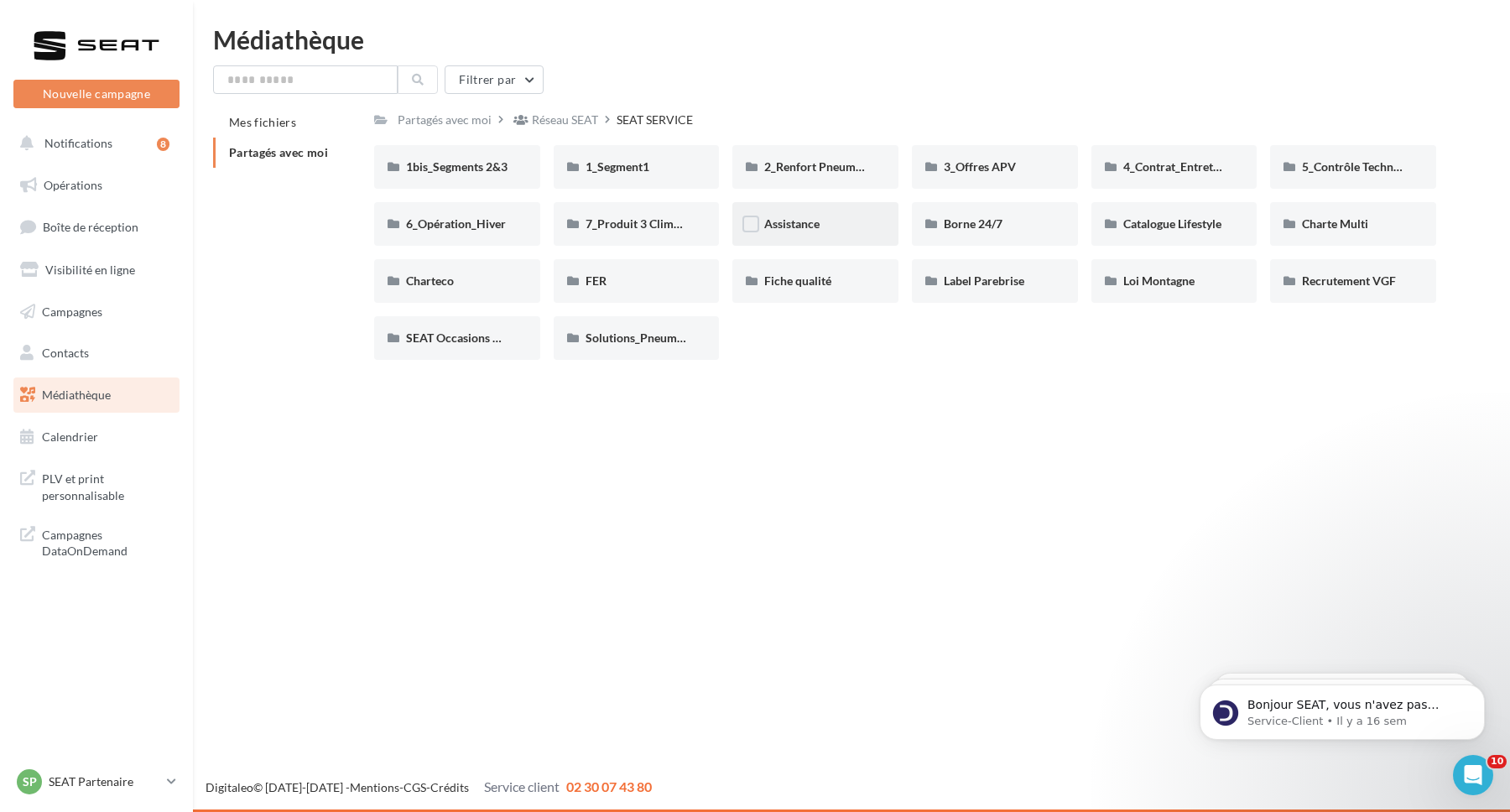
click at [809, 234] on div "Assistance" at bounding box center [815, 224] width 166 height 44
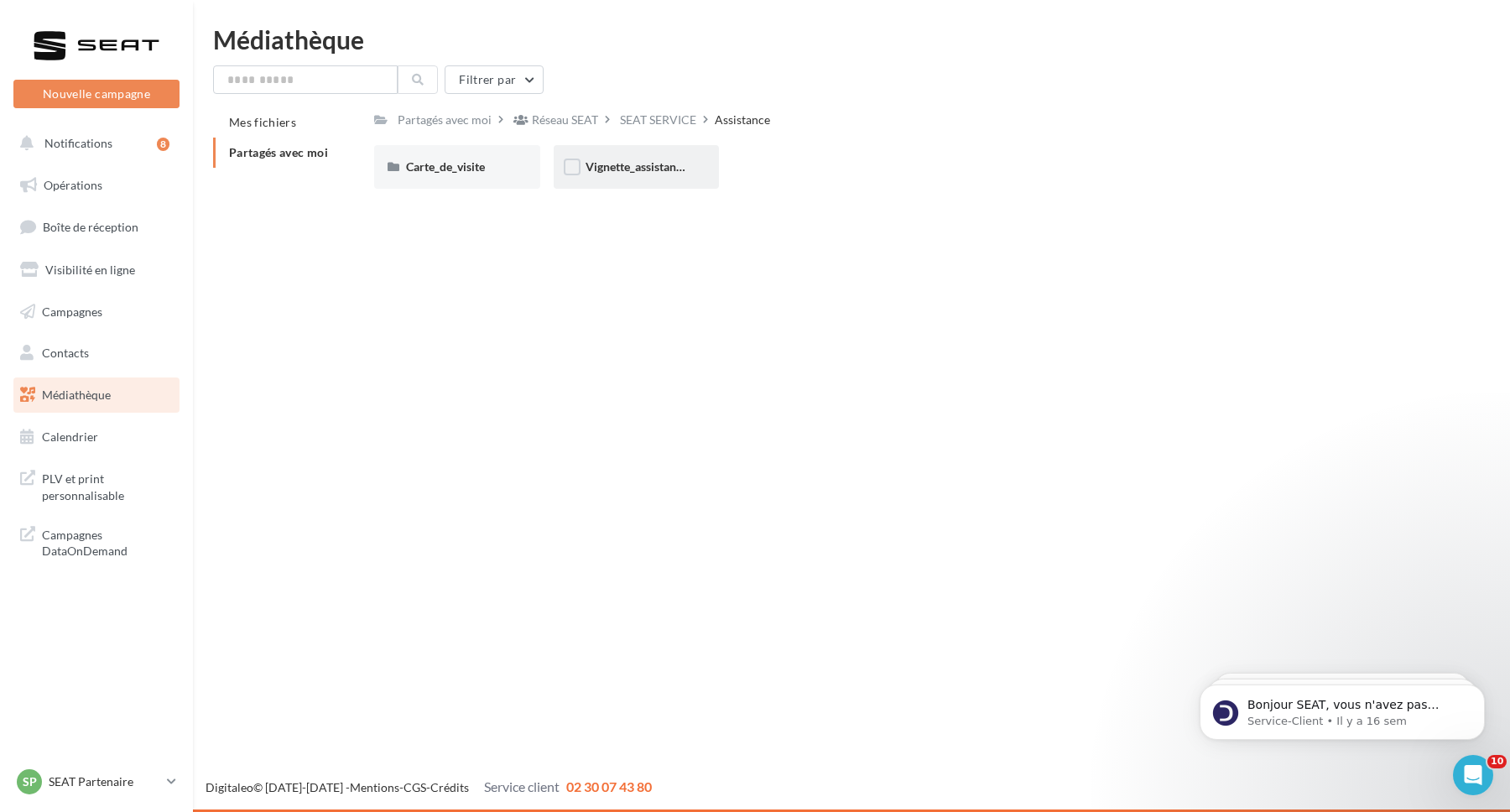
click at [634, 179] on div "Vignette_assistance" at bounding box center [637, 167] width 166 height 44
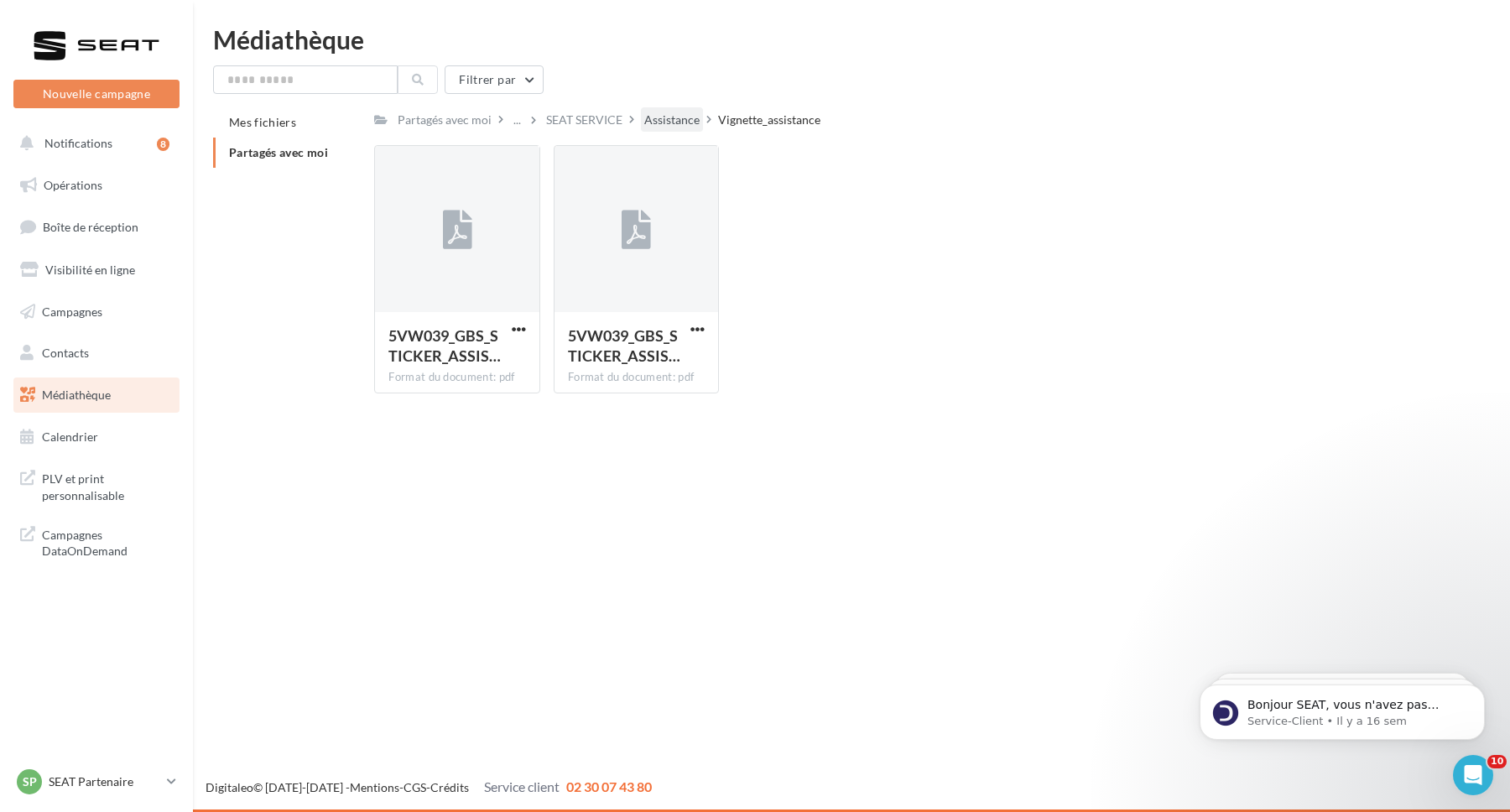
click at [669, 117] on div "Assistance" at bounding box center [671, 120] width 55 height 17
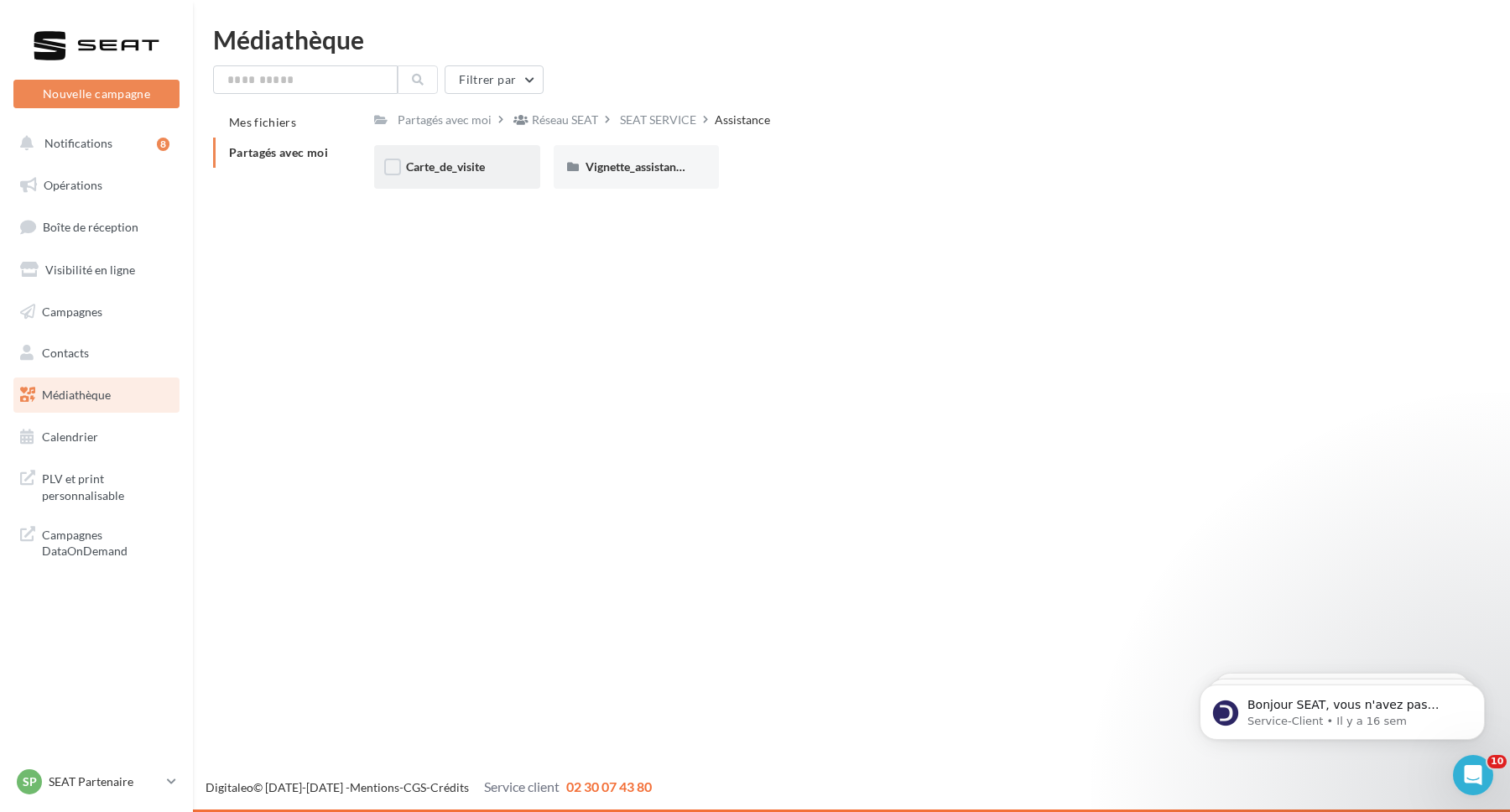
click at [443, 169] on span "Carte_de_visite" at bounding box center [445, 166] width 79 height 14
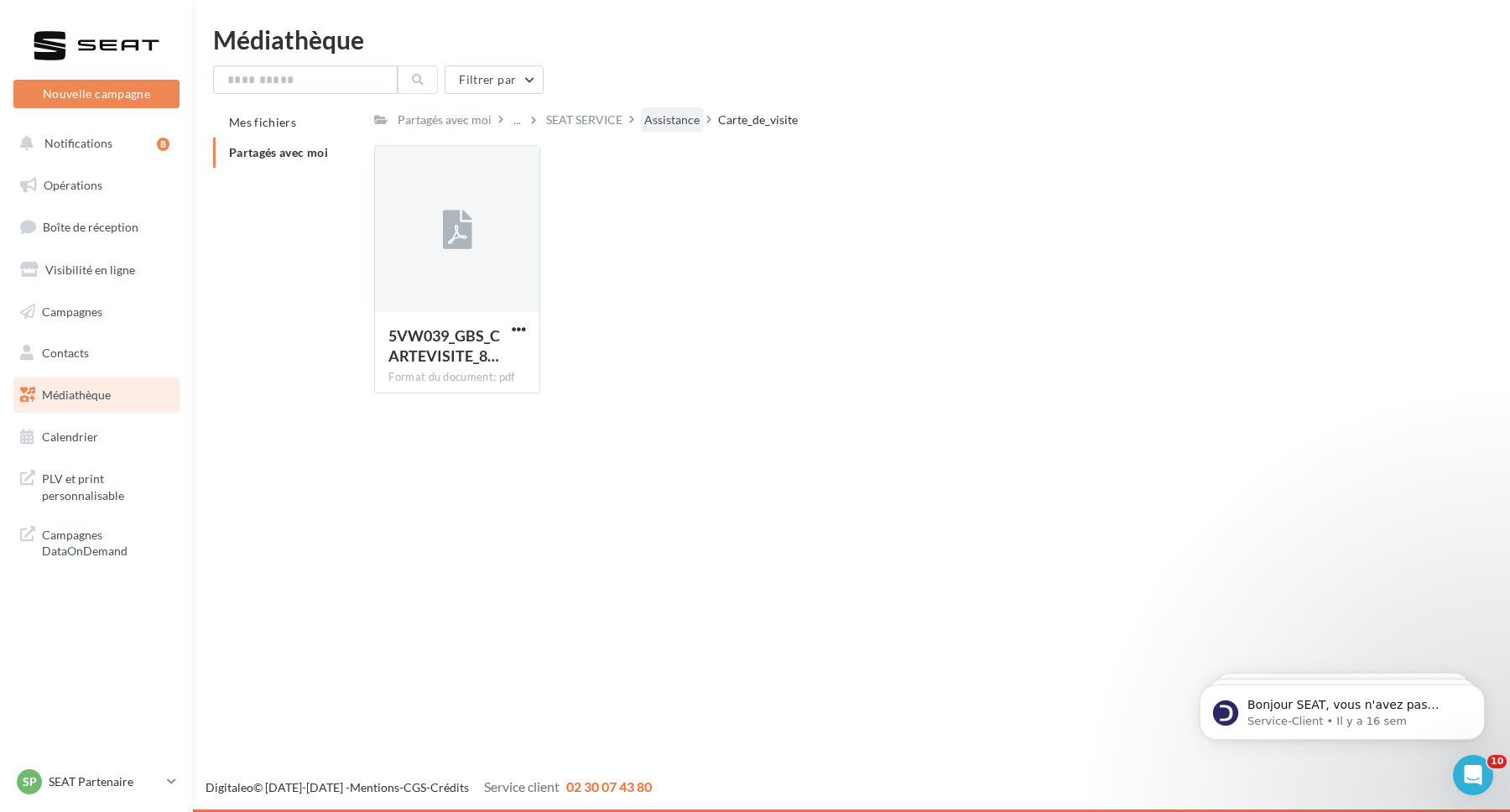
click at [664, 122] on div "Assistance" at bounding box center [671, 120] width 55 height 17
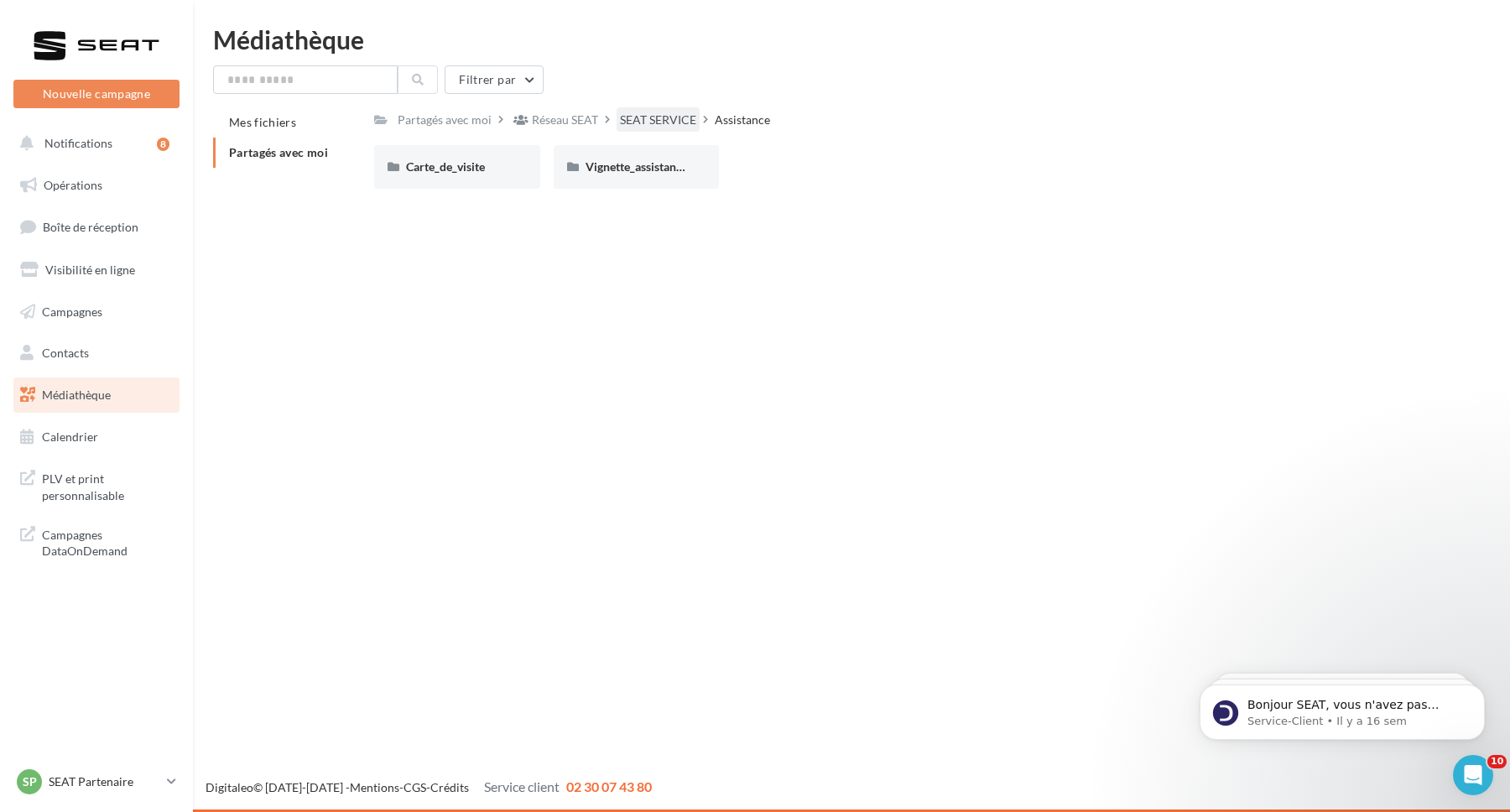
click at [658, 122] on div "SEAT SERVICE" at bounding box center [658, 120] width 76 height 17
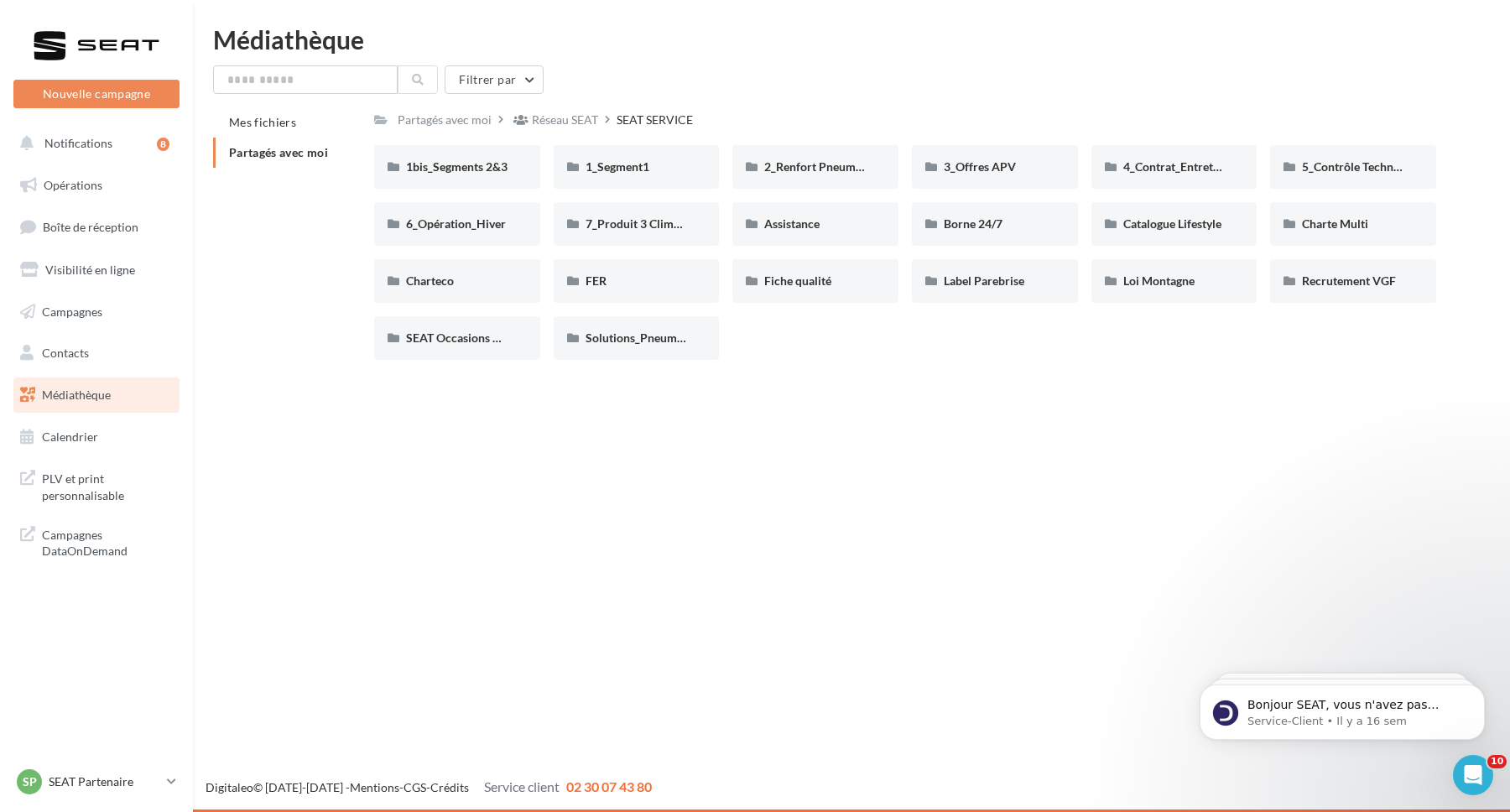
click at [1234, 372] on div "1bis_Segments 2&3 1bis_Segments 2&3 1_Segment1 1_Segment1 2_Renfort Pneumatique…" at bounding box center [911, 259] width 1075 height 228
click at [1348, 235] on div "Charte Multi" at bounding box center [1353, 224] width 166 height 44
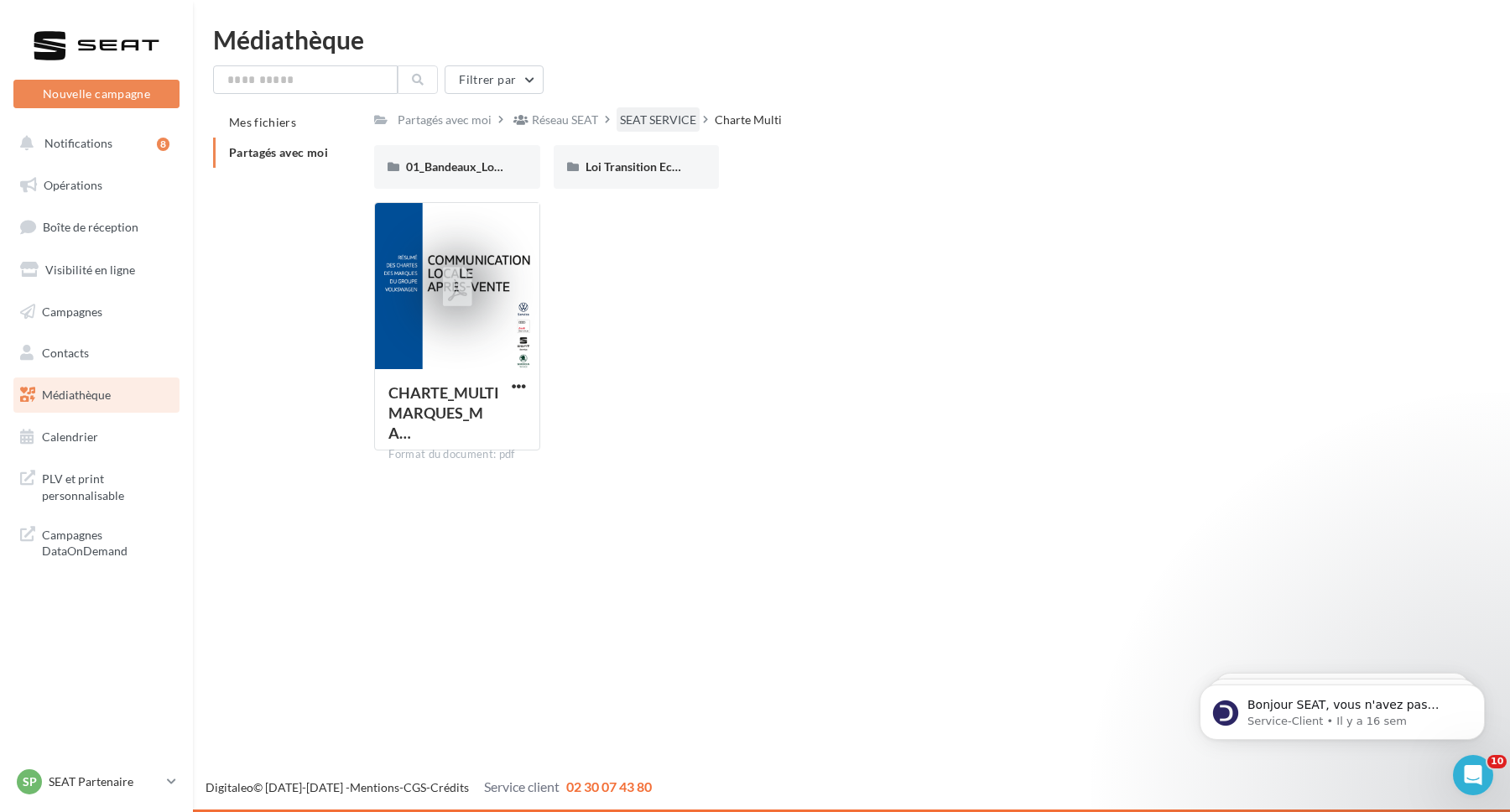
click at [654, 119] on div "SEAT SERVICE" at bounding box center [658, 120] width 76 height 17
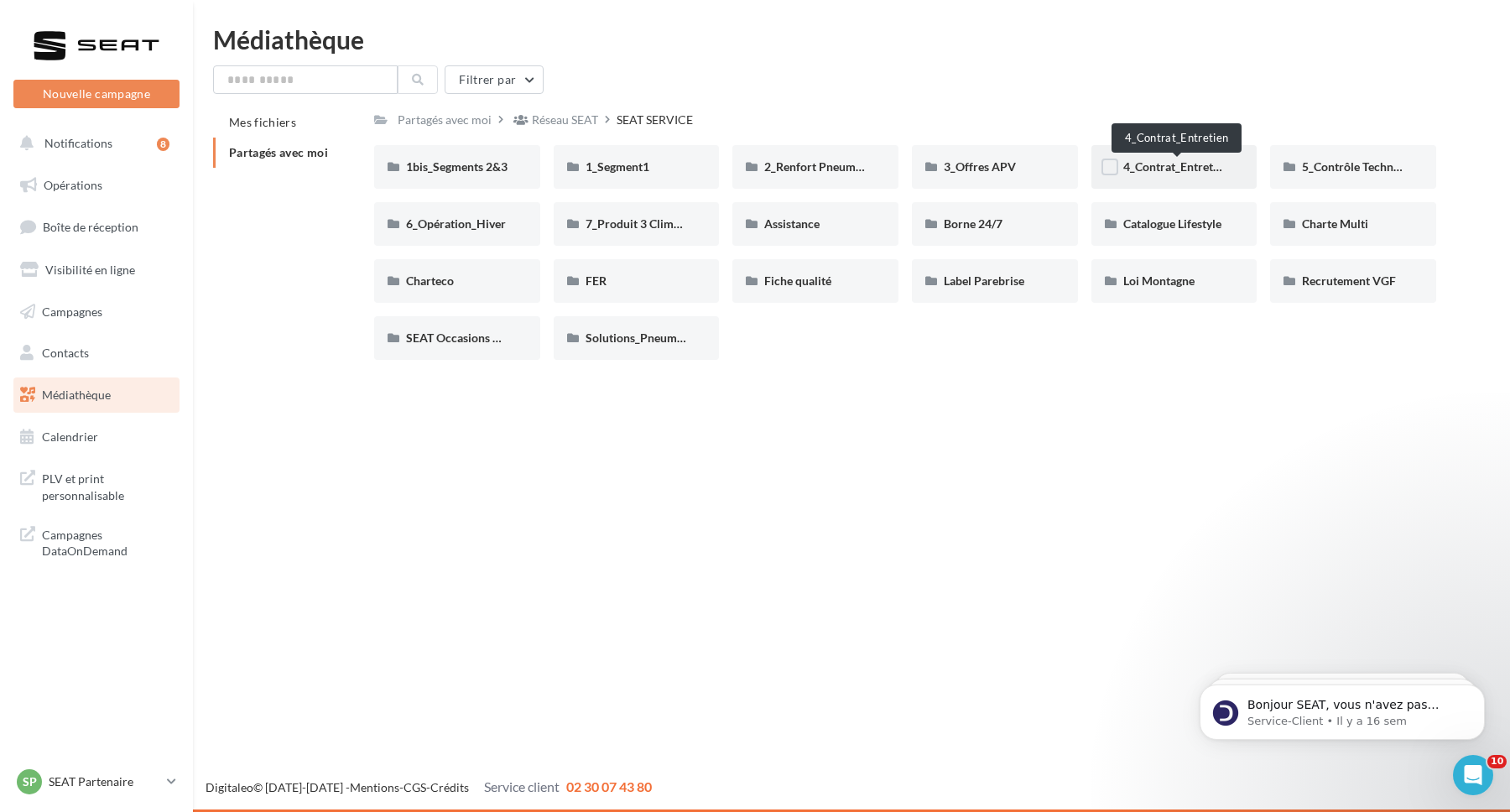
click at [1151, 166] on span "4_Contrat_Entretien" at bounding box center [1176, 166] width 106 height 14
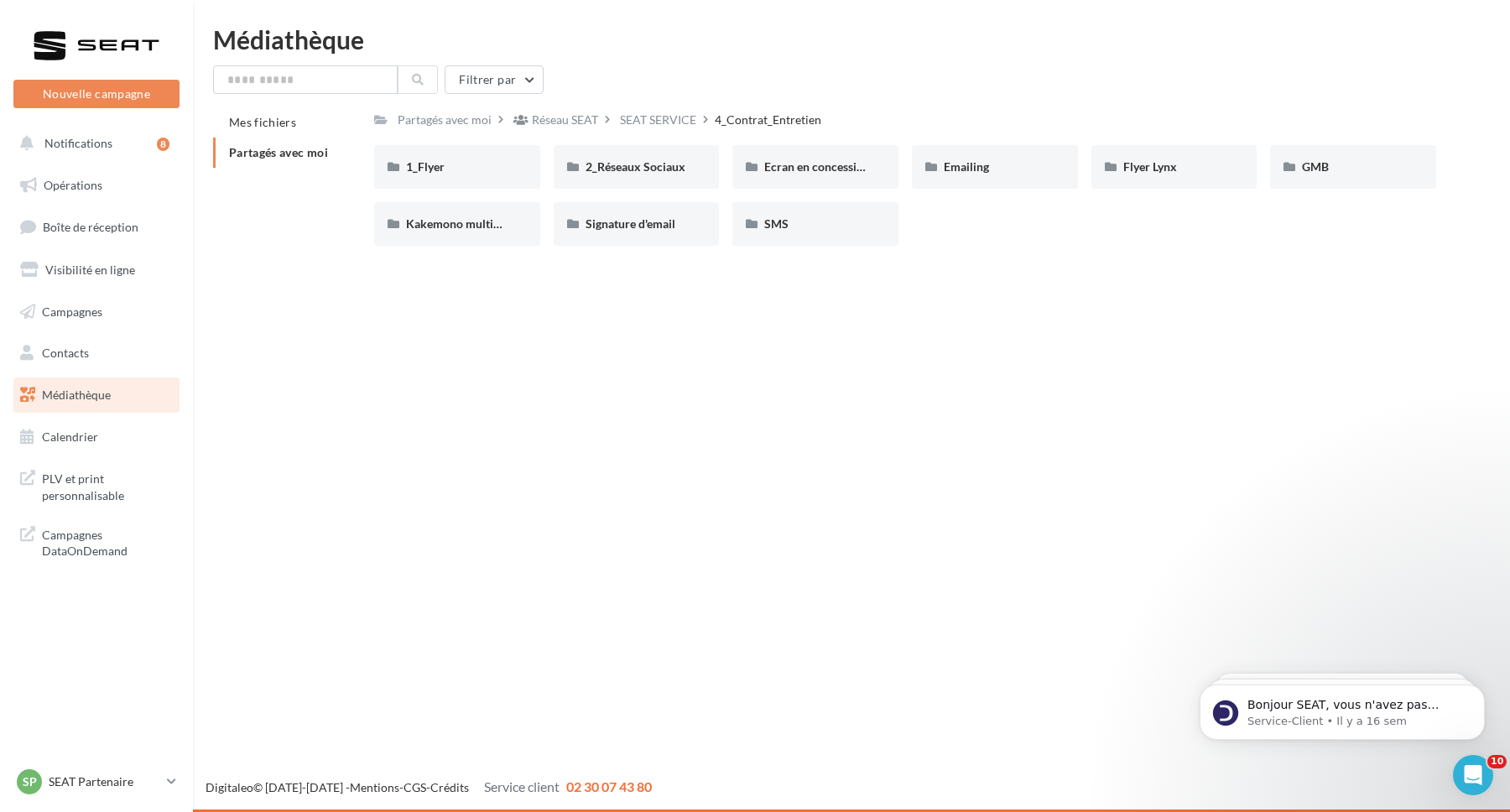
click at [860, 336] on div "Nouvelle campagne Nouvelle campagne Notifications 8 Opérations Boîte de récepti…" at bounding box center [755, 406] width 1510 height 812
click at [645, 118] on div "SEAT SERVICE" at bounding box center [658, 120] width 76 height 17
